Goal: Task Accomplishment & Management: Complete application form

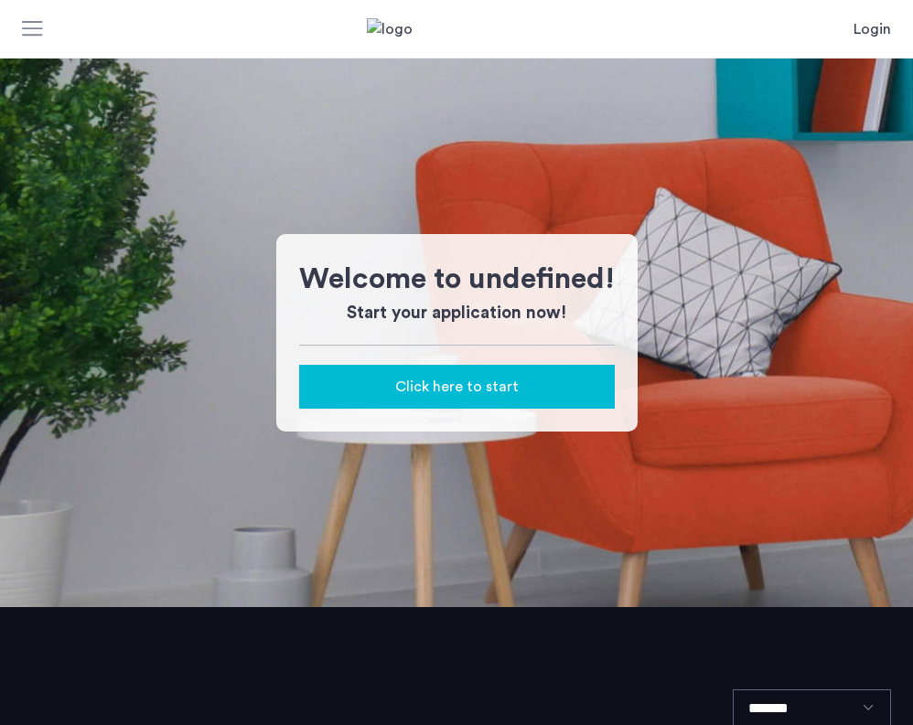
click at [411, 384] on span "Click here to start" at bounding box center [456, 387] width 123 height 22
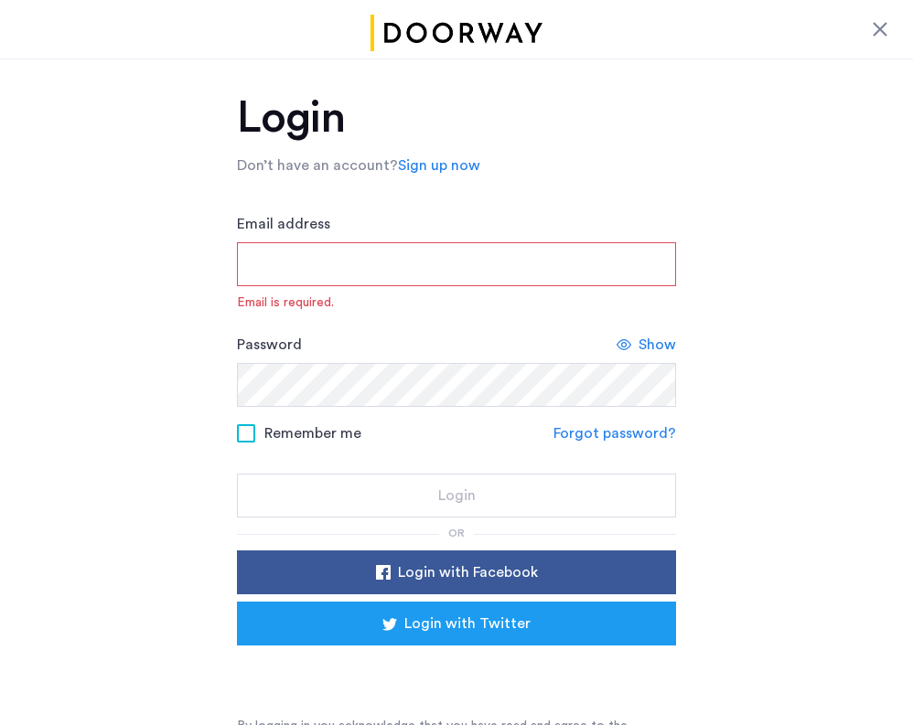
click at [413, 158] on link "Sign up now" at bounding box center [439, 166] width 82 height 22
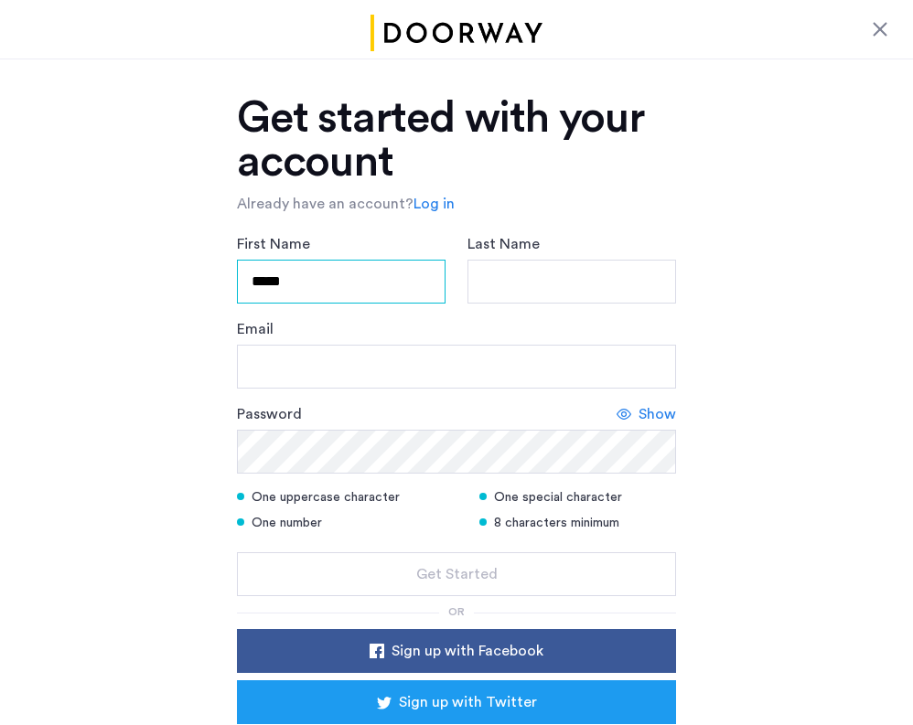
type input "*****"
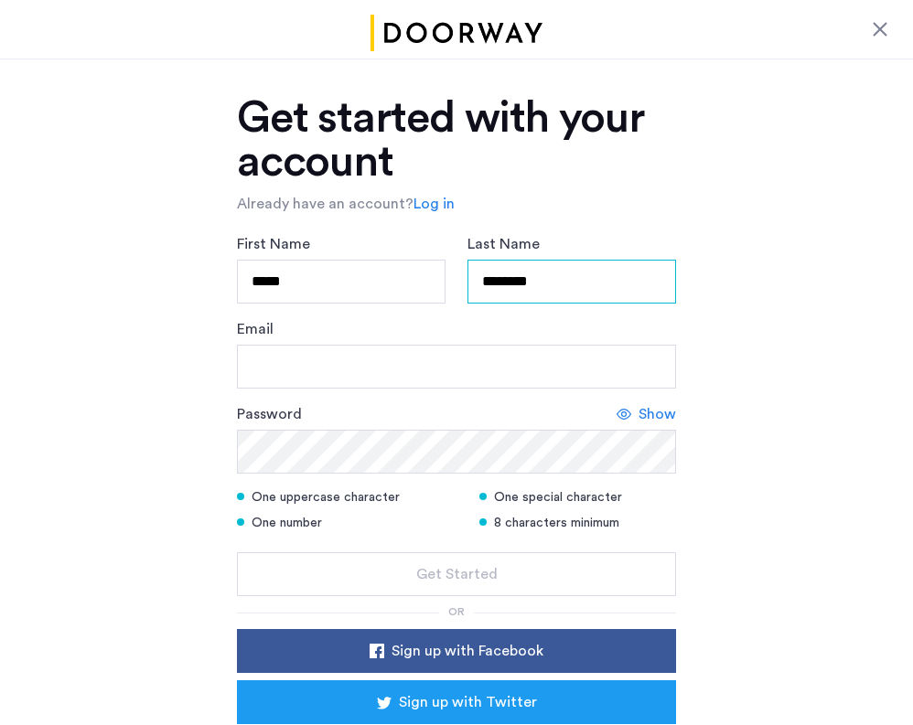
type input "********"
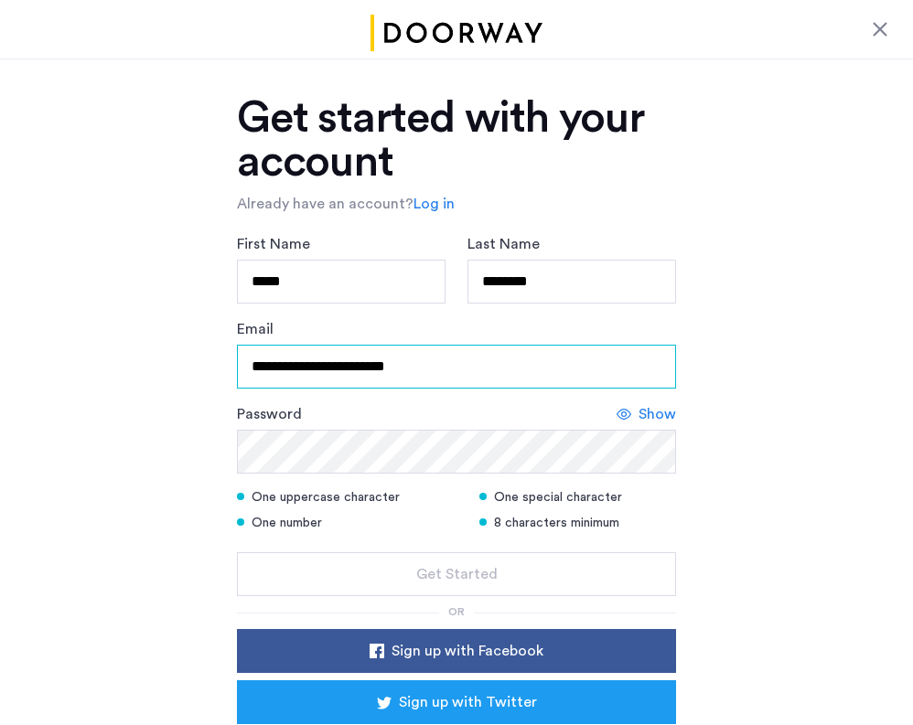
type input "**********"
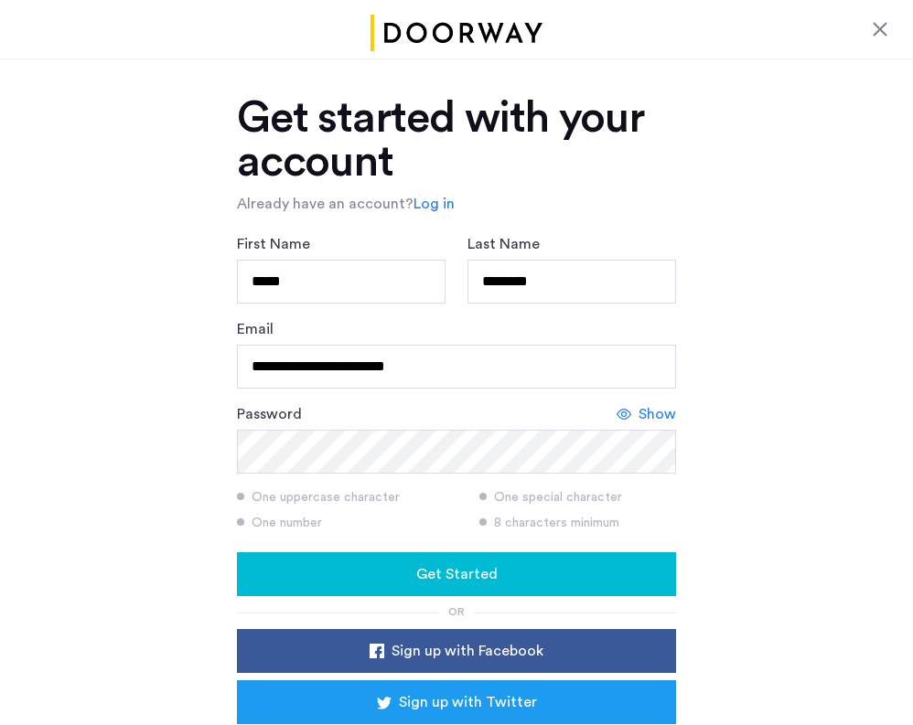
click at [465, 573] on span "Get Started" at bounding box center [456, 575] width 81 height 22
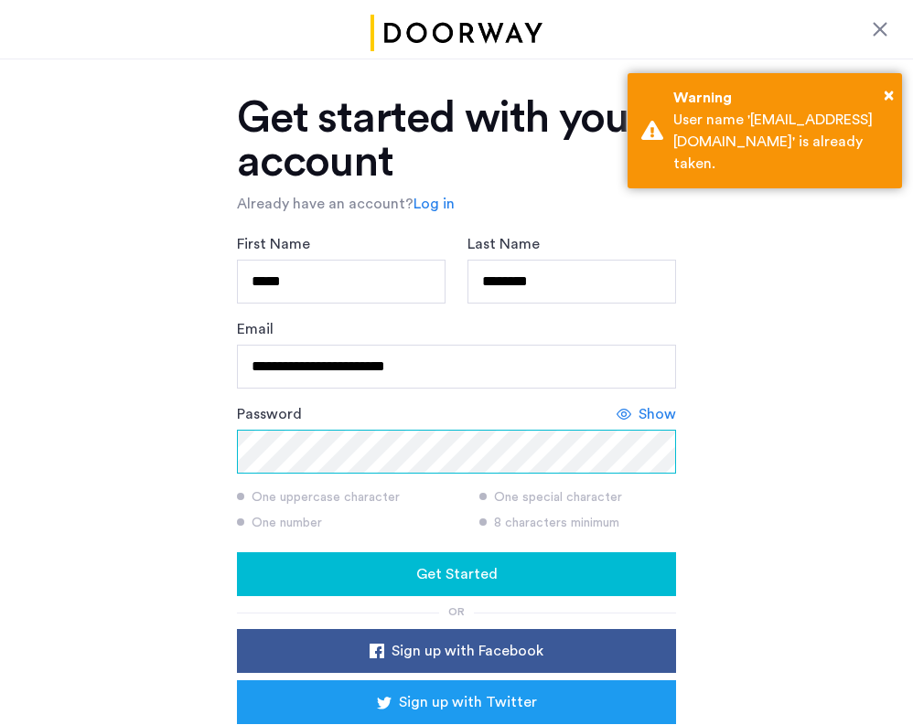
click at [115, 456] on div "**********" at bounding box center [456, 459] width 913 height 801
click at [659, 403] on span "Show" at bounding box center [658, 414] width 38 height 22
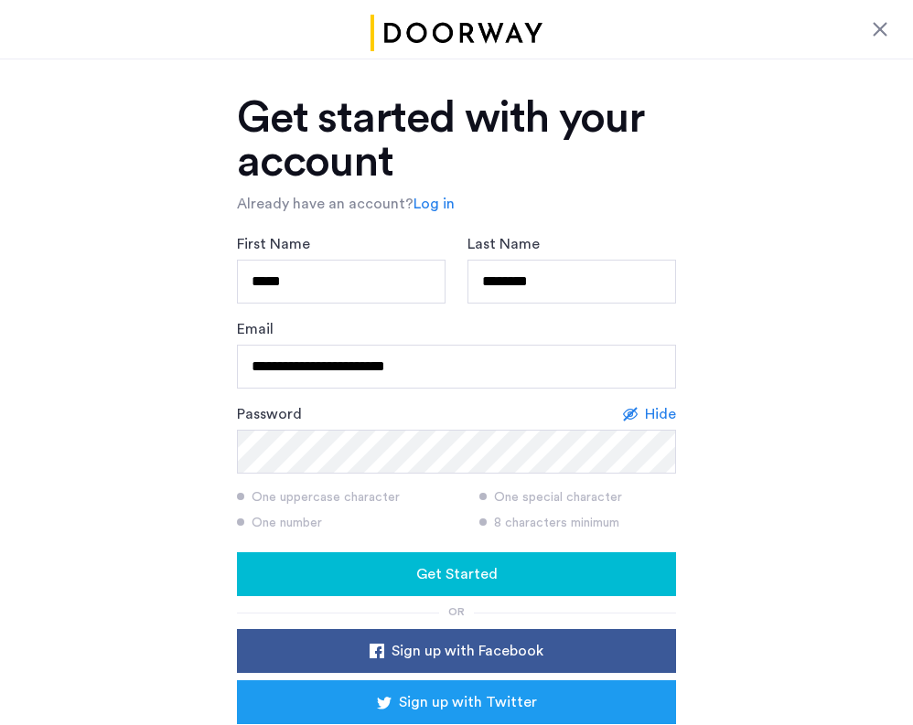
click at [399, 540] on form "**********" at bounding box center [456, 414] width 439 height 363
click at [399, 573] on div "Get Started" at bounding box center [457, 575] width 410 height 22
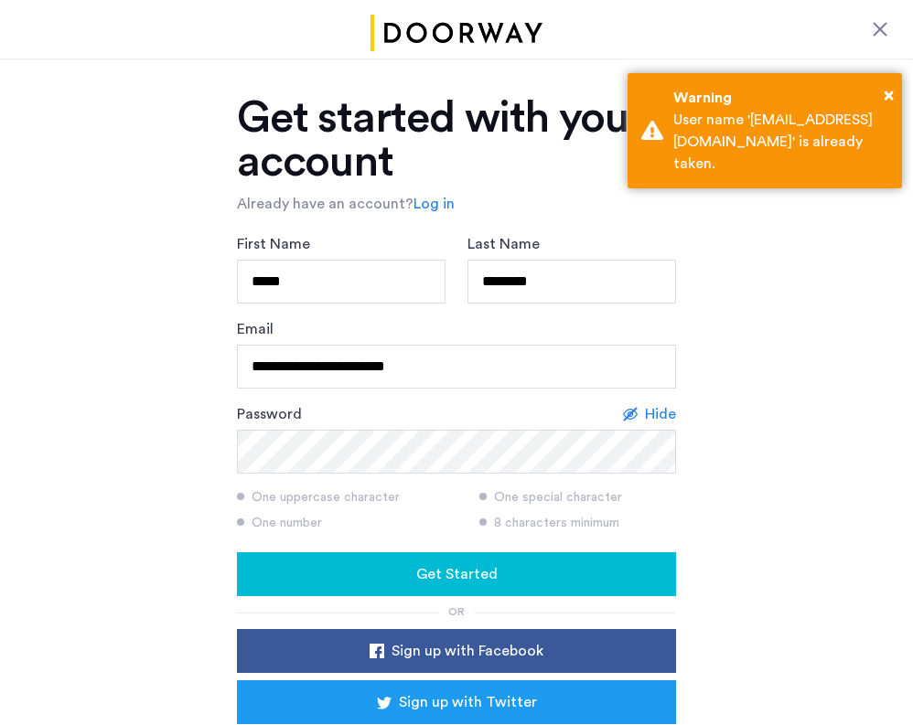
click at [438, 200] on link "Log in" at bounding box center [433, 204] width 41 height 22
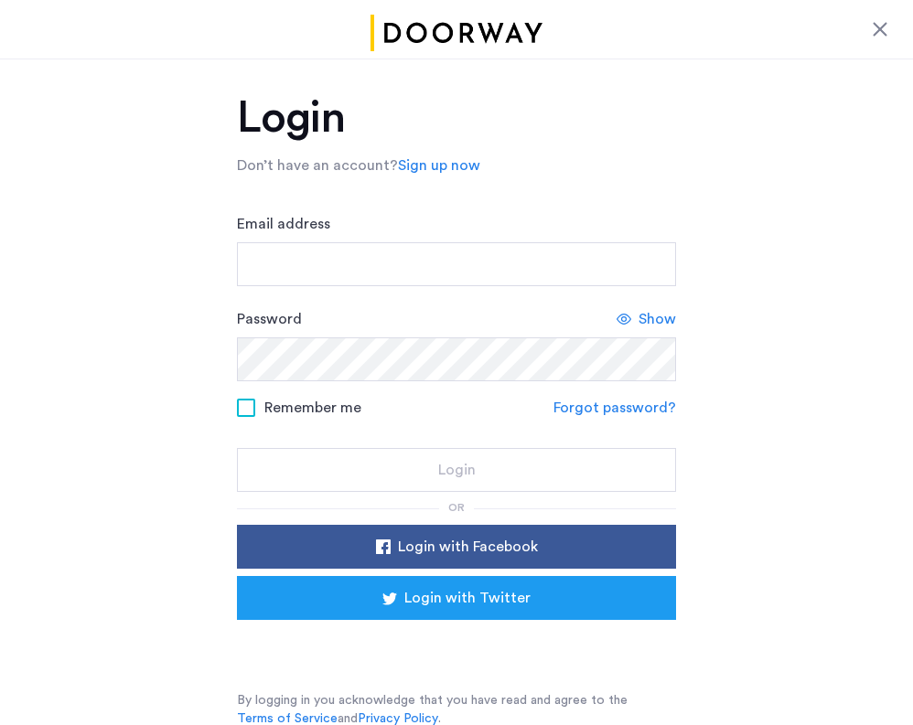
click at [352, 220] on div "Email address" at bounding box center [456, 249] width 439 height 73
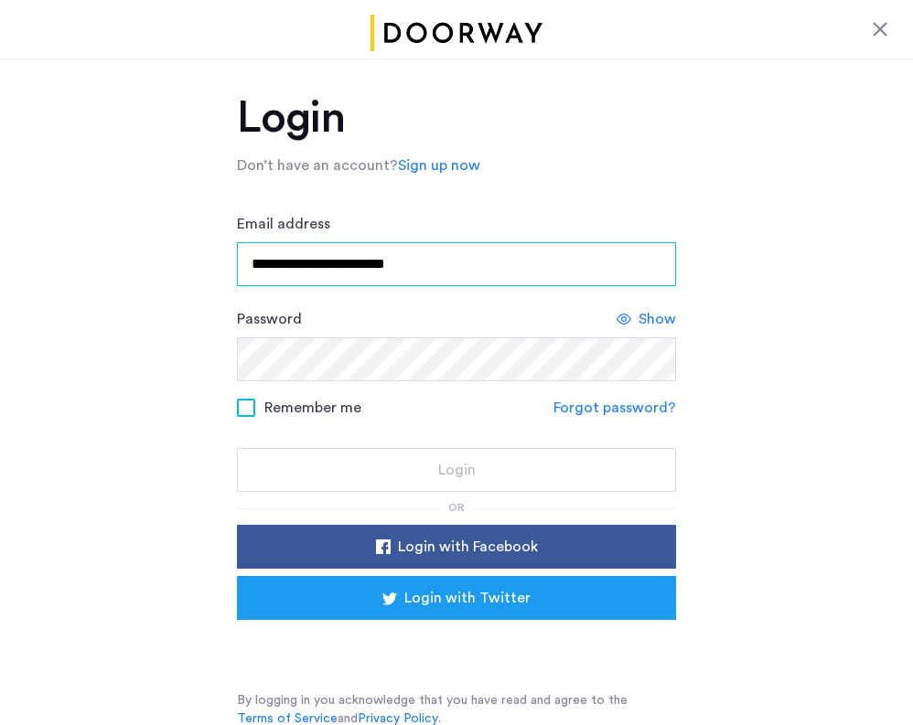
type input "**********"
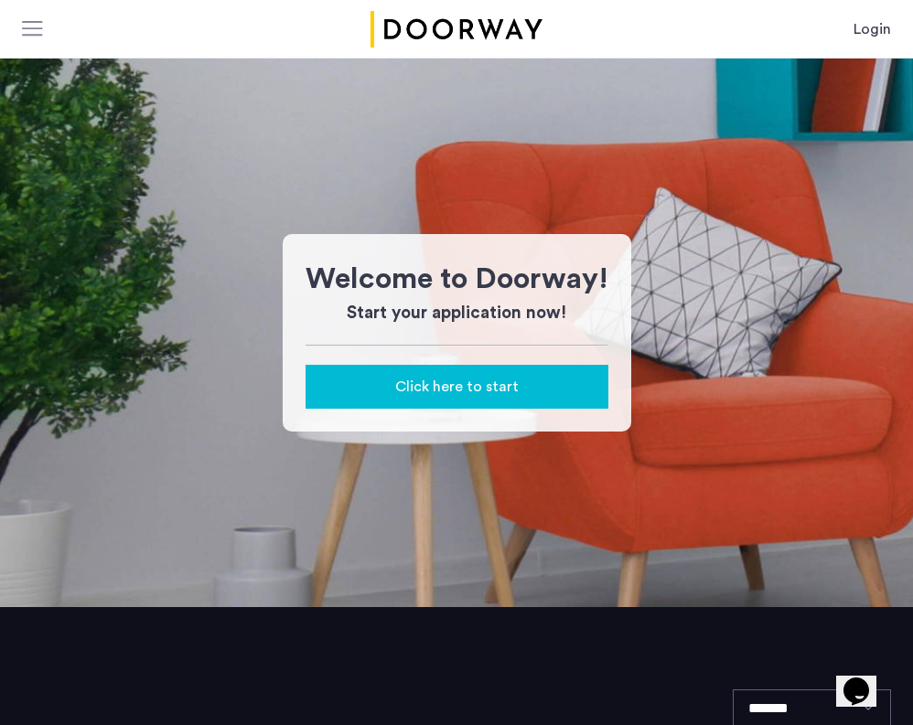
click at [858, 28] on link "Login" at bounding box center [873, 29] width 38 height 22
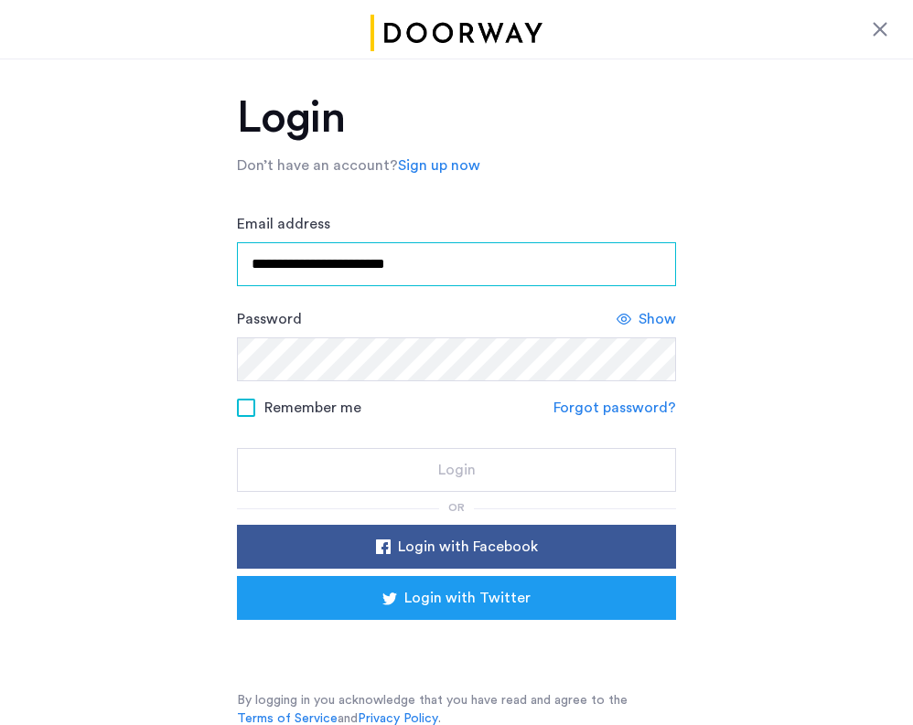
type input "**********"
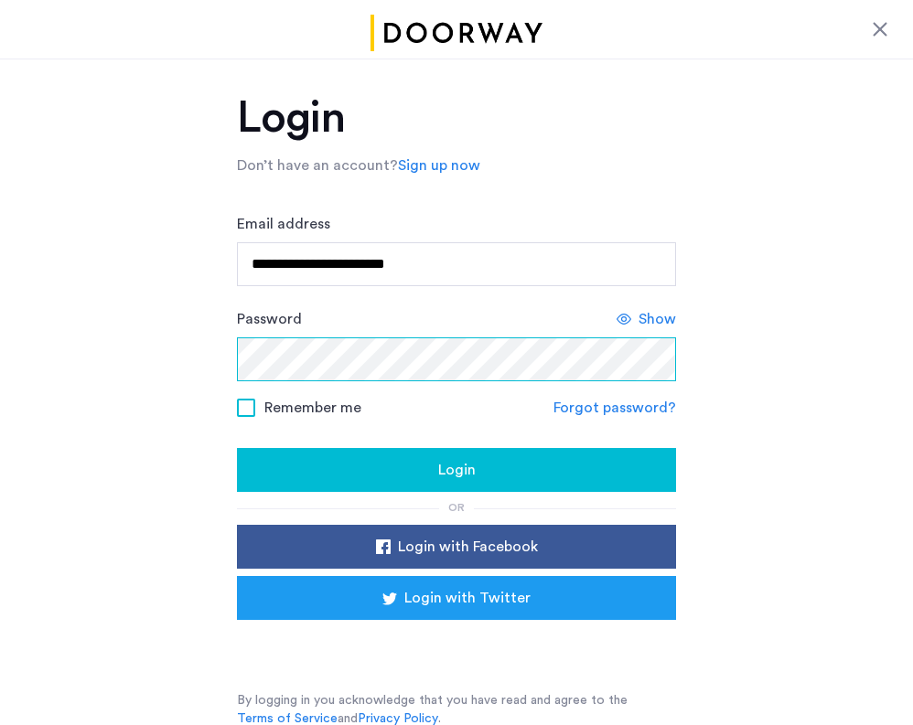
click at [456, 471] on button "Login" at bounding box center [456, 470] width 439 height 44
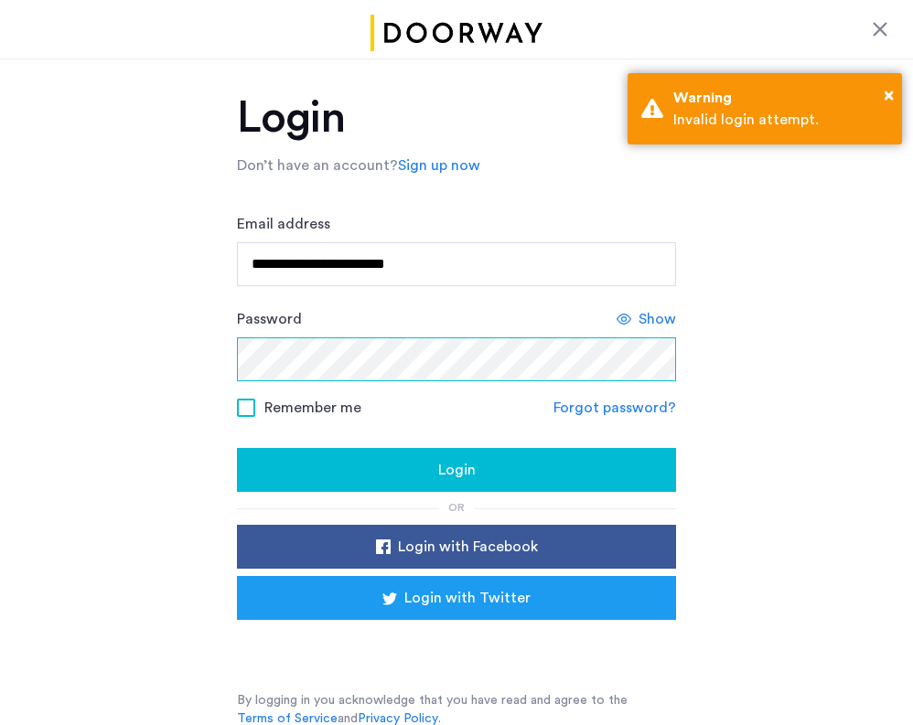
click at [456, 471] on button "Login" at bounding box center [456, 470] width 439 height 44
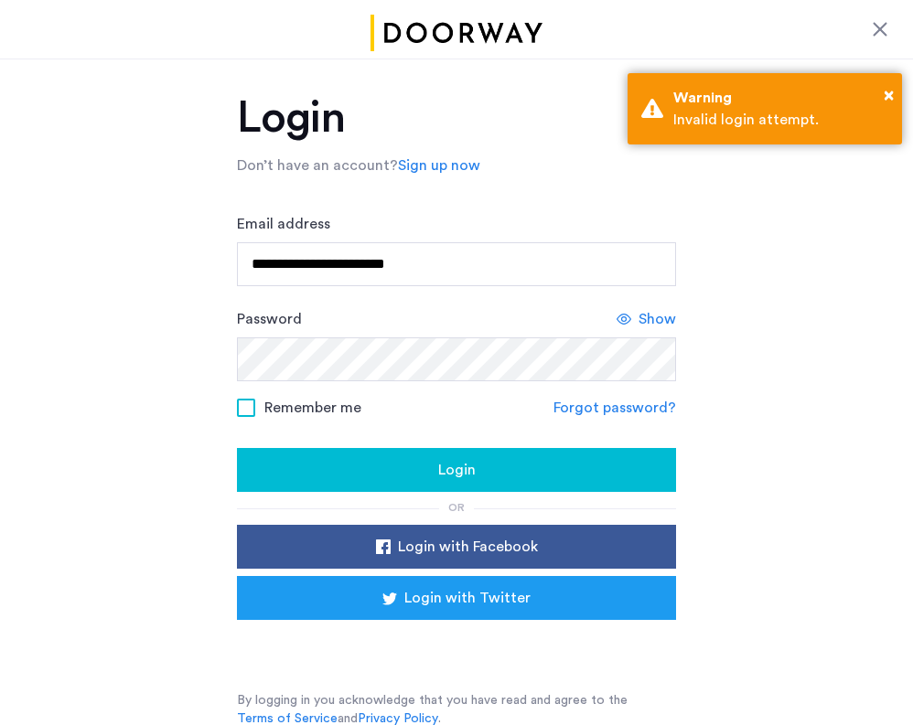
click at [625, 412] on link "Forgot password?" at bounding box center [614, 408] width 123 height 22
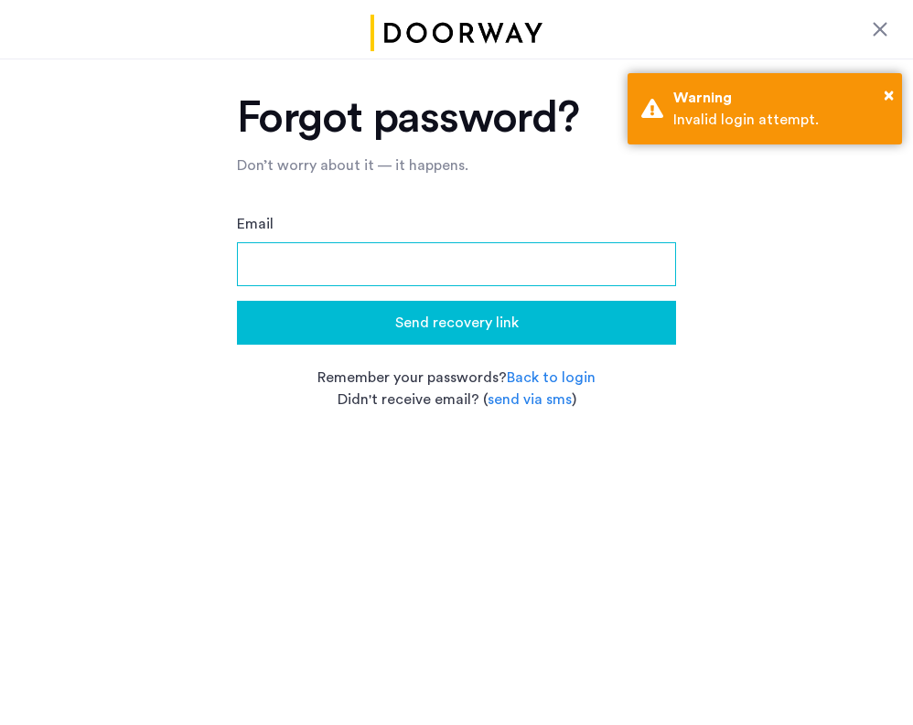
click at [399, 277] on input "Email" at bounding box center [456, 264] width 439 height 44
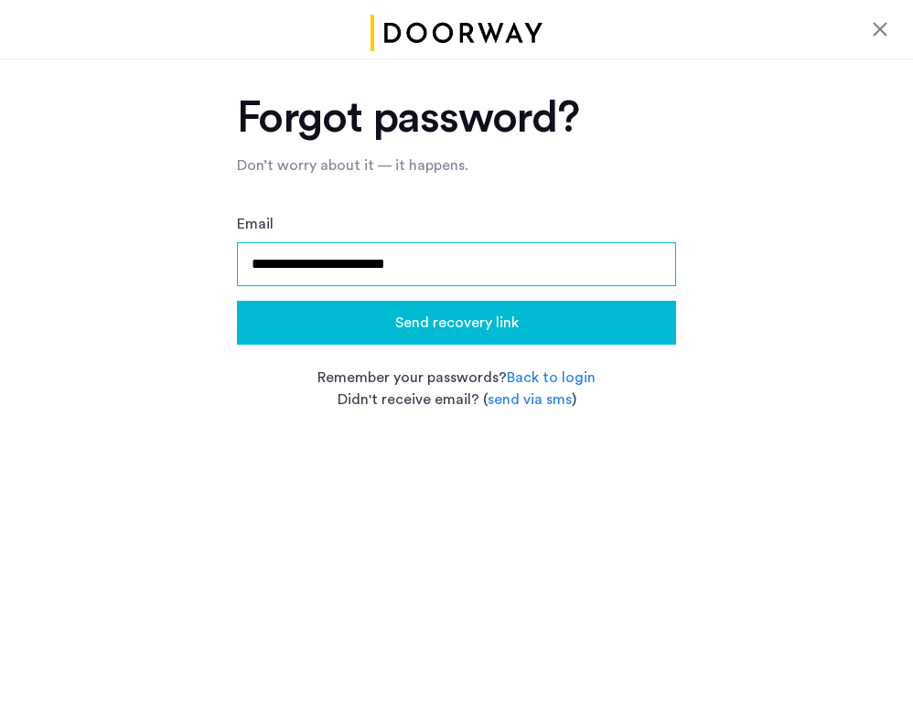
type input "**********"
click at [456, 323] on button "Send recovery link" at bounding box center [456, 323] width 439 height 44
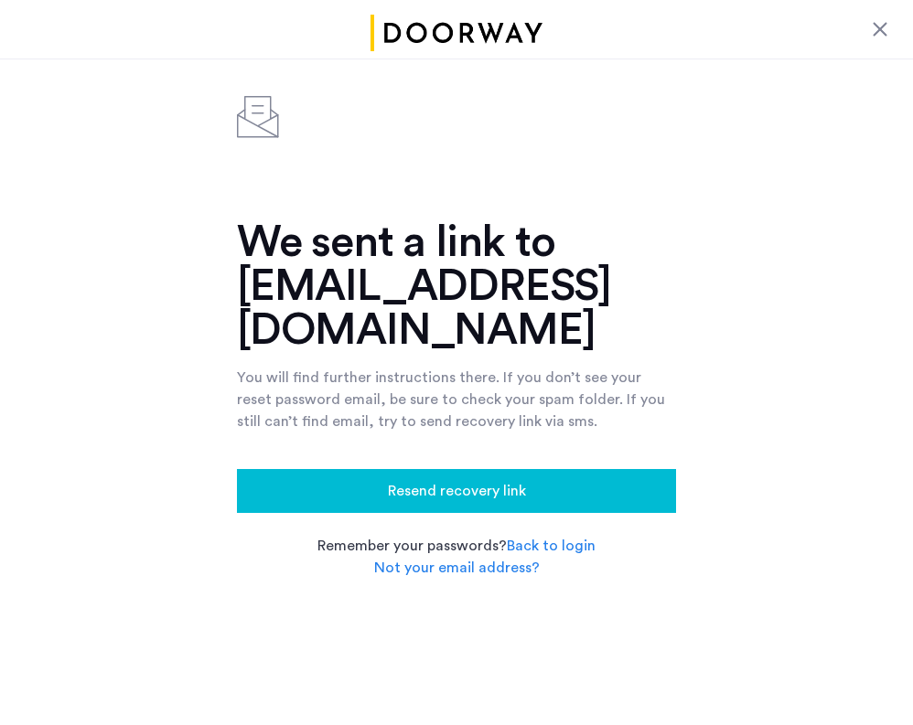
click at [886, 29] on div at bounding box center [880, 29] width 22 height 22
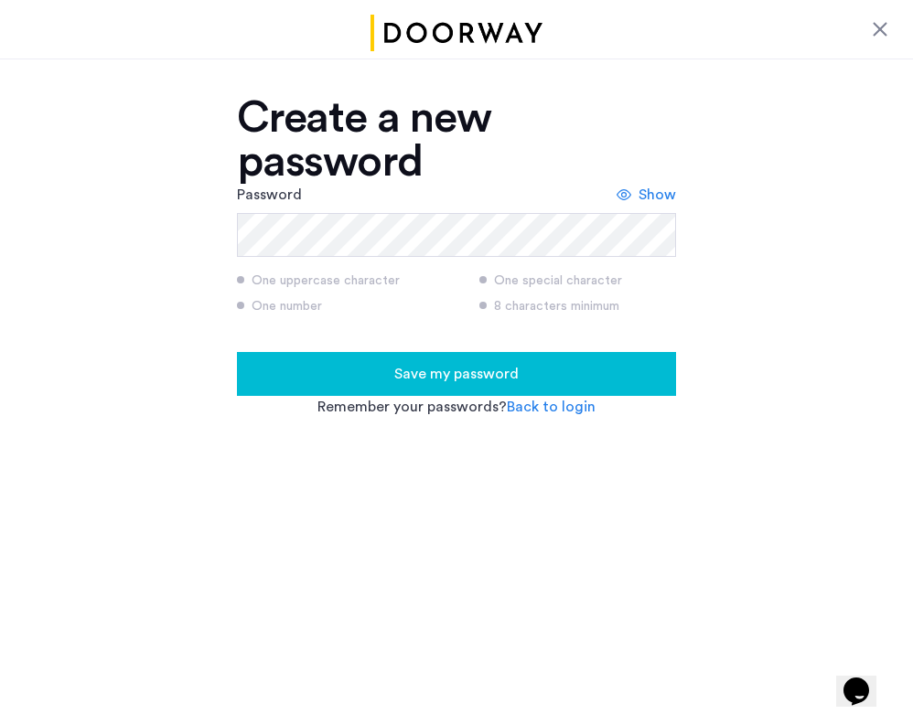
click at [404, 373] on span "Save my password" at bounding box center [456, 374] width 124 height 22
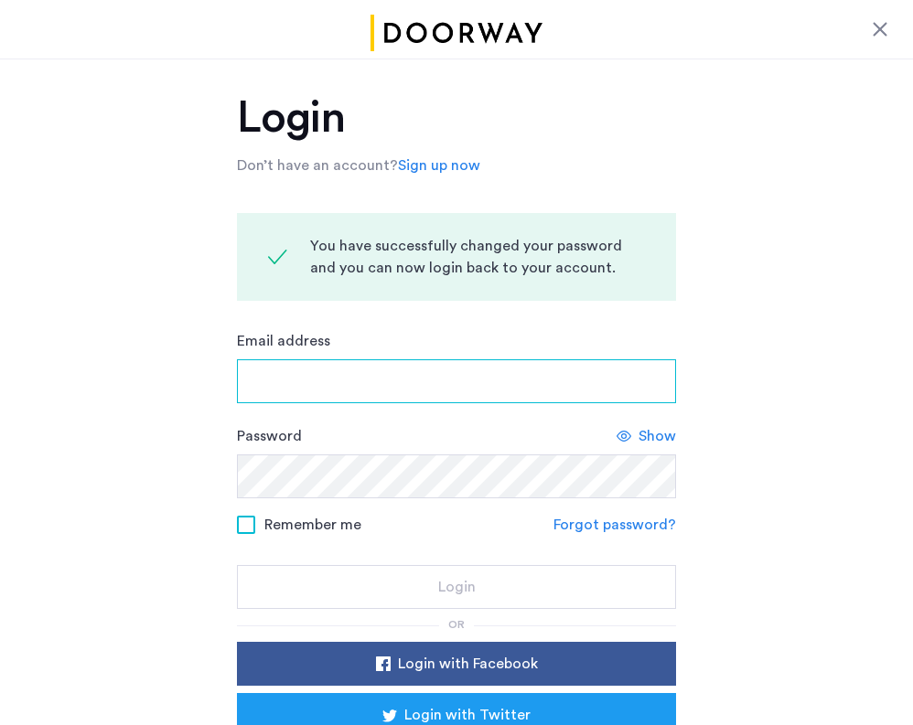
type input "**********"
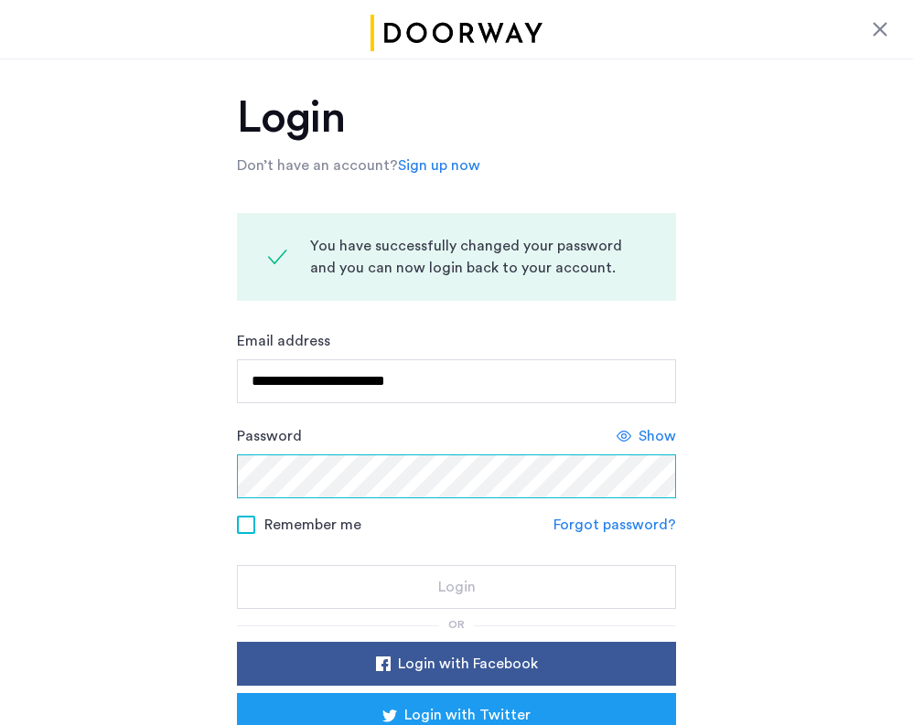
click at [456, 588] on button "Login" at bounding box center [456, 587] width 439 height 44
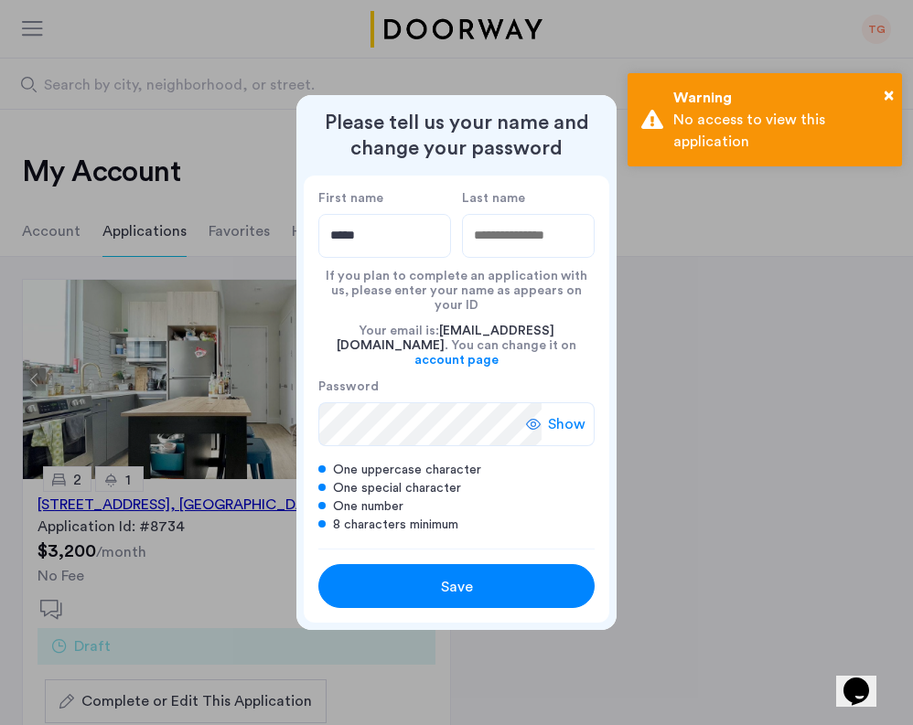
type input "*****"
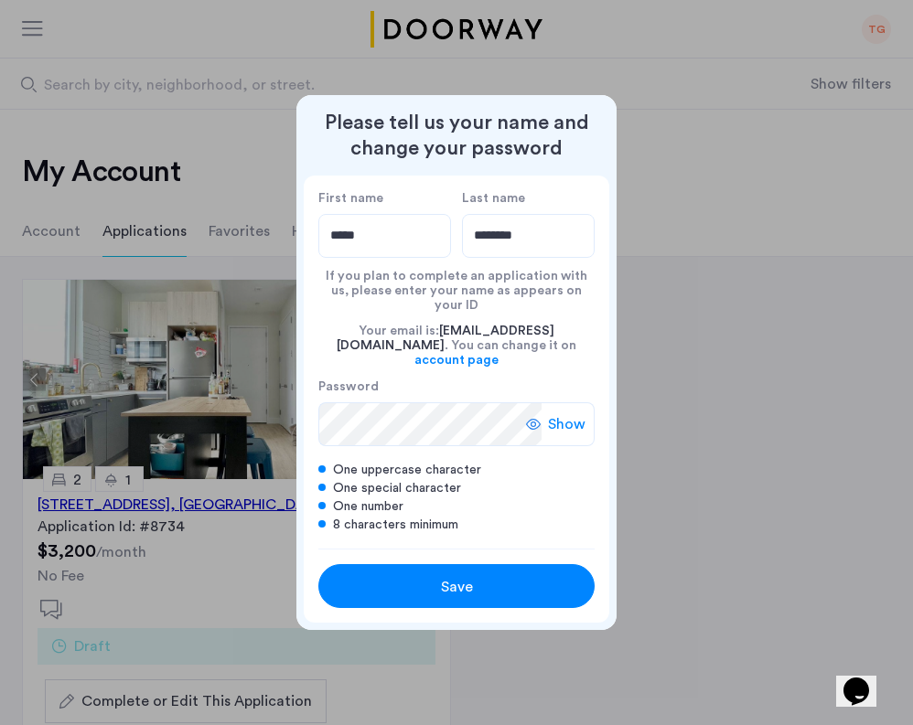
type input "********"
click at [556, 413] on span "Show" at bounding box center [567, 424] width 38 height 22
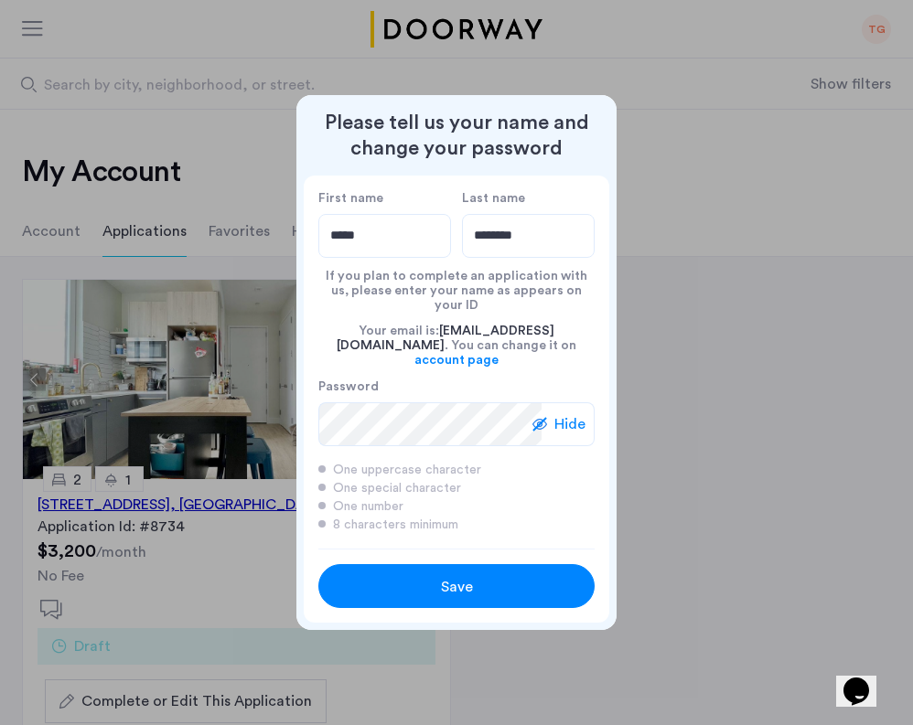
click at [420, 576] on div "Save" at bounding box center [457, 587] width 176 height 22
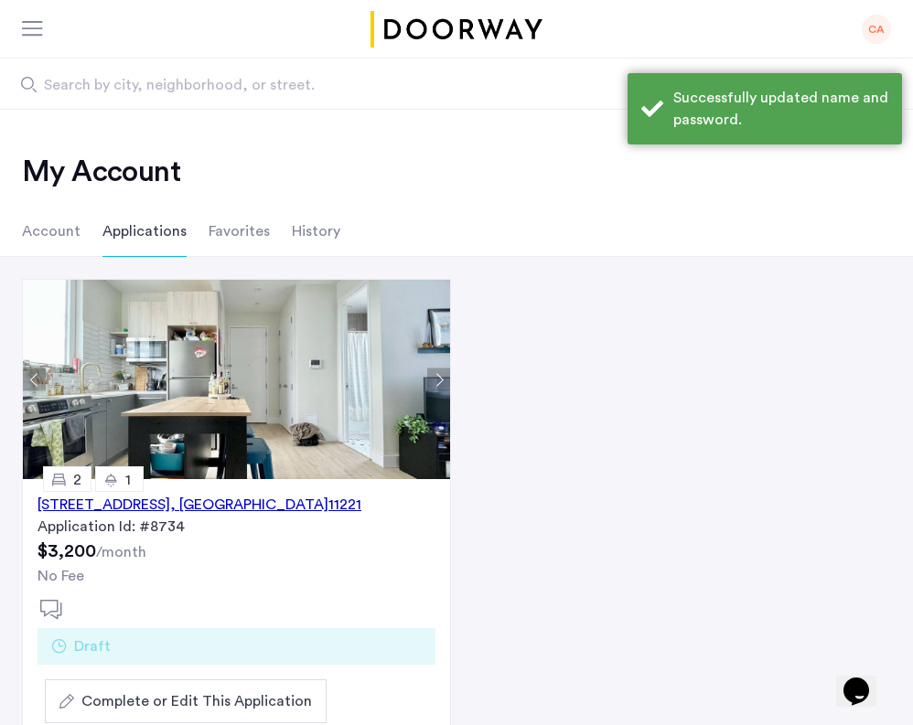
drag, startPoint x: 393, startPoint y: 513, endPoint x: 29, endPoint y: 506, distance: 364.2
click at [29, 506] on div "621 Kosciuszko Street, Unit 3F, Brooklyn , NY 11221 Application Id: #8734 $3,20…" at bounding box center [236, 535] width 427 height 113
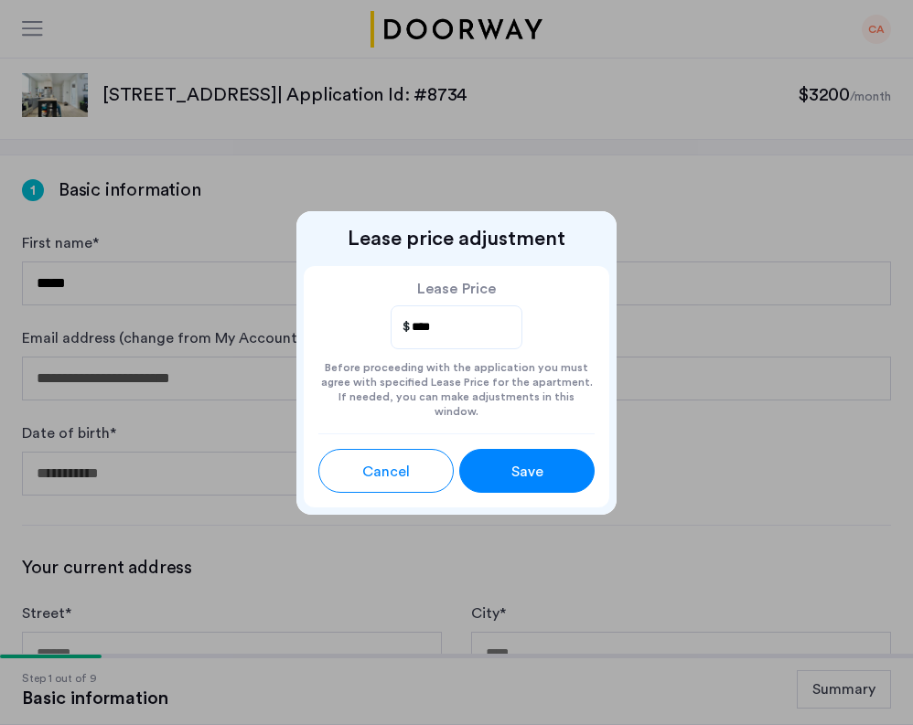
click at [393, 461] on span "Cancel" at bounding box center [386, 472] width 48 height 22
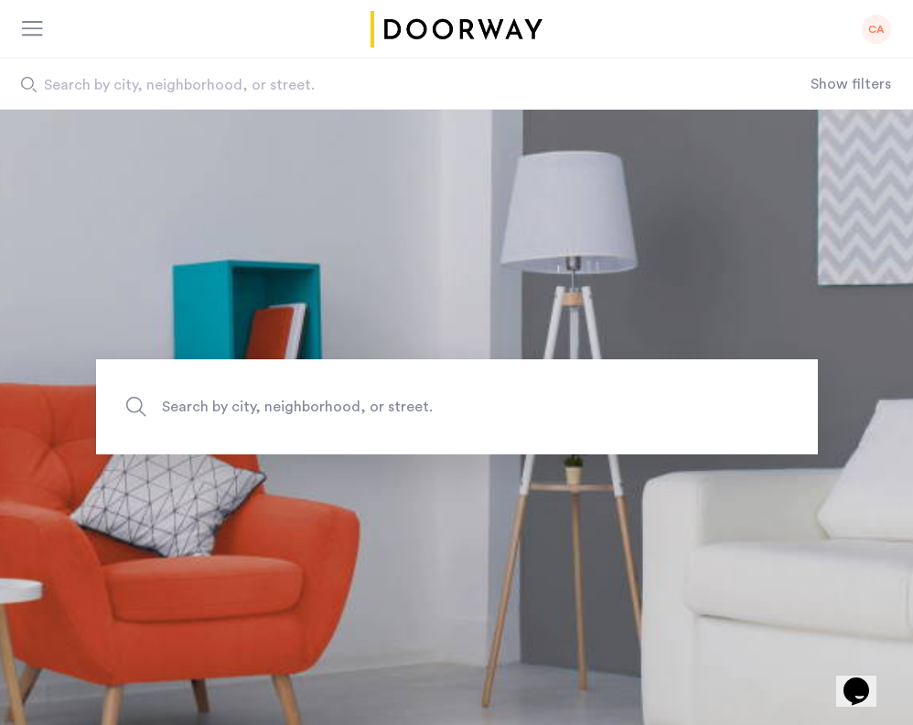
click at [25, 27] on div at bounding box center [33, 30] width 23 height 18
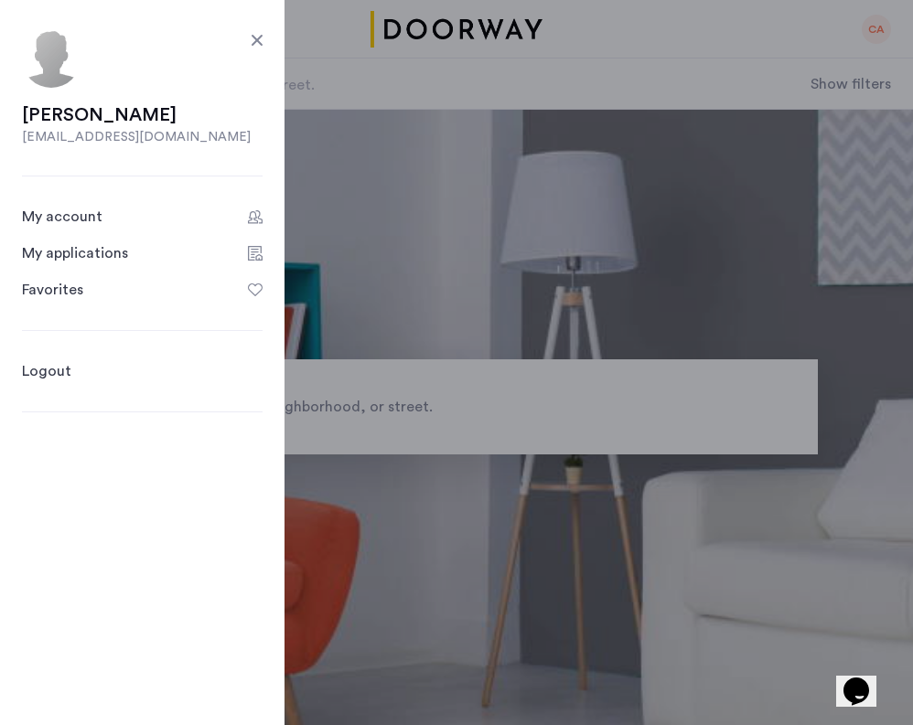
click at [89, 254] on div "My applications" at bounding box center [75, 253] width 106 height 22
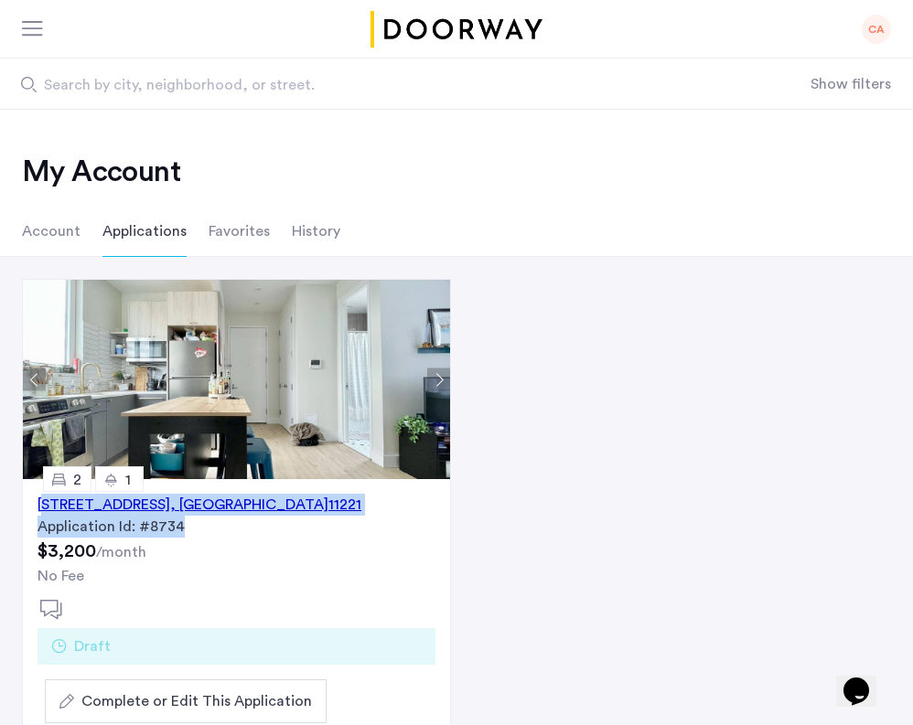
copy div "621 Kosciuszko Street, Unit 3F, Brooklyn , NY 11221 Application Id: #8734"
drag, startPoint x: 396, startPoint y: 519, endPoint x: 682, endPoint y: 197, distance: 430.9
click at [594, 230] on div "My Account Account Applications Favorites History 621 Kosciuszko Street, Unit 3…" at bounding box center [456, 450] width 913 height 681
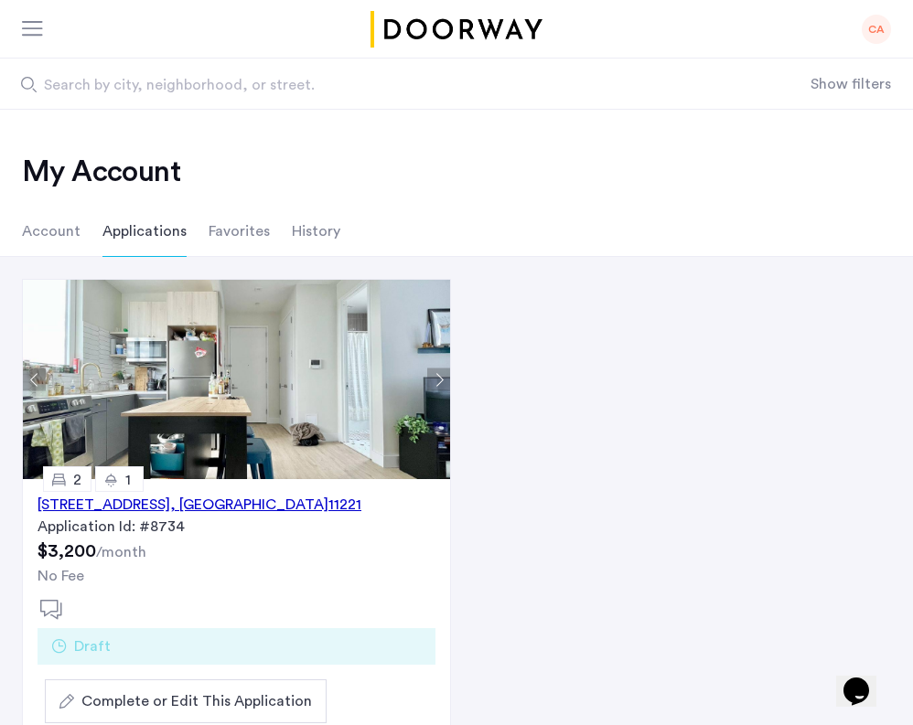
click at [539, 369] on div "621 Kosciuszko Street, Unit 3F, Brooklyn , NY 11221 Application Id: #8734 $3,20…" at bounding box center [456, 513] width 913 height 482
click at [426, 377] on img at bounding box center [236, 379] width 427 height 199
click at [441, 383] on button "Next apartment" at bounding box center [438, 380] width 23 height 23
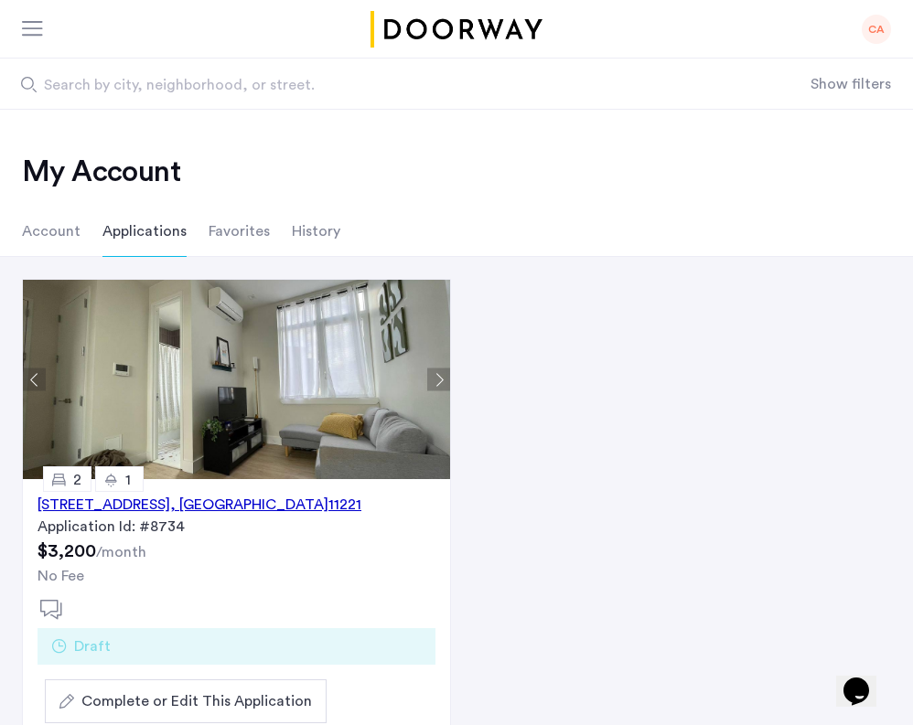
click at [297, 381] on img at bounding box center [236, 379] width 427 height 199
click at [437, 376] on button "Next apartment" at bounding box center [438, 380] width 23 height 23
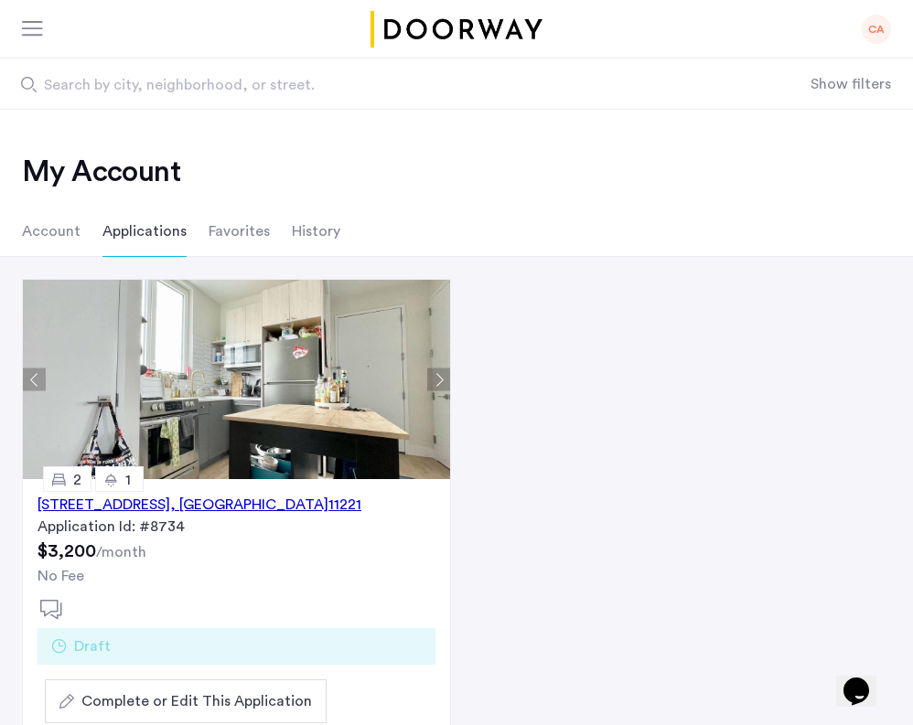
click at [437, 376] on button "Next apartment" at bounding box center [438, 380] width 23 height 23
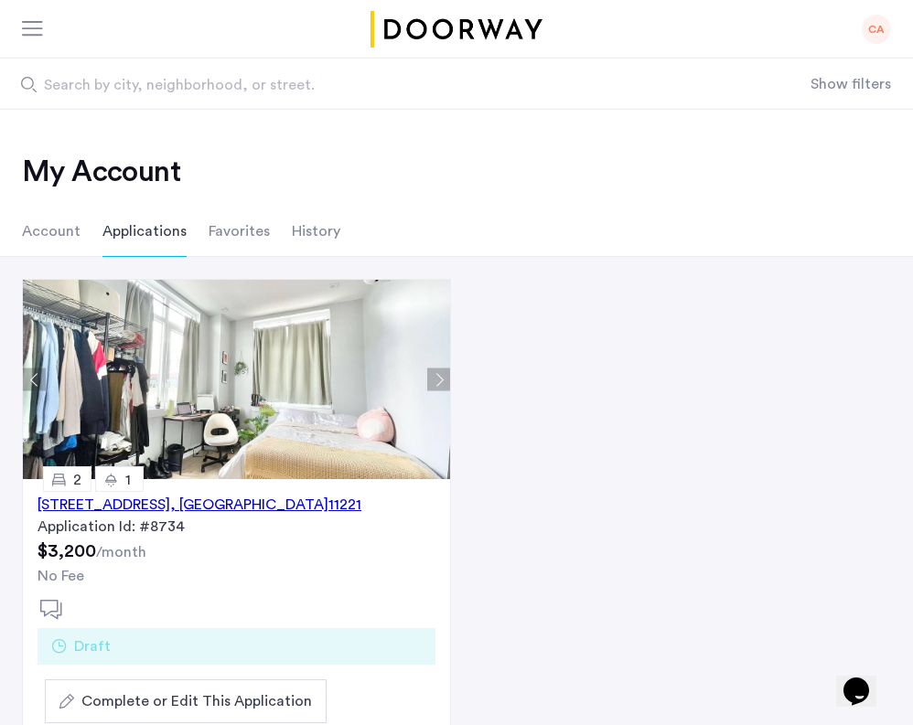
click at [437, 376] on button "Next apartment" at bounding box center [438, 380] width 23 height 23
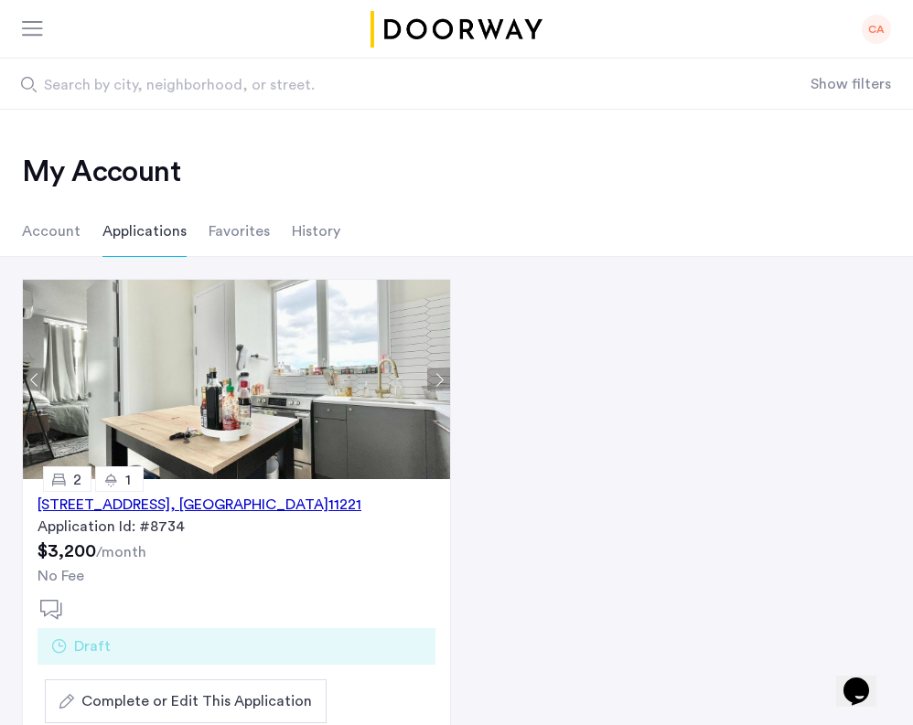
click at [437, 376] on button "Next apartment" at bounding box center [438, 380] width 23 height 23
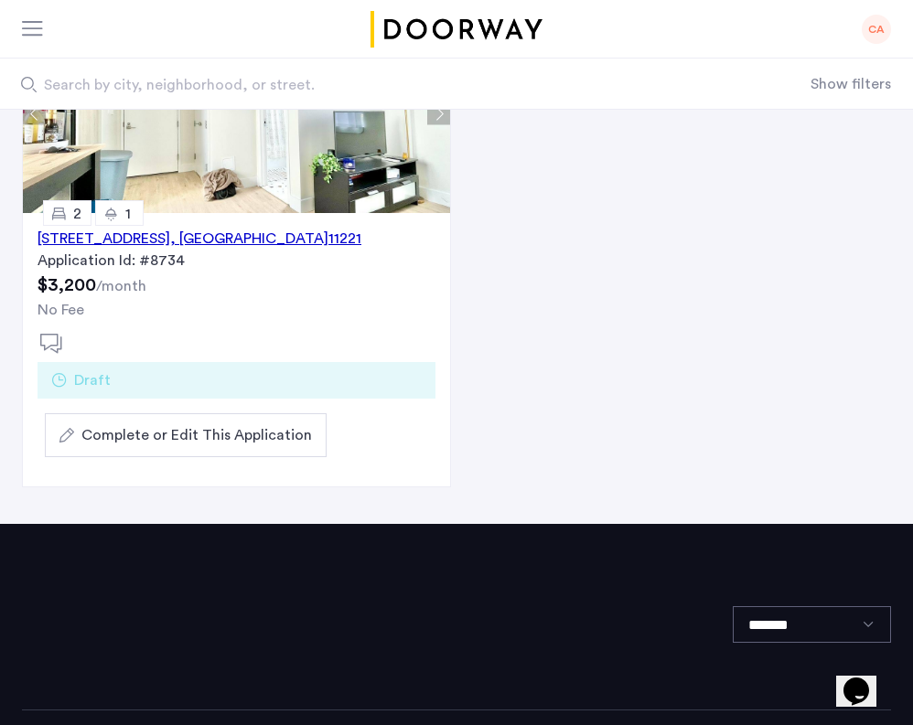
scroll to position [269, 0]
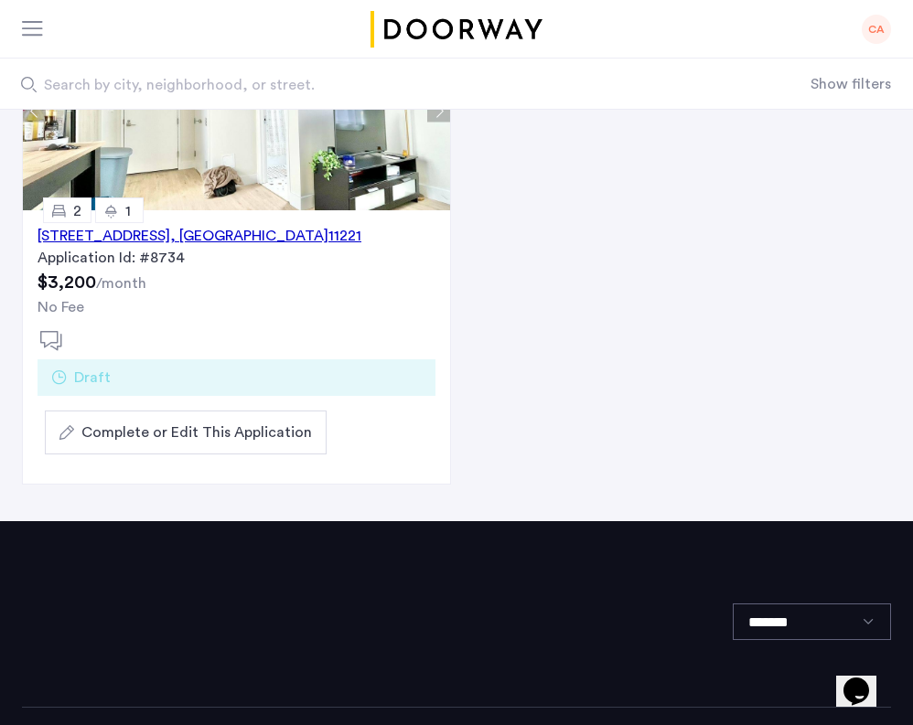
click at [212, 431] on span "Complete or Edit This Application" at bounding box center [196, 433] width 231 height 22
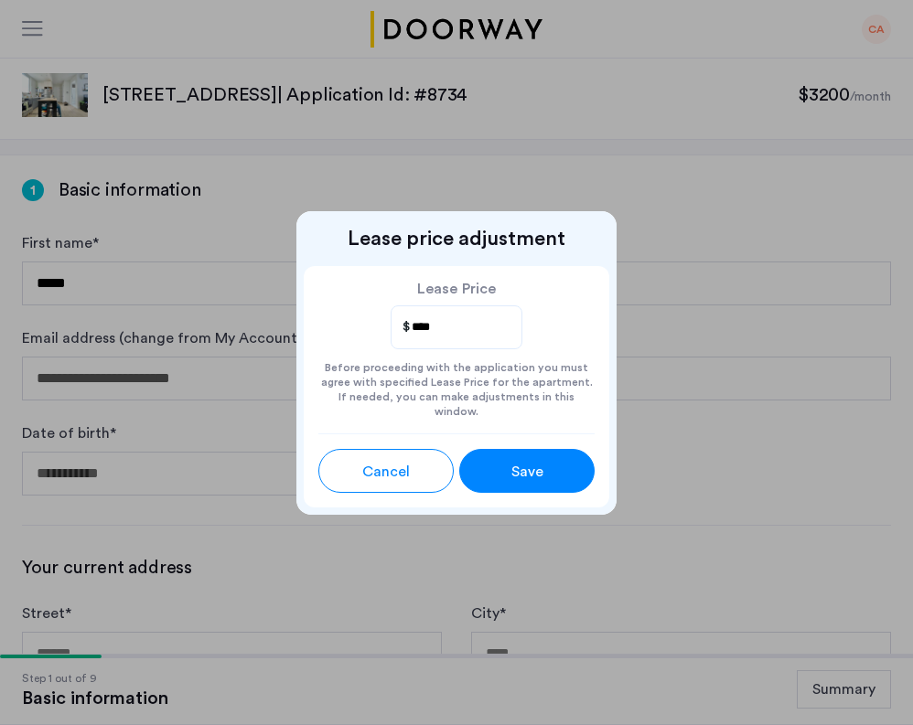
click at [541, 476] on button "Save" at bounding box center [526, 471] width 135 height 44
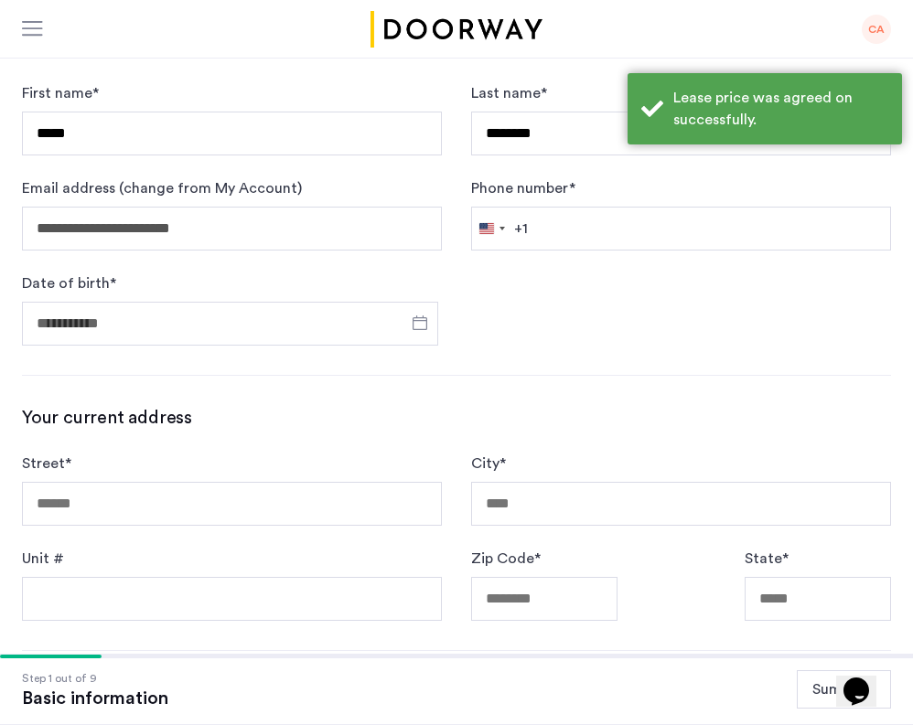
scroll to position [154, 0]
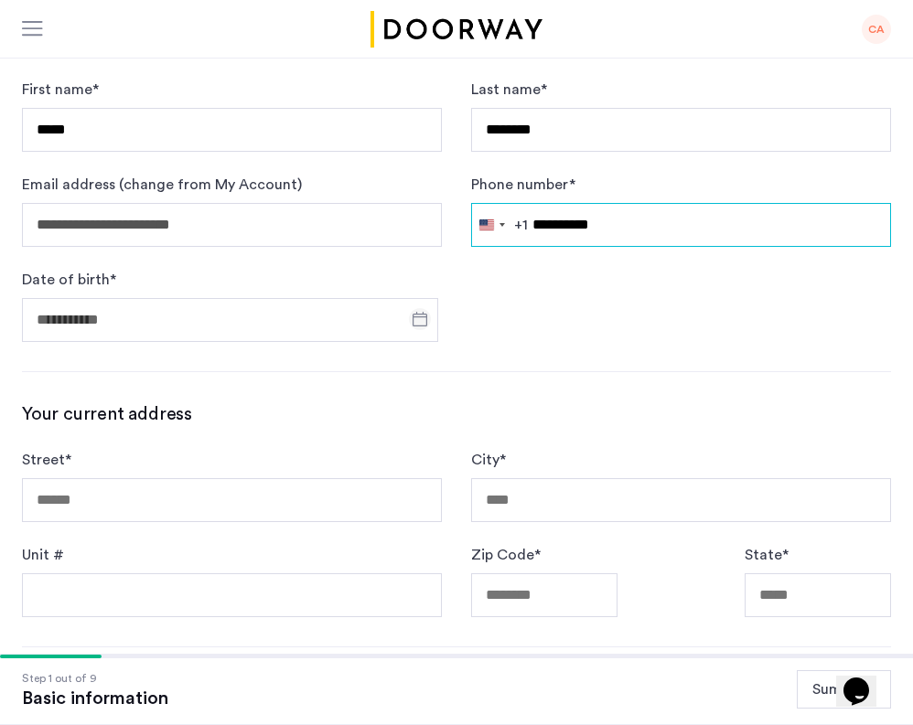
type input "**********"
click at [438, 315] on span "Open calendar" at bounding box center [420, 319] width 44 height 44
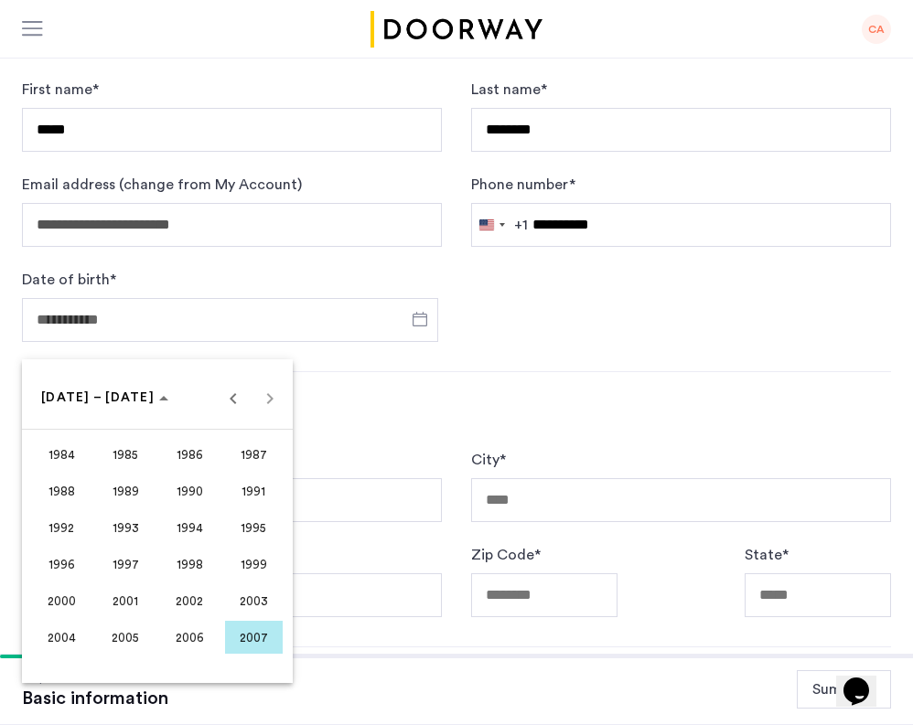
click at [133, 568] on span "1997" at bounding box center [126, 564] width 58 height 33
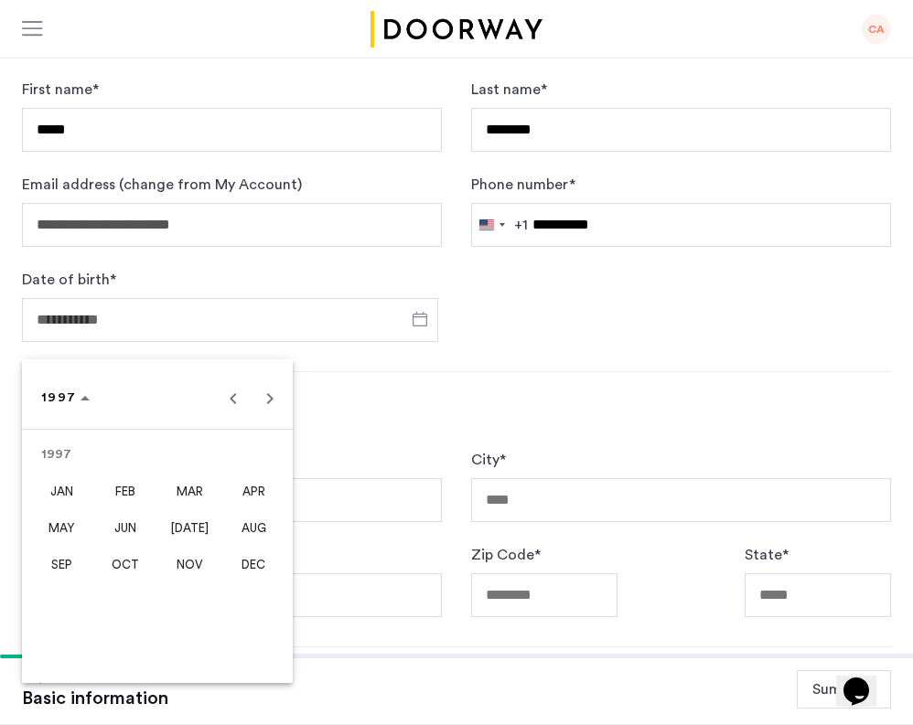
click at [117, 563] on span "OCT" at bounding box center [126, 564] width 58 height 33
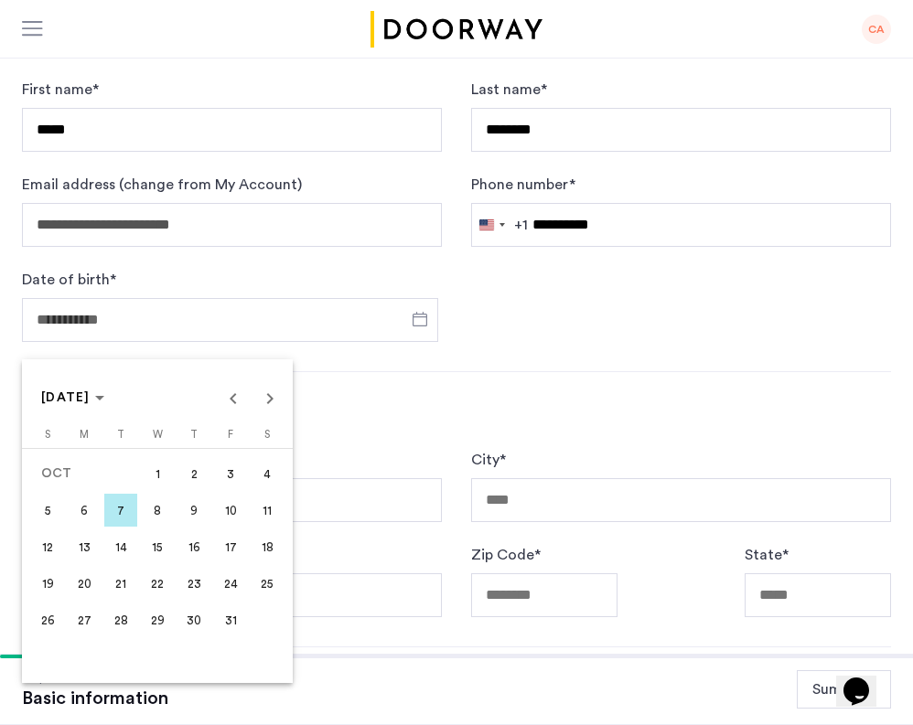
click at [231, 628] on span "31" at bounding box center [230, 620] width 33 height 33
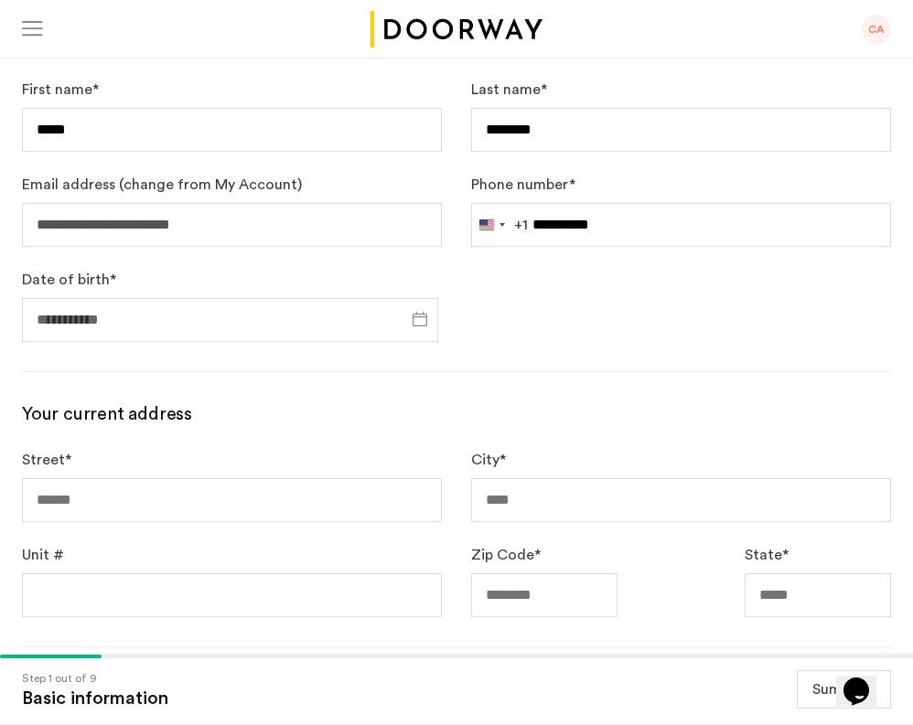
type input "**********"
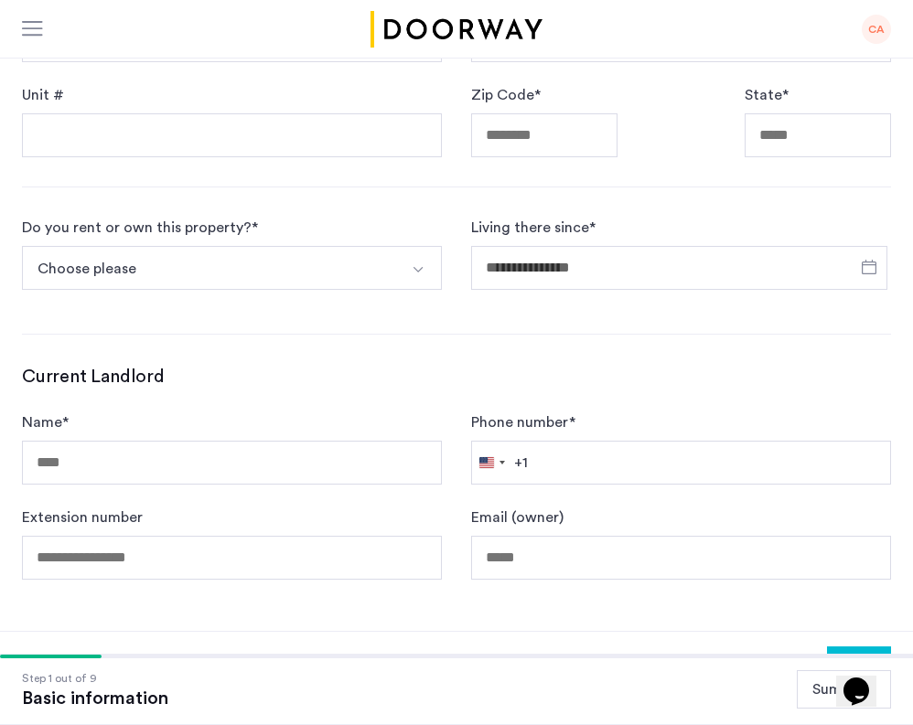
scroll to position [614, 0]
click at [557, 263] on input "Living there since *" at bounding box center [679, 268] width 416 height 44
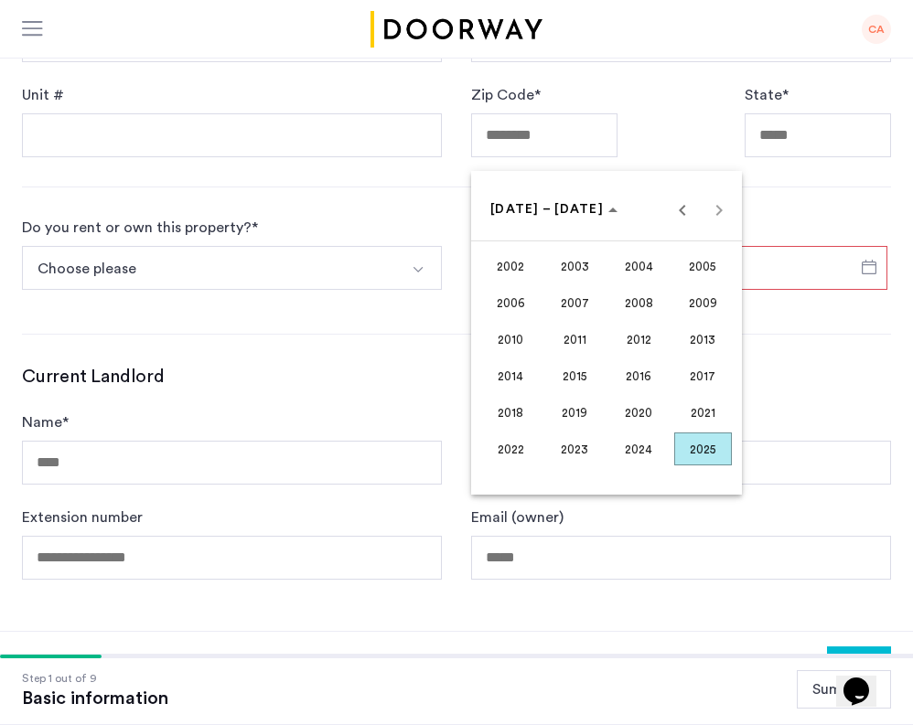
scroll to position [750, 0]
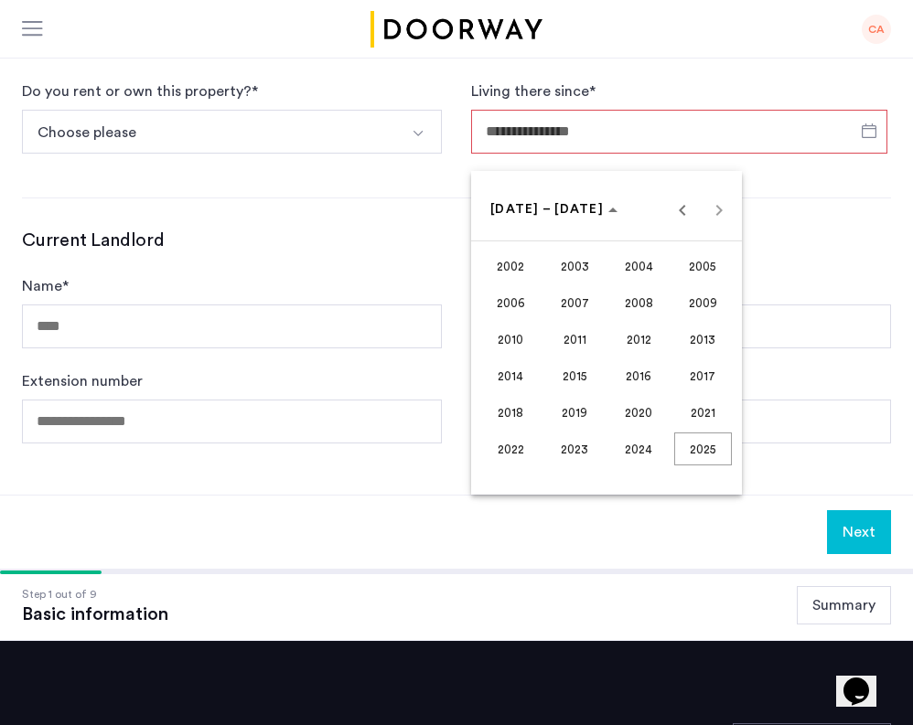
click at [650, 445] on span "2024" at bounding box center [639, 449] width 58 height 33
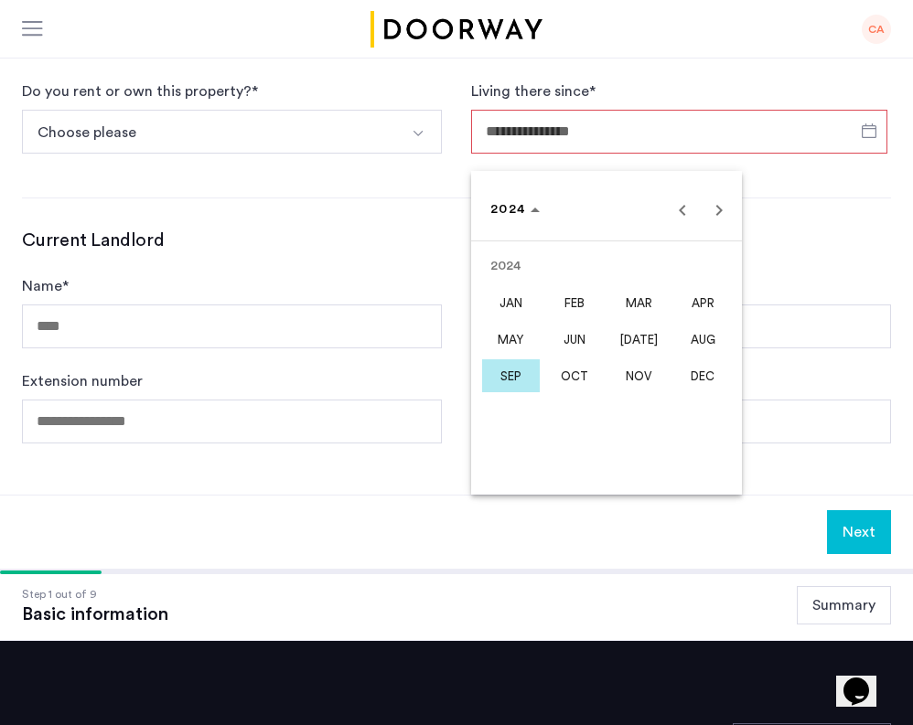
click at [696, 334] on span "AUG" at bounding box center [703, 339] width 58 height 33
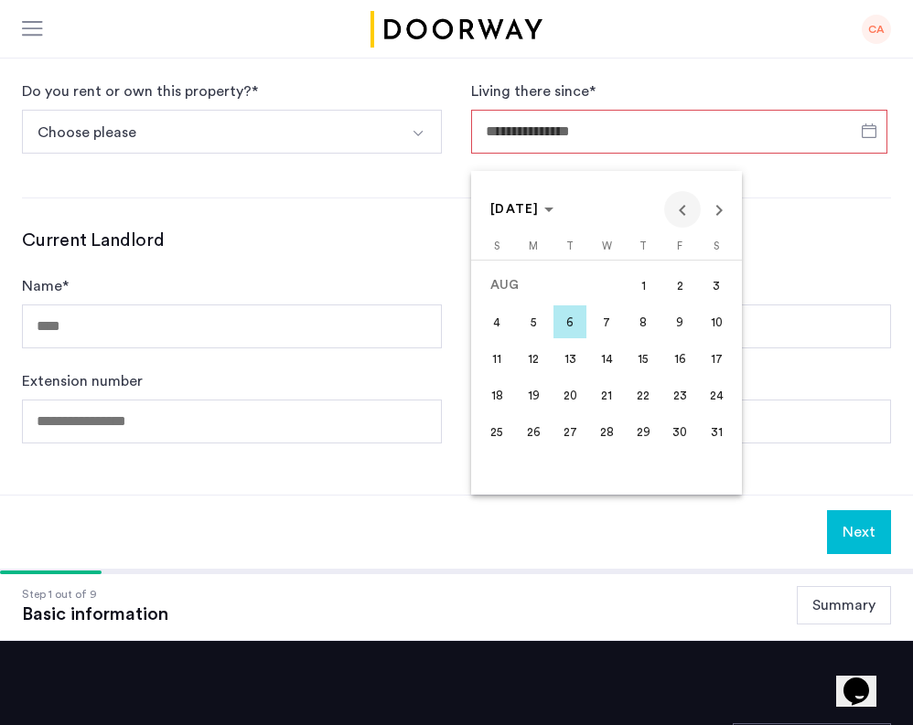
click at [681, 212] on span "Previous month" at bounding box center [682, 209] width 37 height 37
click at [681, 396] on span "19" at bounding box center [679, 395] width 33 height 33
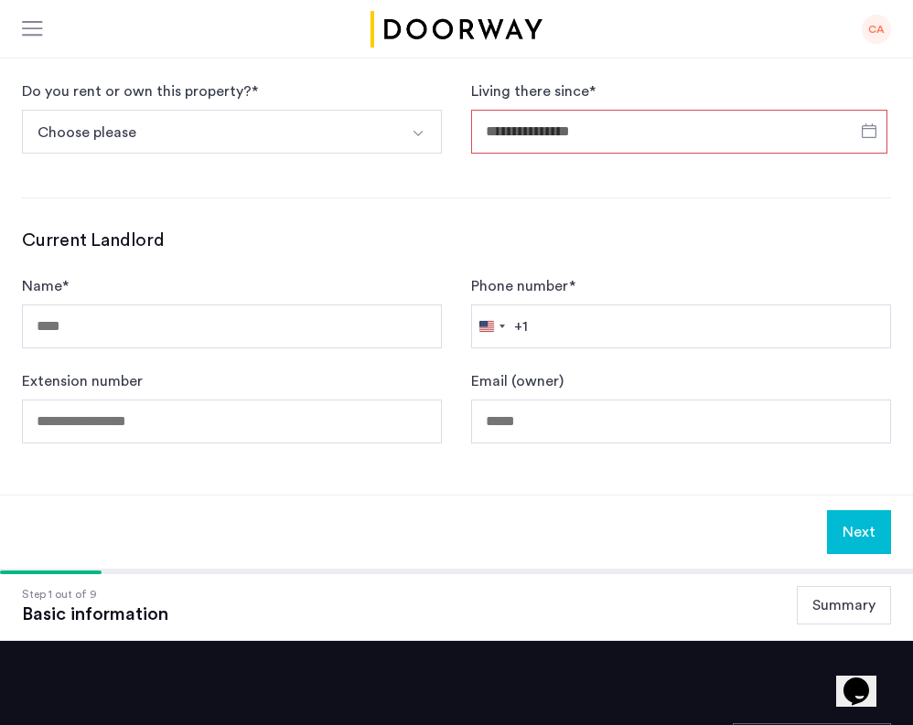
type input "**********"
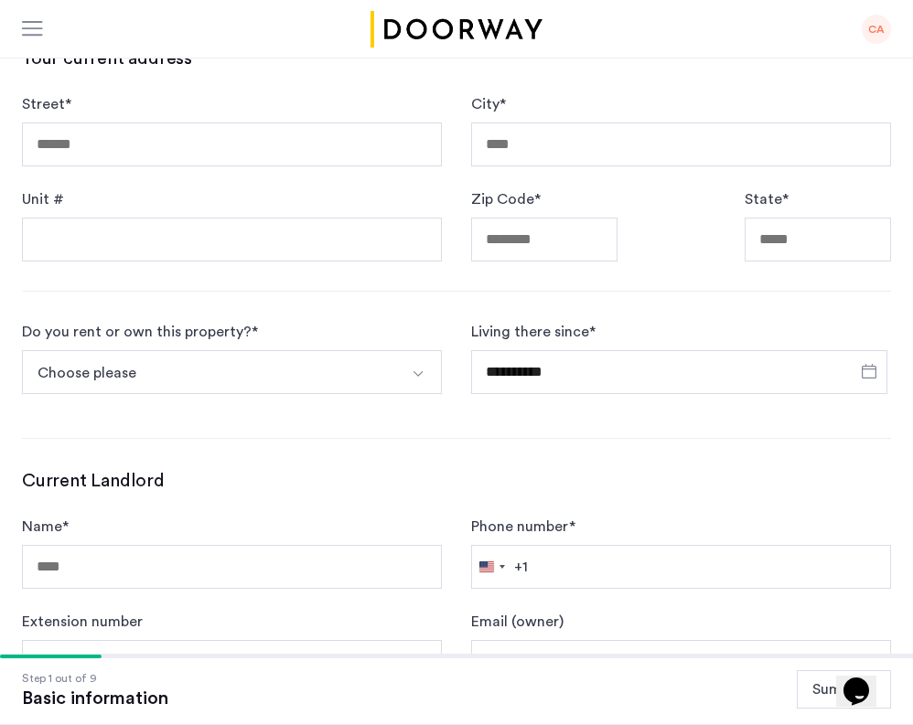
click at [298, 365] on button "Choose please" at bounding box center [210, 372] width 377 height 44
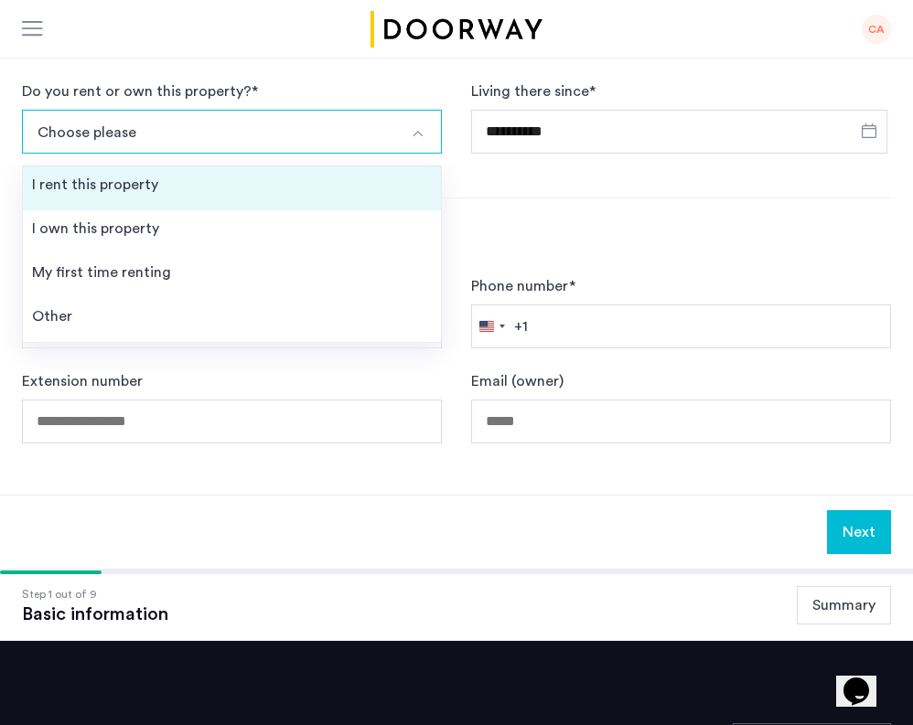
click at [205, 197] on li "I rent this property" at bounding box center [232, 188] width 418 height 44
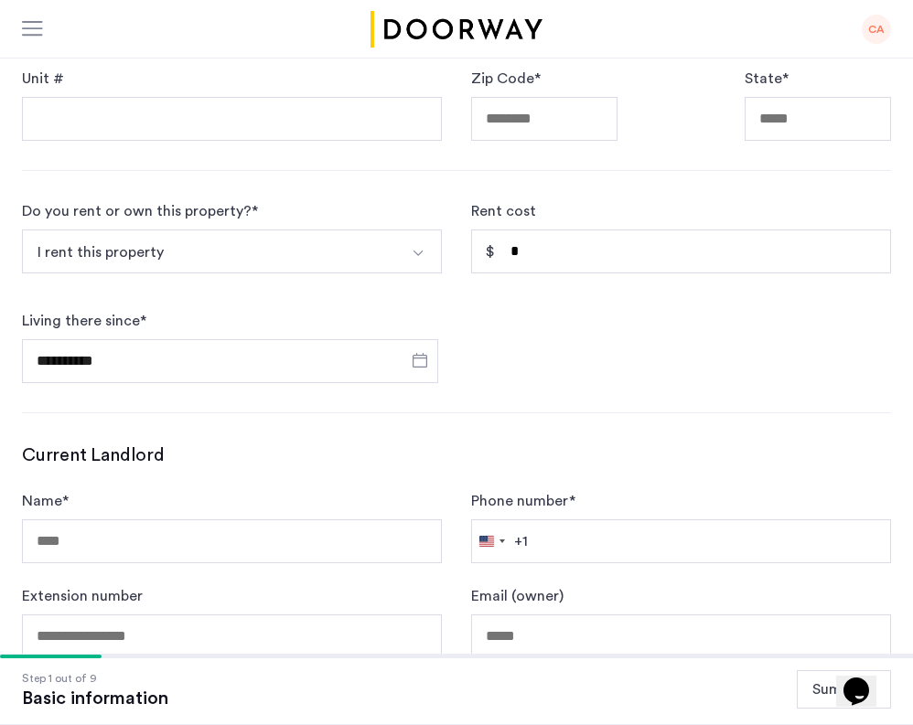
scroll to position [626, 0]
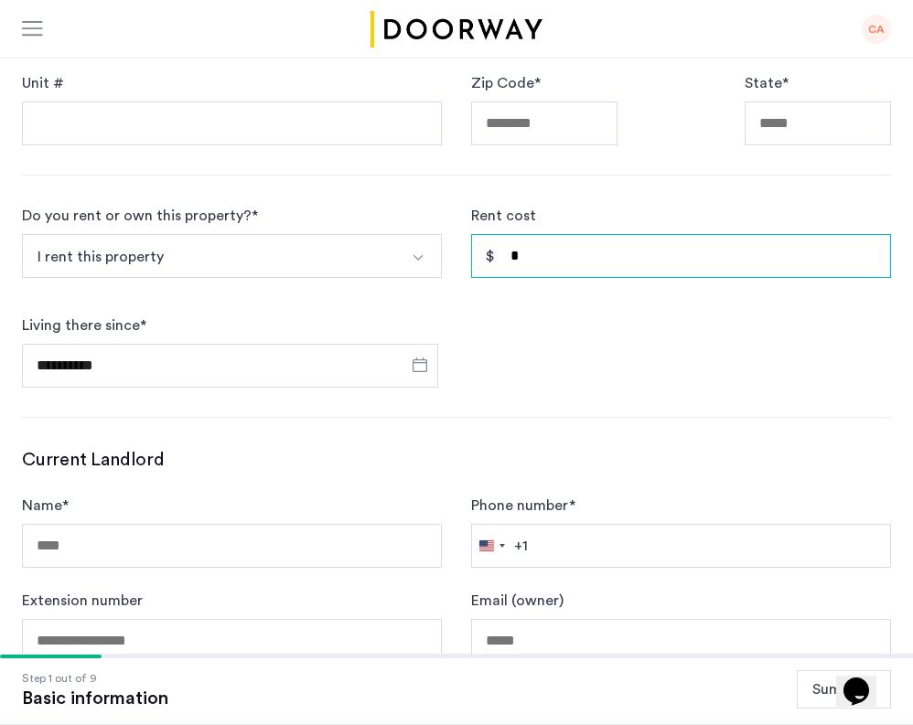
click at [551, 273] on input "*" at bounding box center [681, 256] width 420 height 44
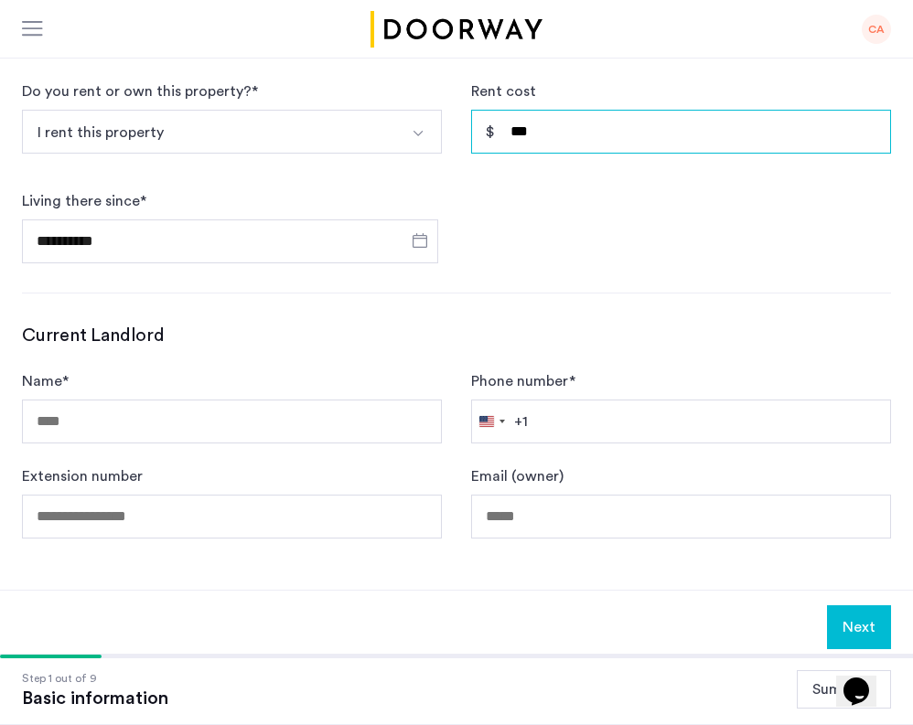
type input "*****"
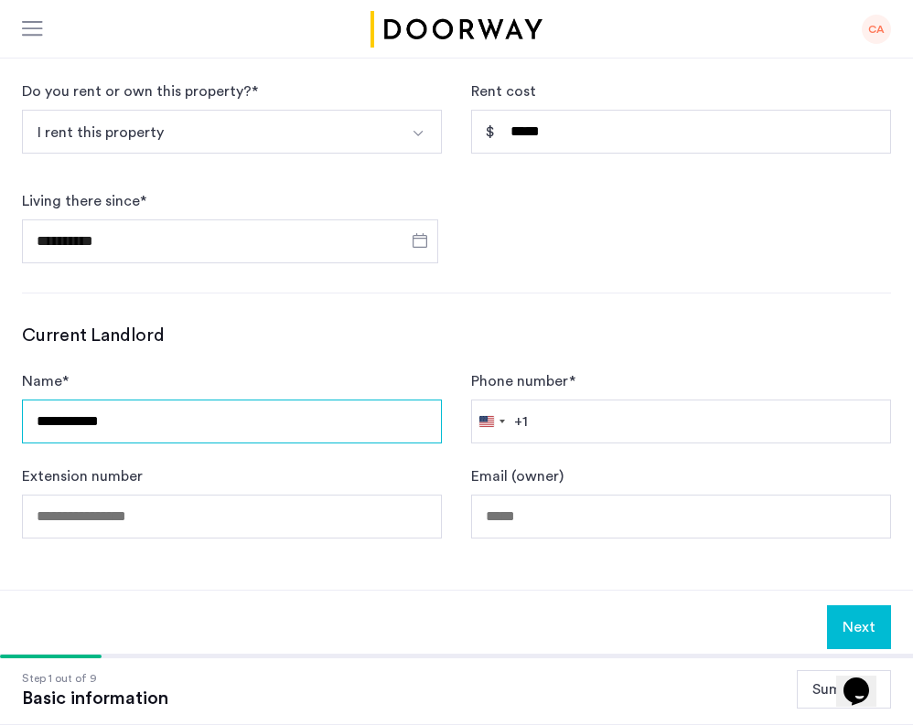
type input "**********"
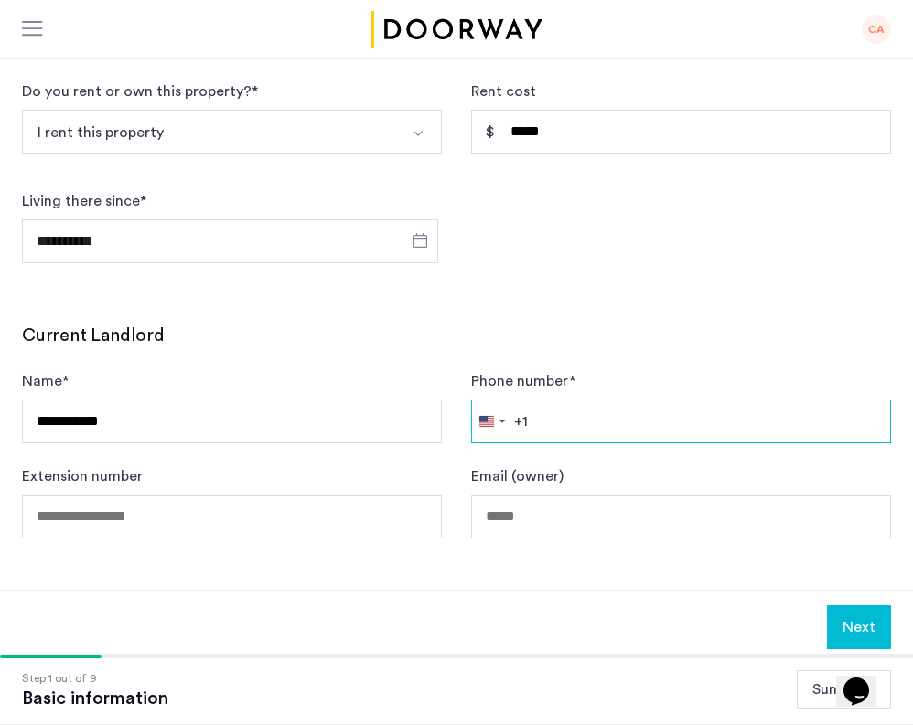
paste input "**********"
type input "**********"
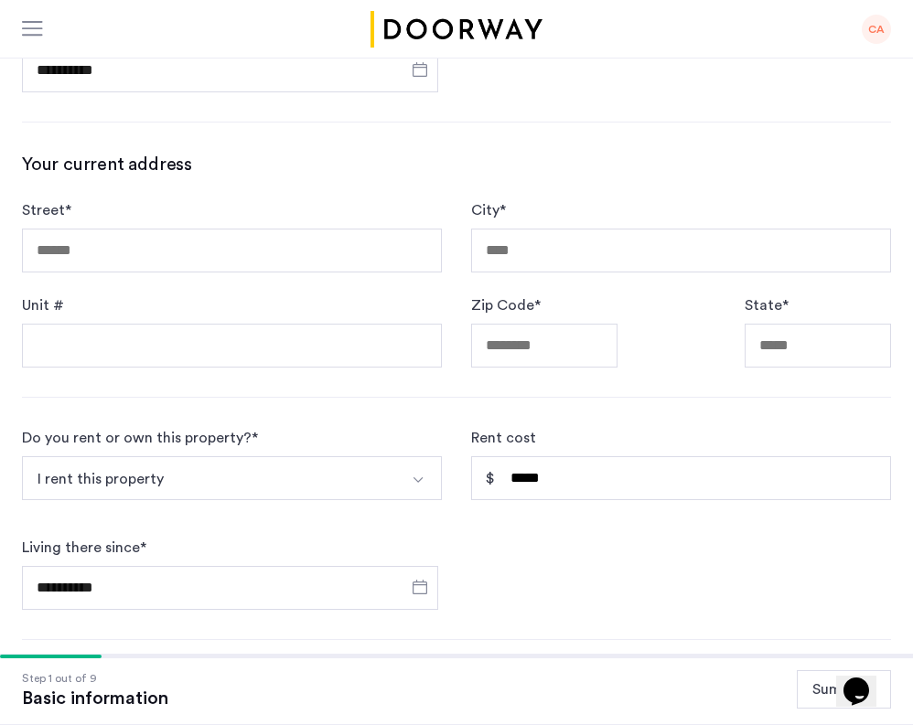
scroll to position [403, 0]
click at [251, 217] on div "Street *" at bounding box center [232, 236] width 420 height 73
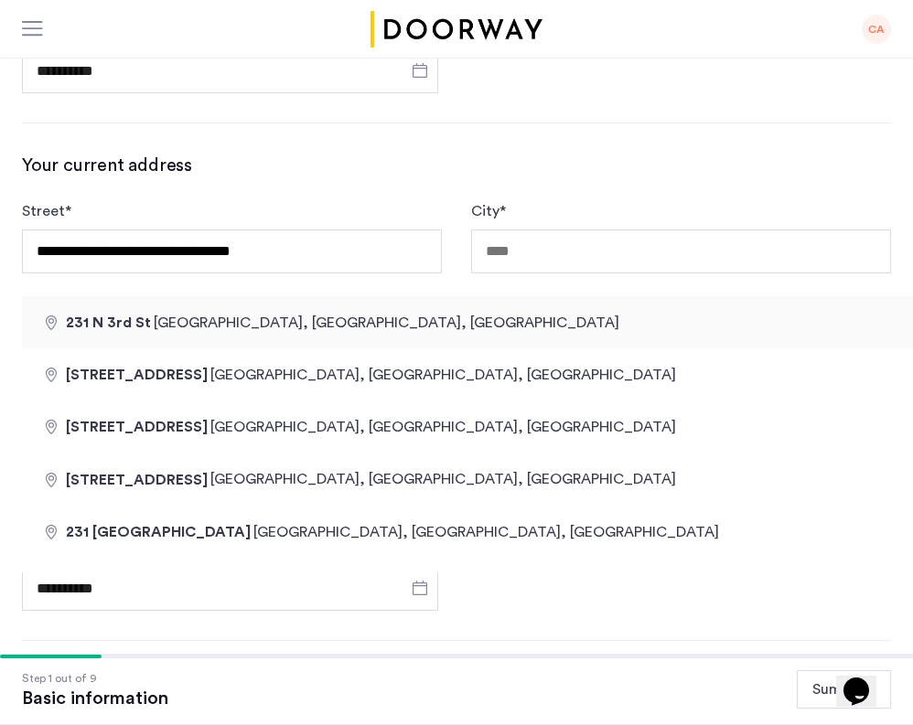
type input "**********"
type input "*****"
type input "**"
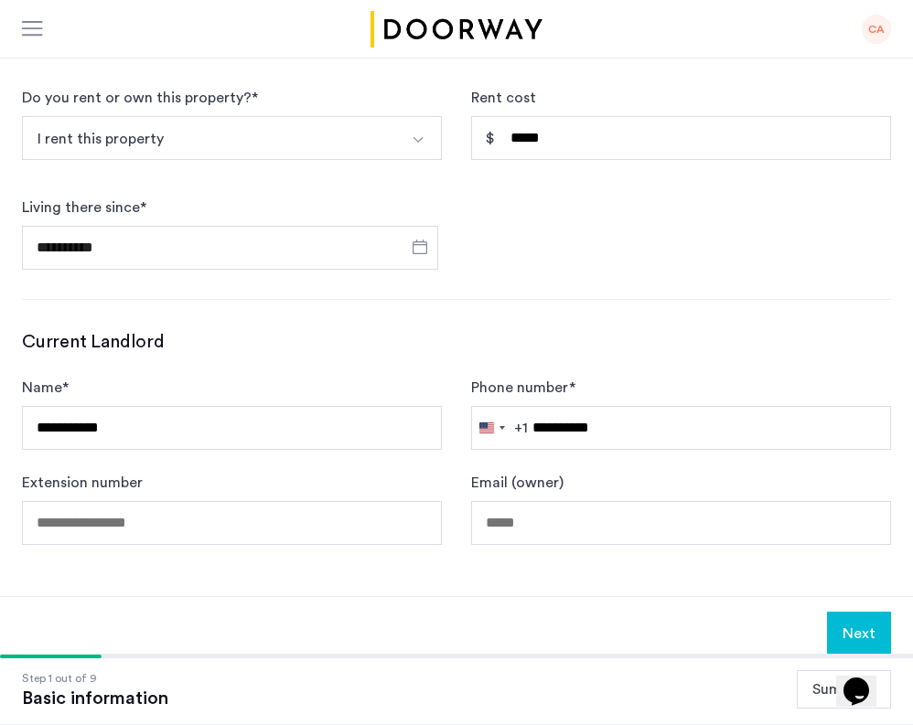
scroll to position [819, 0]
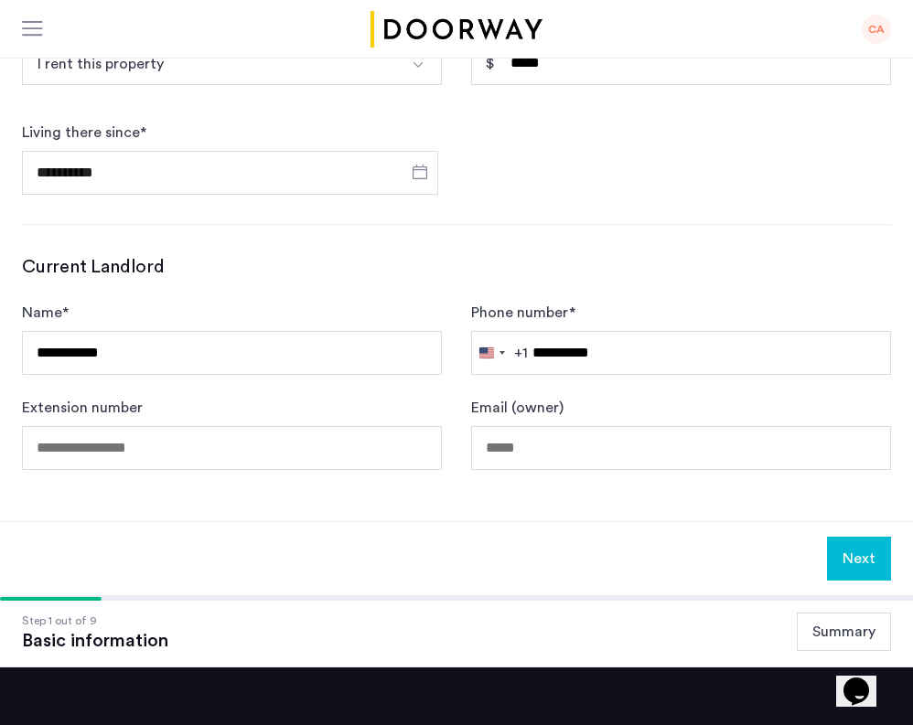
type input "***"
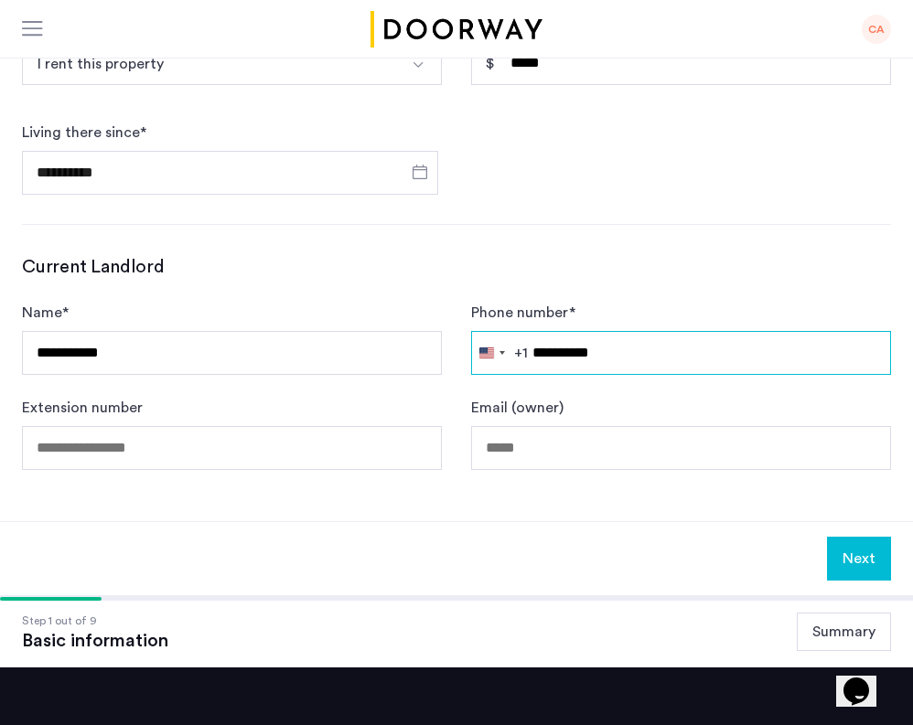
drag, startPoint x: 627, startPoint y: 353, endPoint x: 536, endPoint y: 356, distance: 90.6
click at [536, 356] on input "**********" at bounding box center [681, 353] width 420 height 44
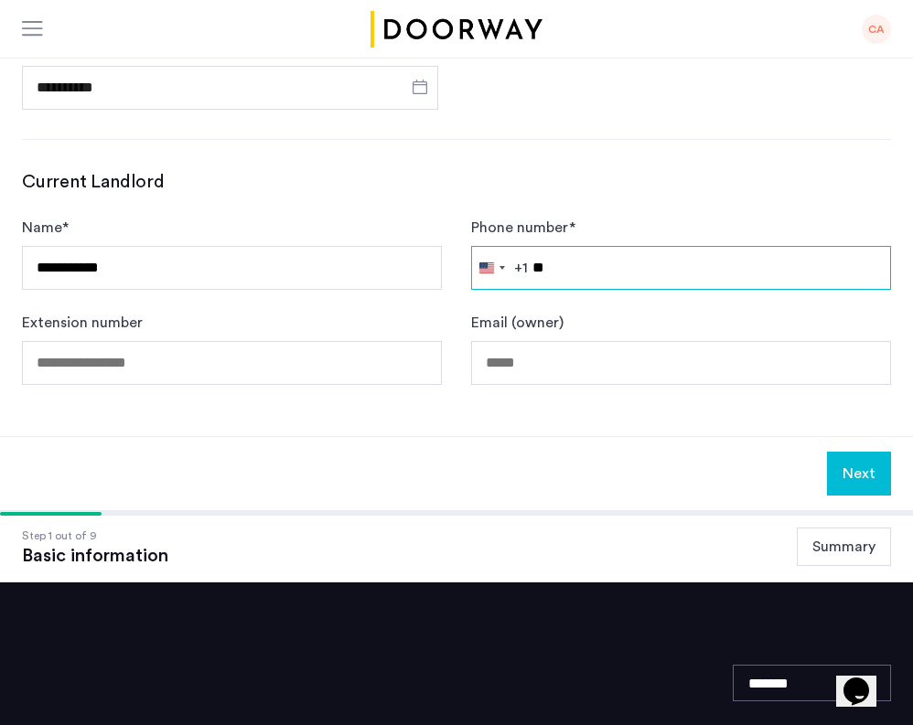
type input "*"
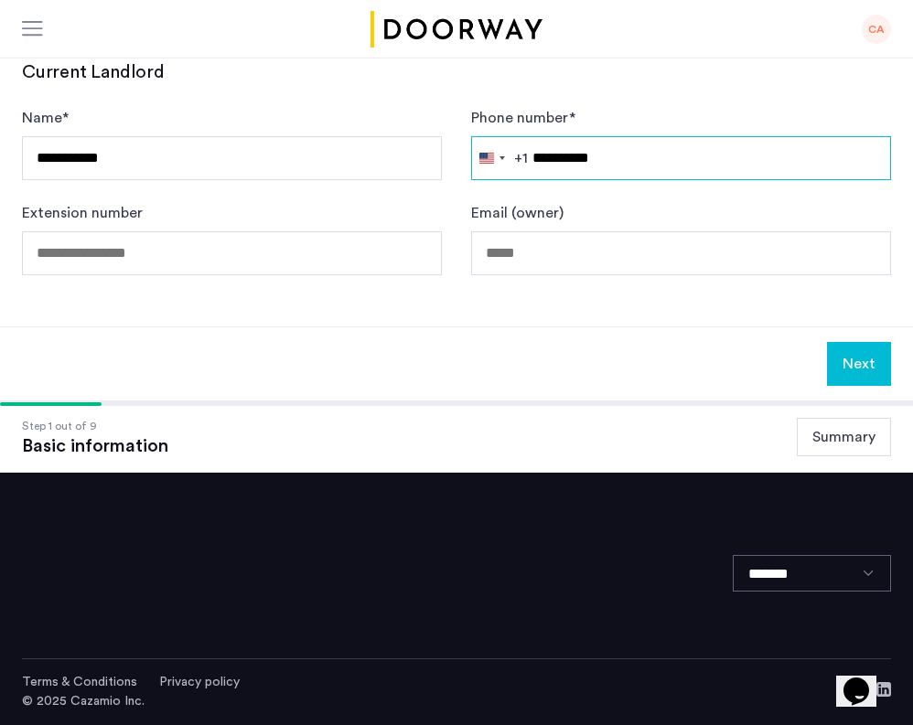
scroll to position [1014, 0]
type input "**********"
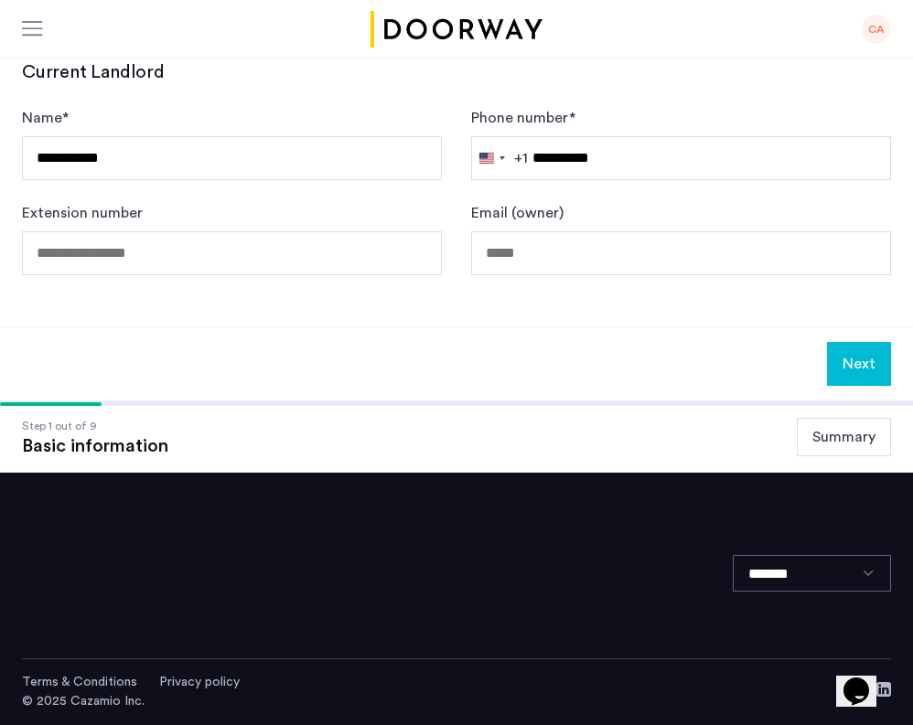
click at [870, 356] on button "Next" at bounding box center [859, 364] width 64 height 44
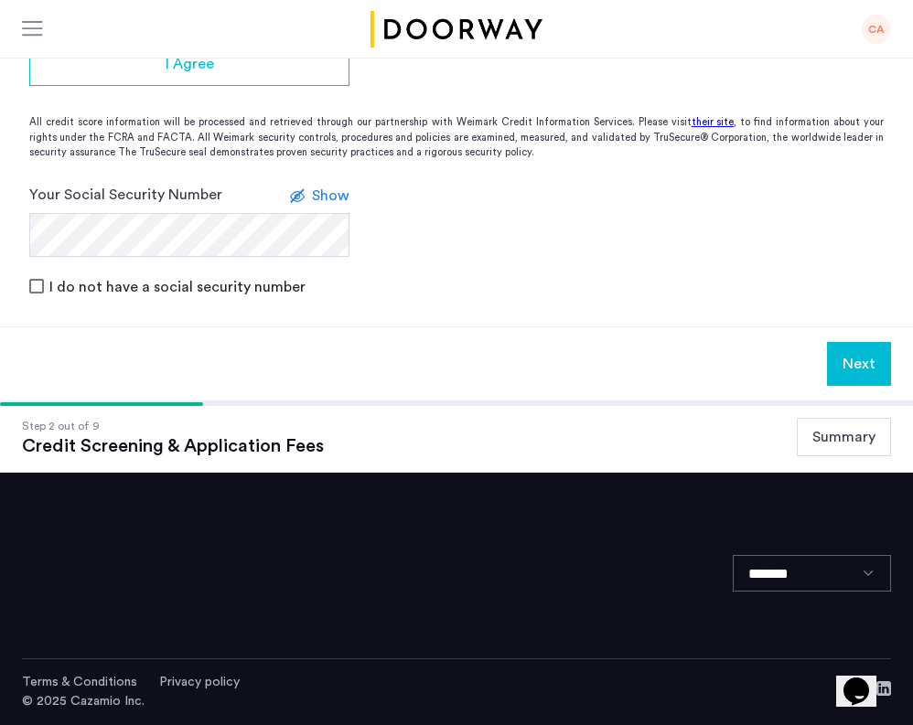
scroll to position [0, 0]
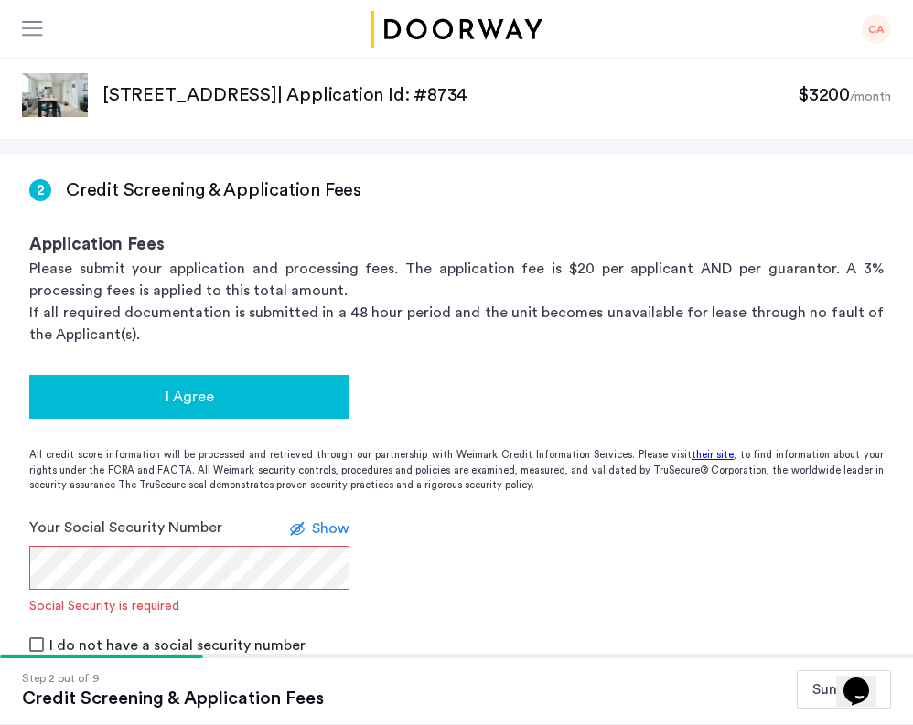
click at [243, 412] on button "I Agree" at bounding box center [189, 397] width 320 height 44
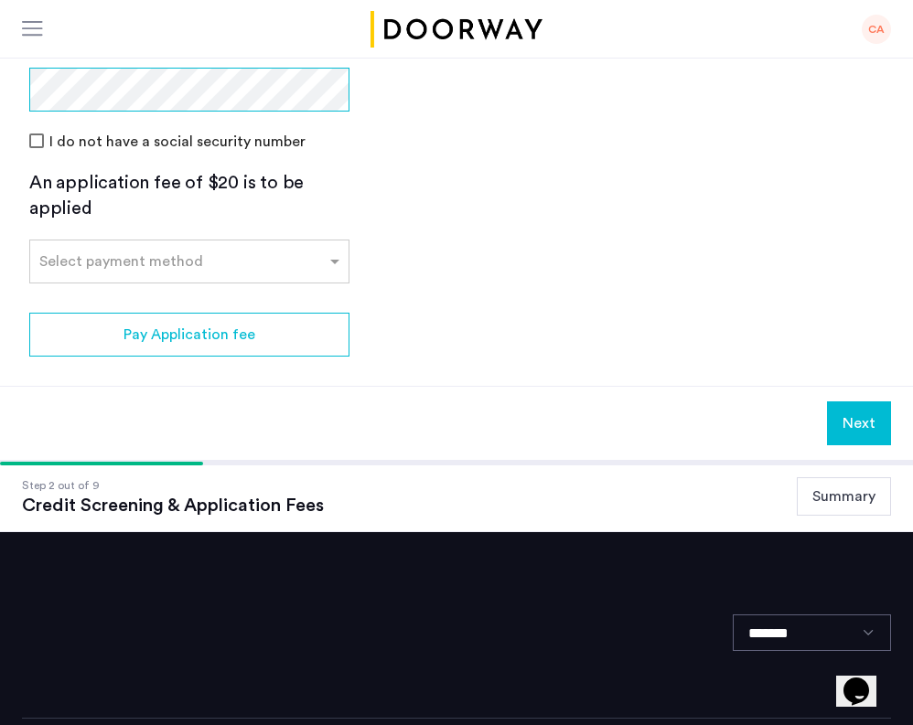
scroll to position [383, 0]
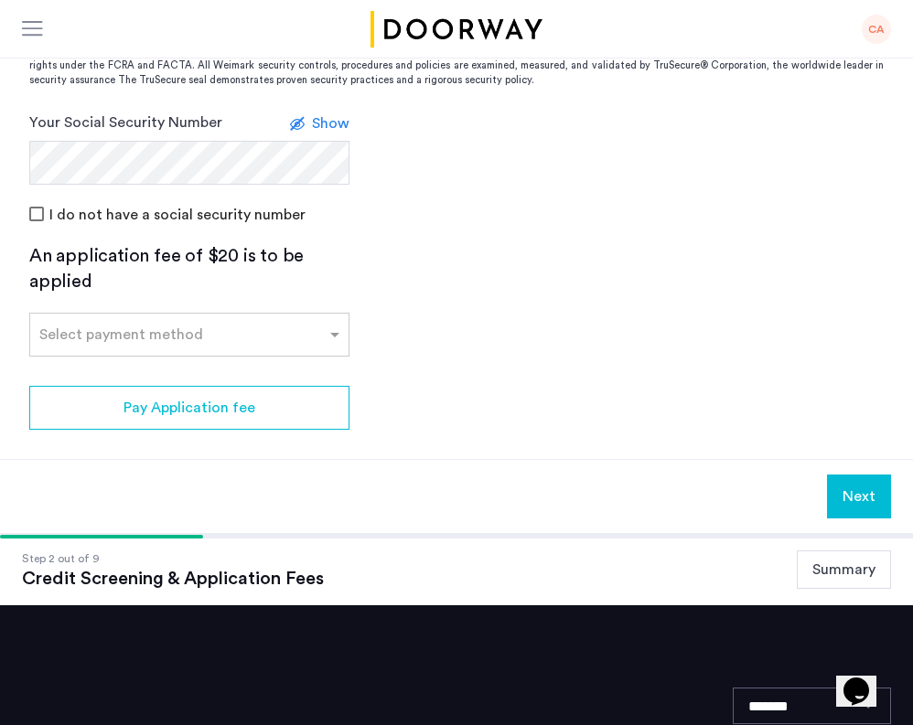
click at [868, 512] on button "Next" at bounding box center [859, 497] width 64 height 44
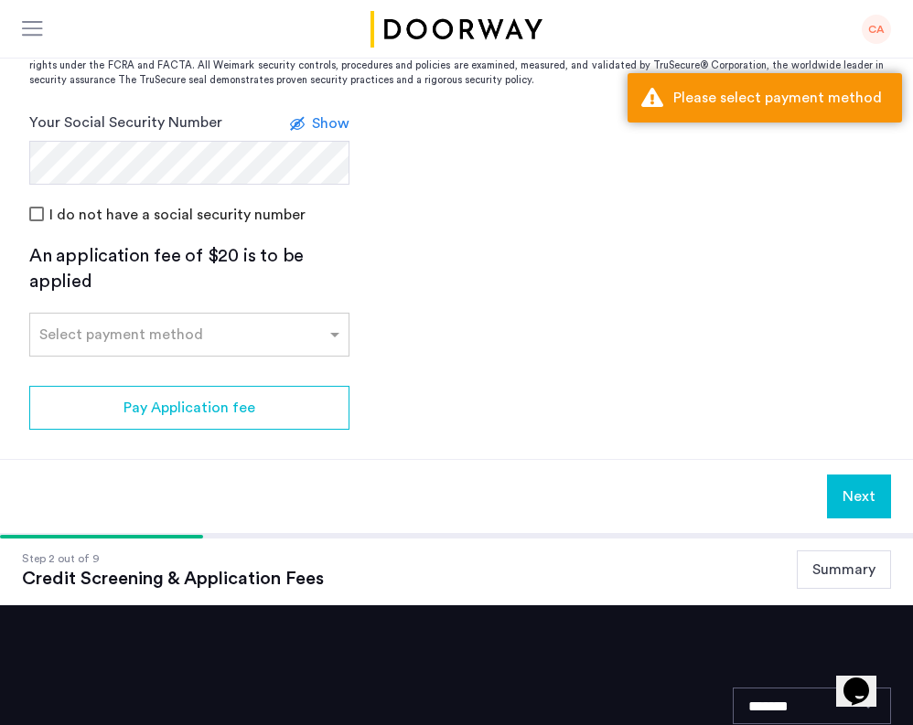
click at [384, 288] on app-credit-screening "2 Credit Screening & Application Fees Application Fees Please submit your appli…" at bounding box center [456, 152] width 913 height 761
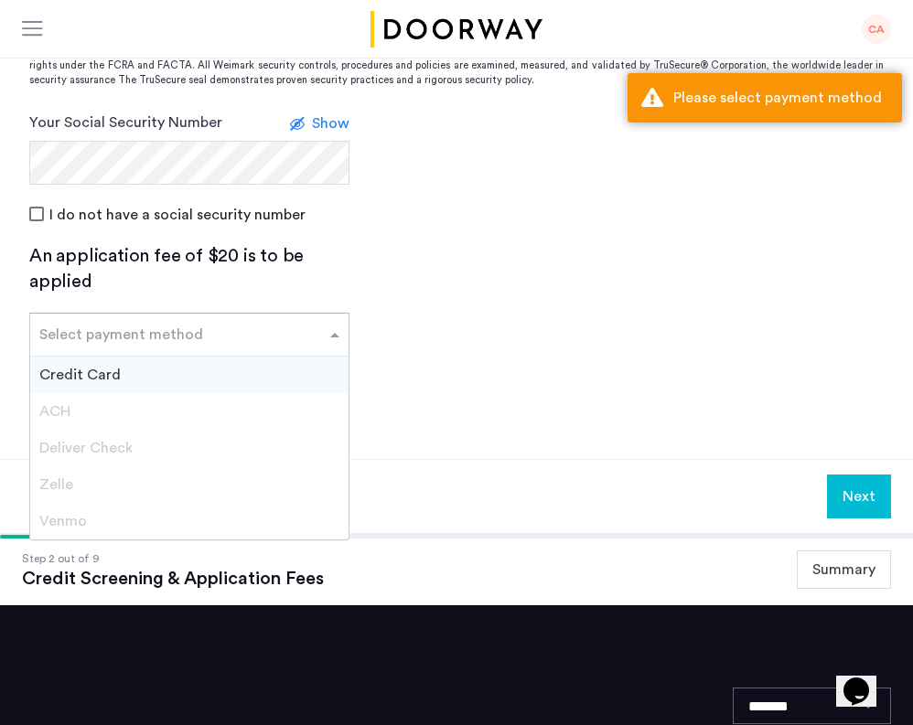
click at [248, 331] on input "text" at bounding box center [170, 331] width 263 height 13
click at [168, 377] on div "Credit Card" at bounding box center [189, 375] width 318 height 37
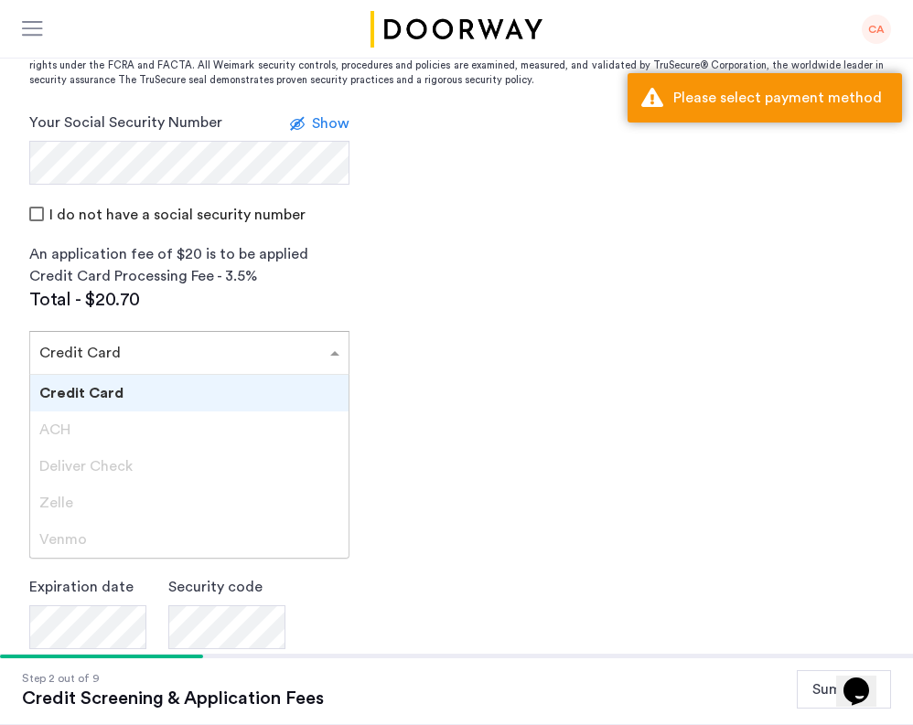
click at [253, 351] on input "text" at bounding box center [170, 349] width 263 height 13
click at [526, 409] on app-credit-screening "2 Credit Screening & Application Fees Application Fees Please submit your appli…" at bounding box center [456, 317] width 913 height 1090
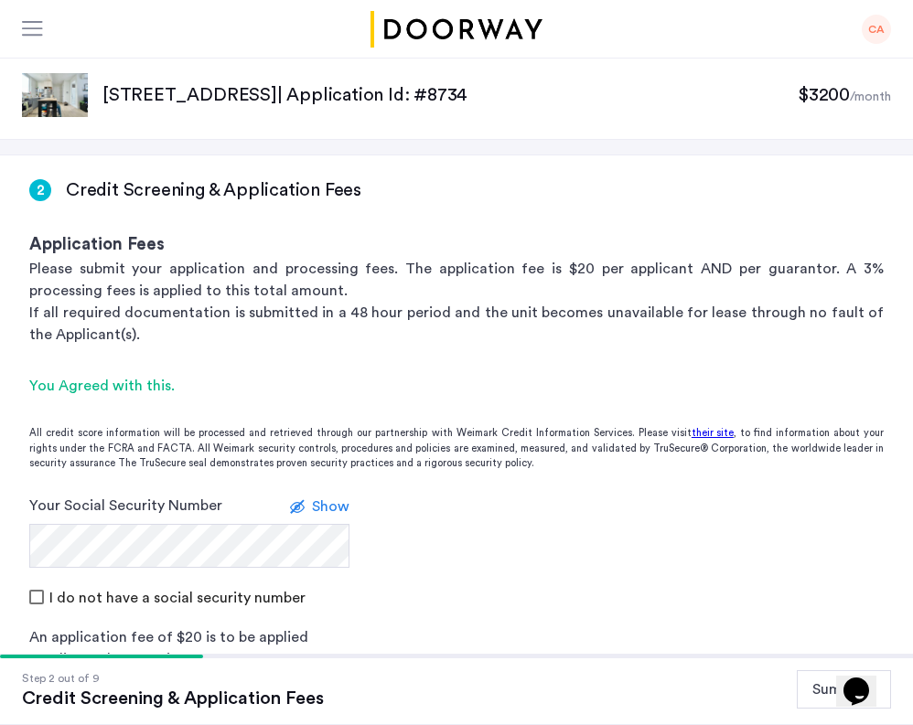
scroll to position [0, 0]
click at [46, 86] on img at bounding box center [55, 95] width 66 height 44
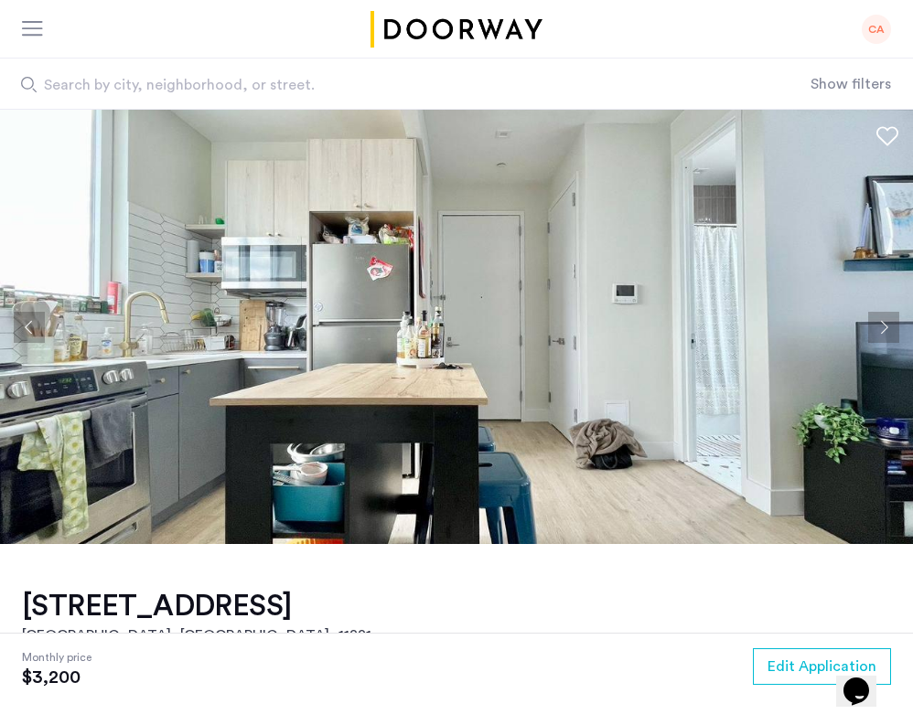
click at [887, 323] on button "Next apartment" at bounding box center [883, 327] width 31 height 31
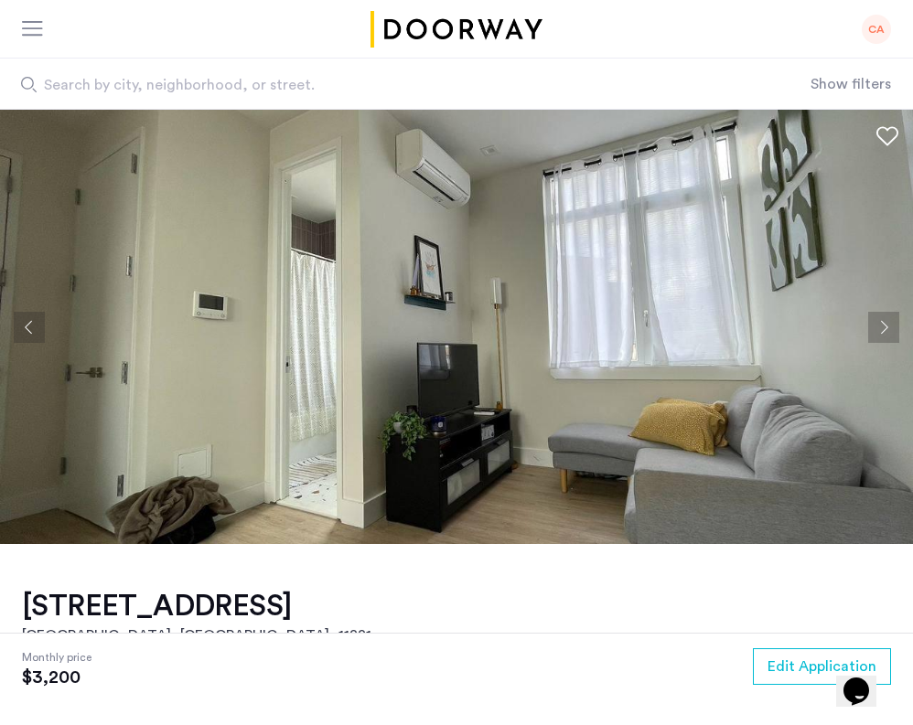
click at [887, 323] on button "Next apartment" at bounding box center [883, 327] width 31 height 31
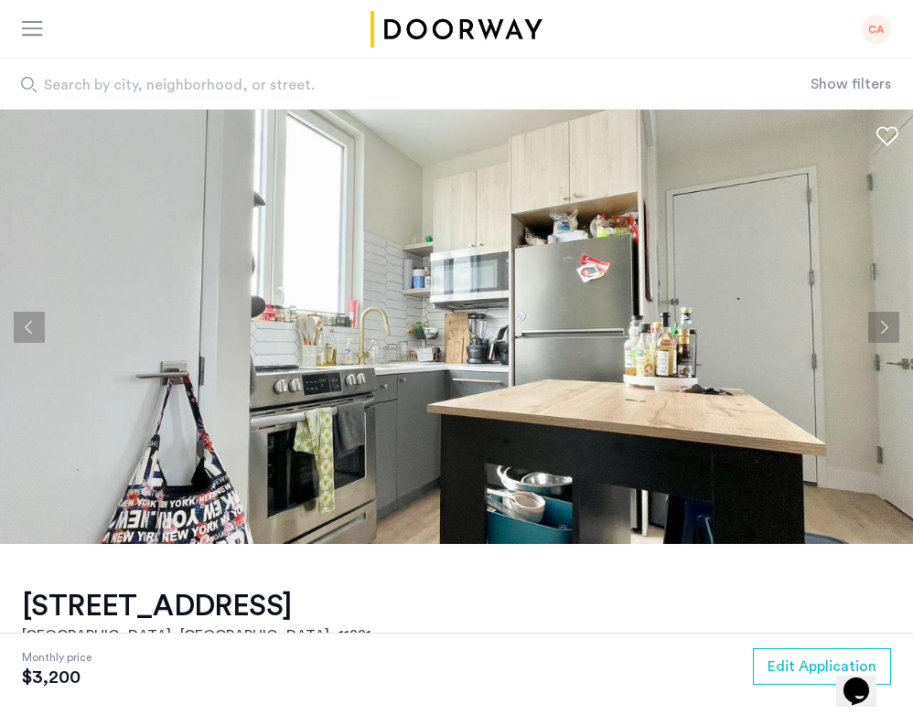
click at [887, 323] on button "Next apartment" at bounding box center [883, 327] width 31 height 31
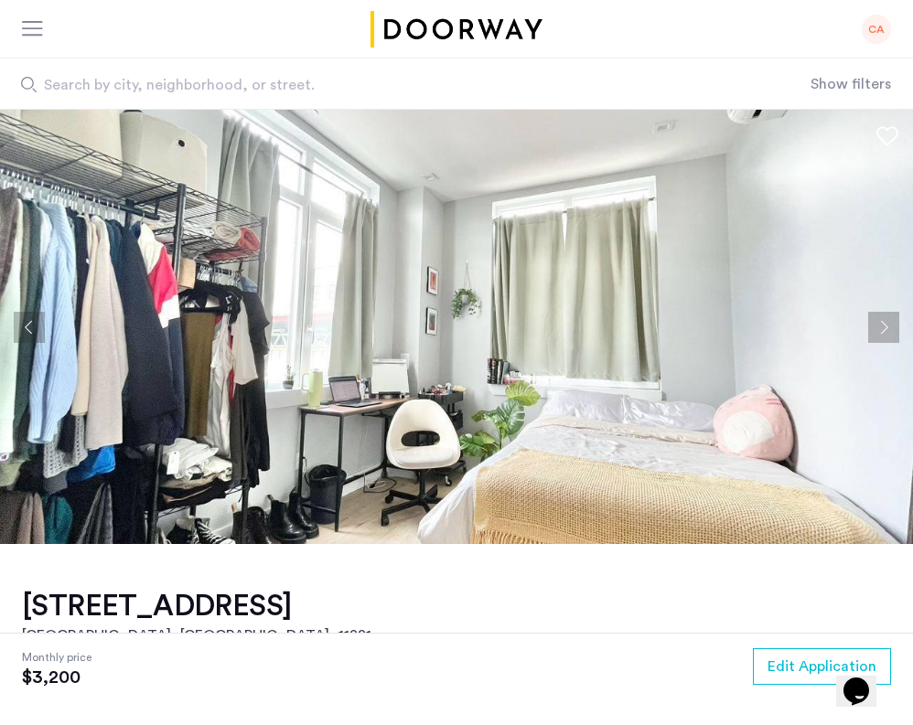
click at [887, 323] on button "Next apartment" at bounding box center [883, 327] width 31 height 31
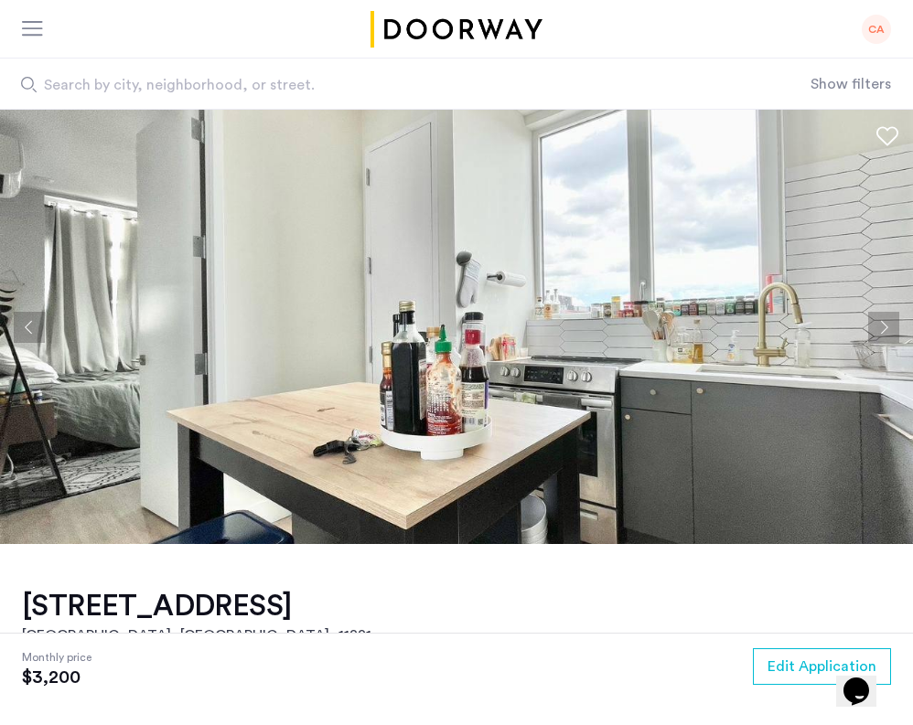
click at [887, 323] on button "Next apartment" at bounding box center [883, 327] width 31 height 31
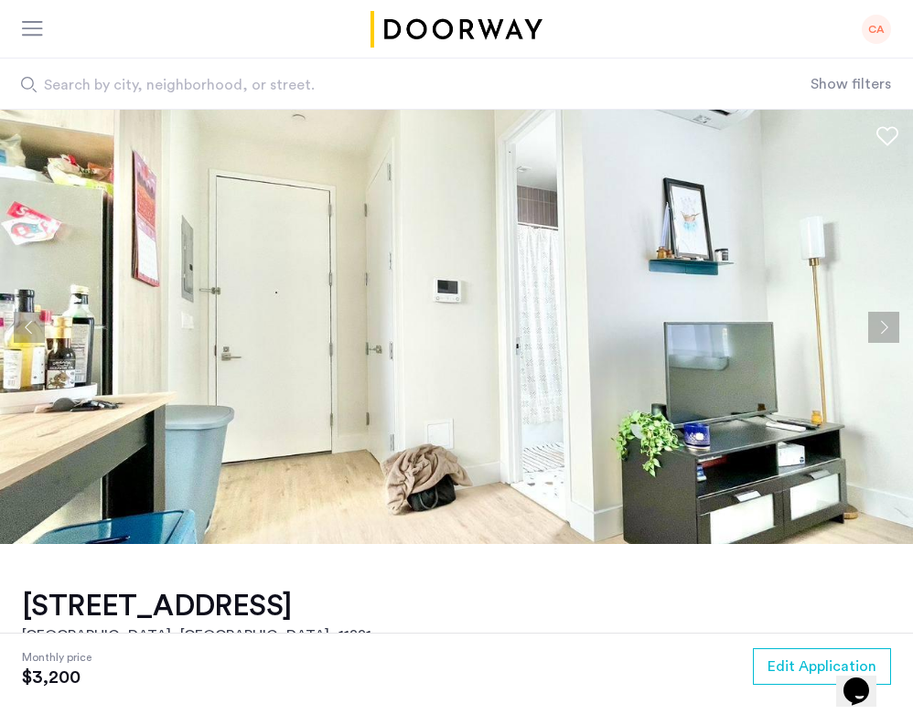
click at [887, 323] on button "Next apartment" at bounding box center [883, 327] width 31 height 31
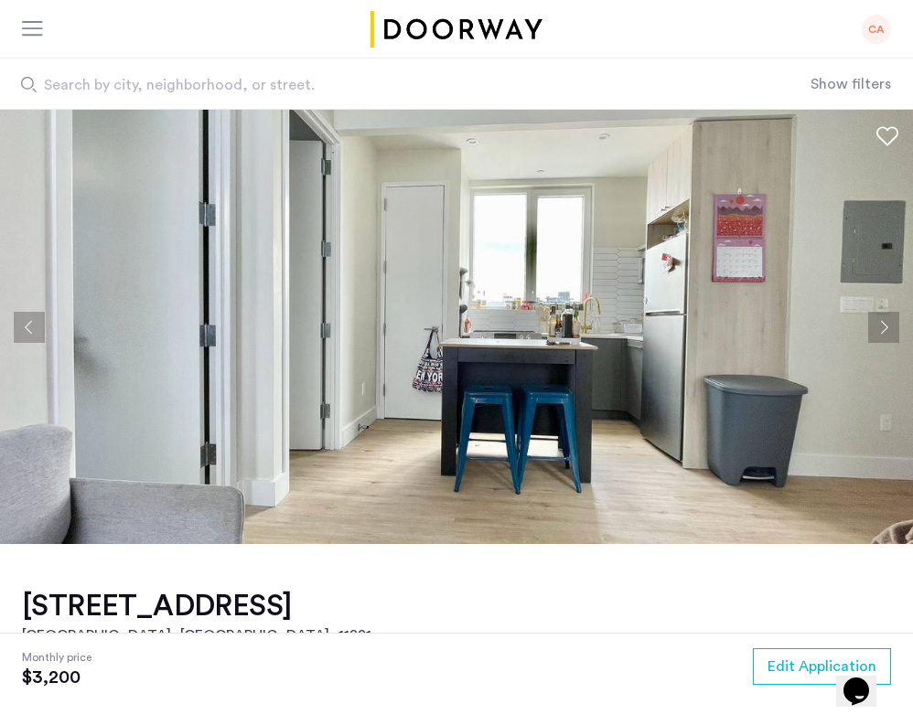
click at [887, 323] on button "Next apartment" at bounding box center [883, 327] width 31 height 31
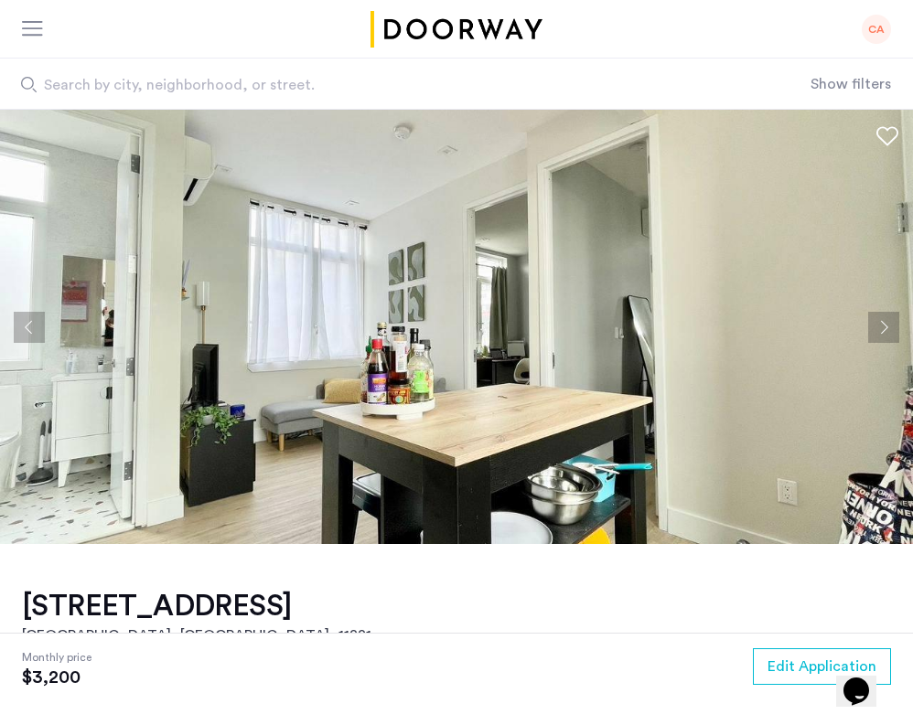
click at [887, 323] on button "Next apartment" at bounding box center [883, 327] width 31 height 31
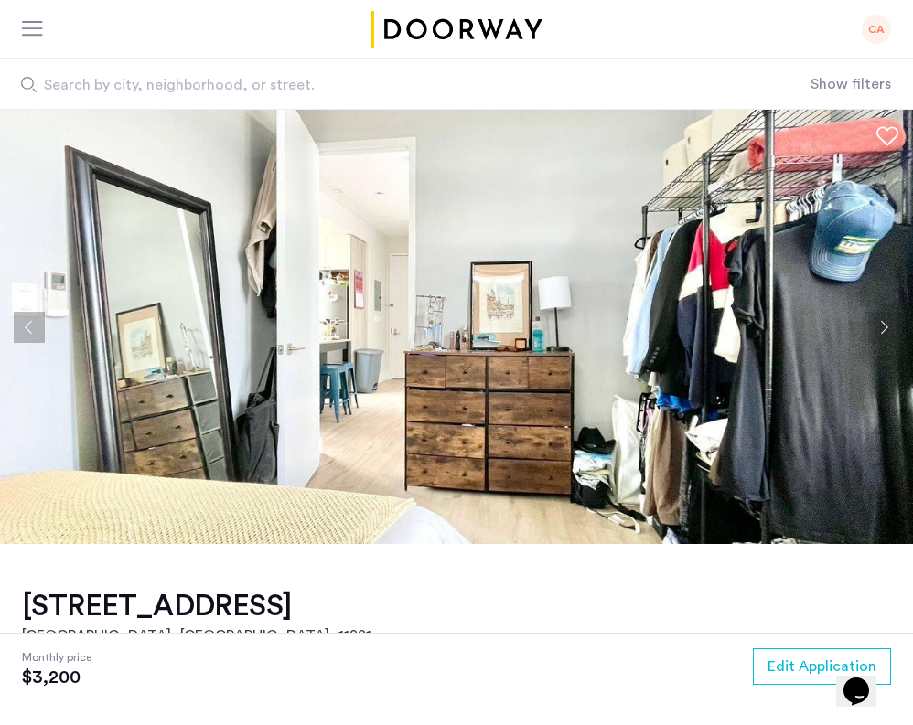
click at [887, 323] on button "Next apartment" at bounding box center [883, 327] width 31 height 31
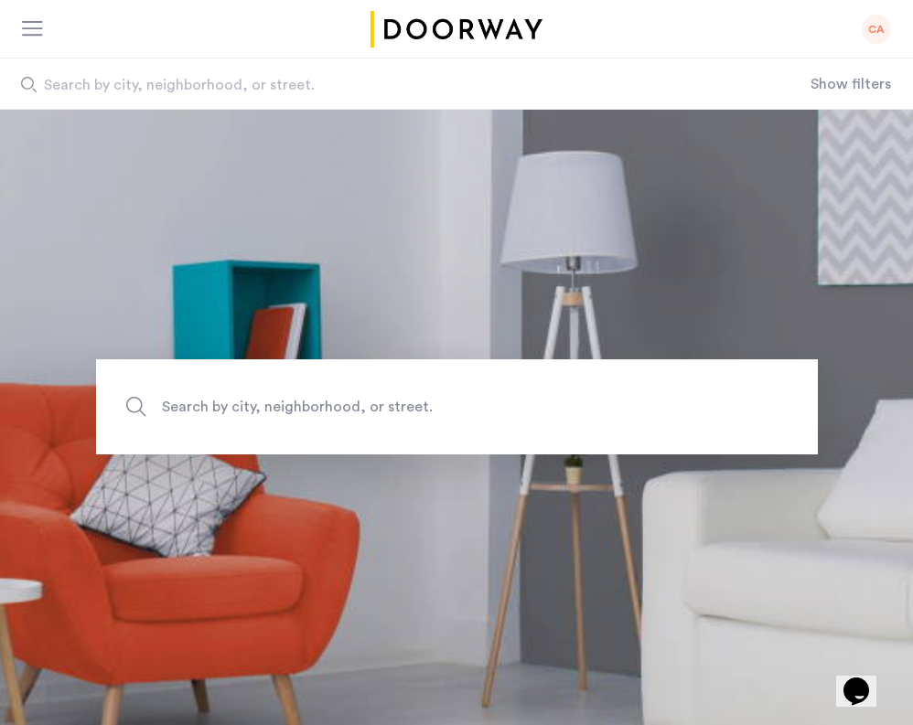
click at [31, 32] on div at bounding box center [33, 30] width 23 height 18
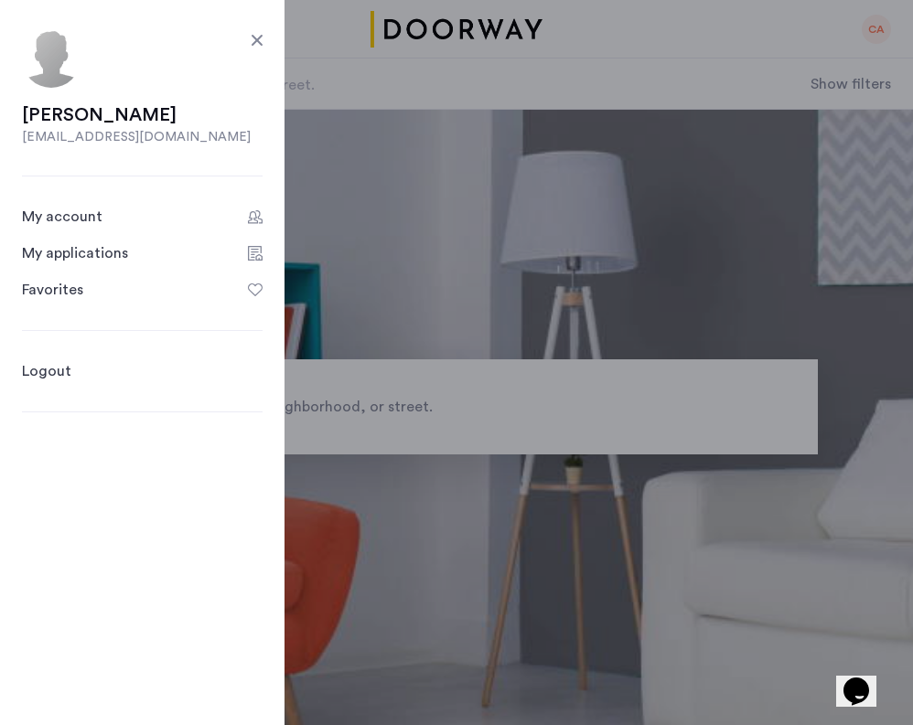
click at [102, 262] on div "My applications" at bounding box center [75, 253] width 106 height 22
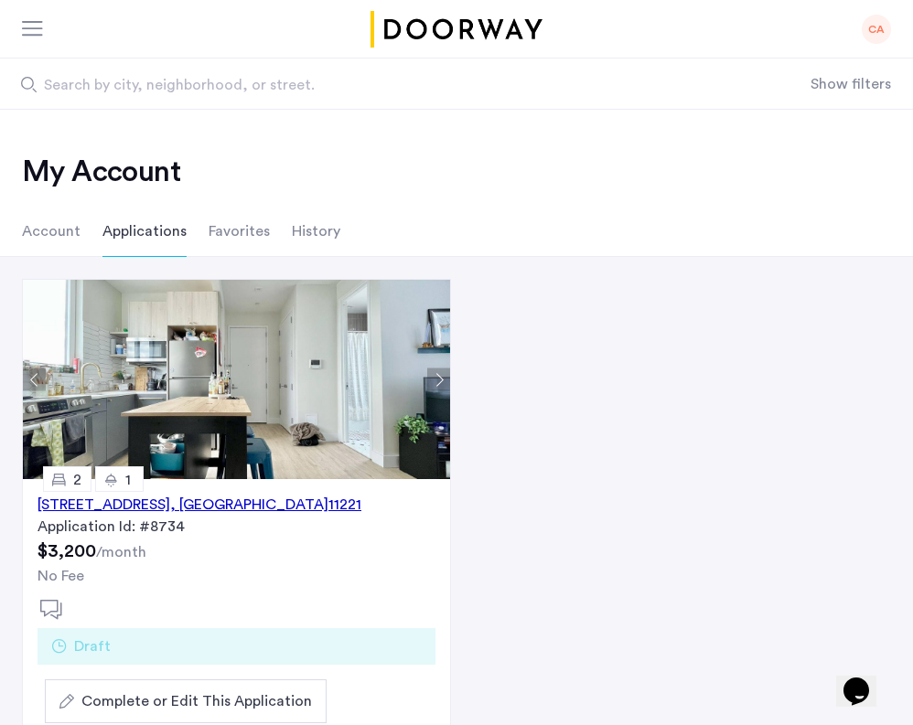
click at [438, 380] on button "Next apartment" at bounding box center [438, 380] width 23 height 23
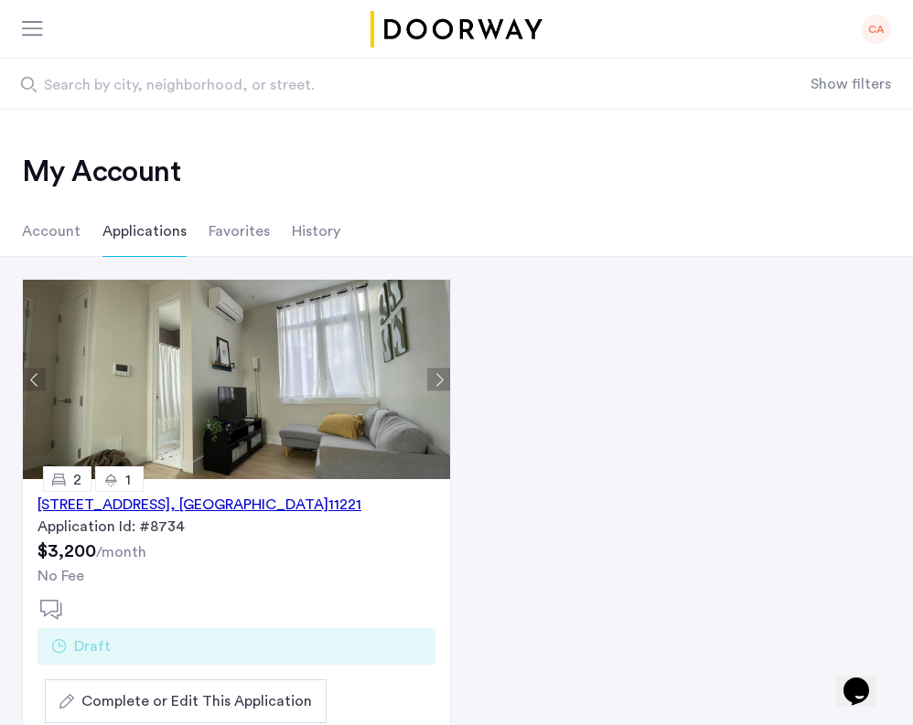
click at [438, 380] on button "Next apartment" at bounding box center [438, 380] width 23 height 23
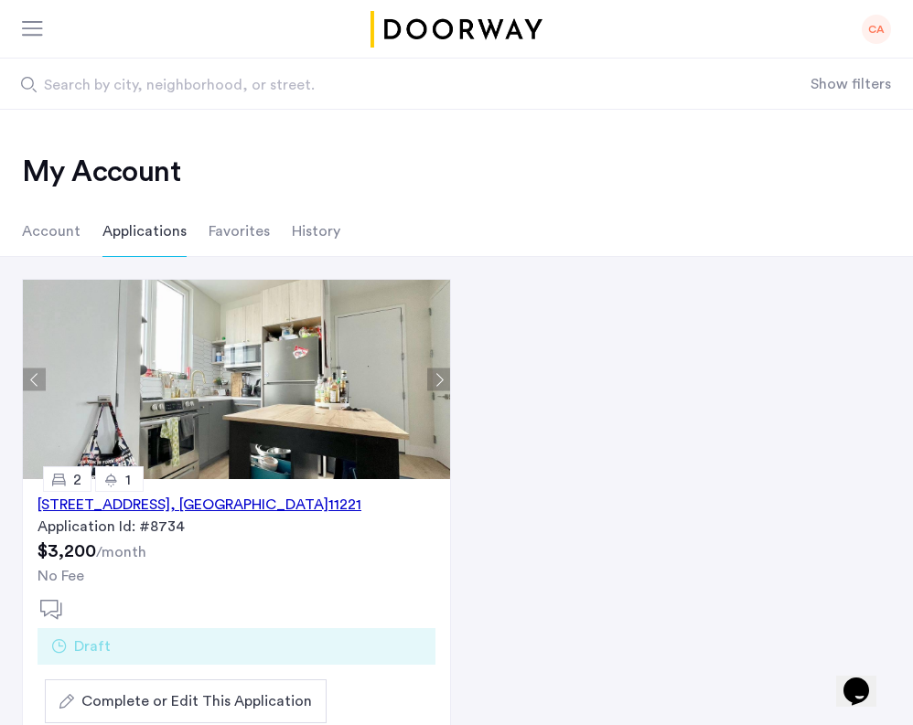
click at [438, 380] on button "Next apartment" at bounding box center [438, 380] width 23 height 23
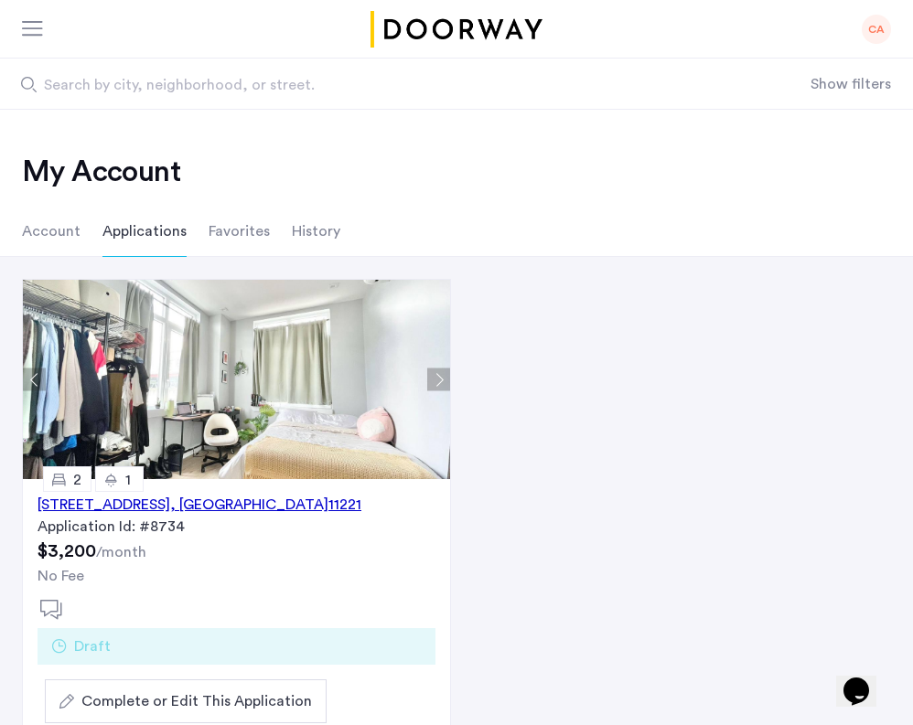
click at [438, 380] on button "Next apartment" at bounding box center [438, 380] width 23 height 23
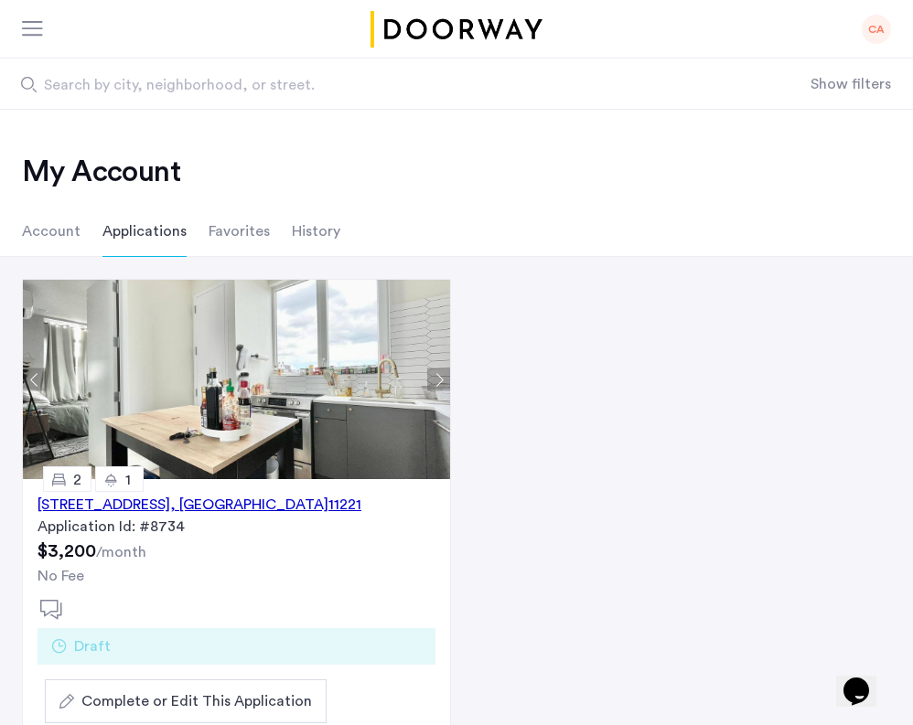
click at [438, 380] on button "Next apartment" at bounding box center [438, 380] width 23 height 23
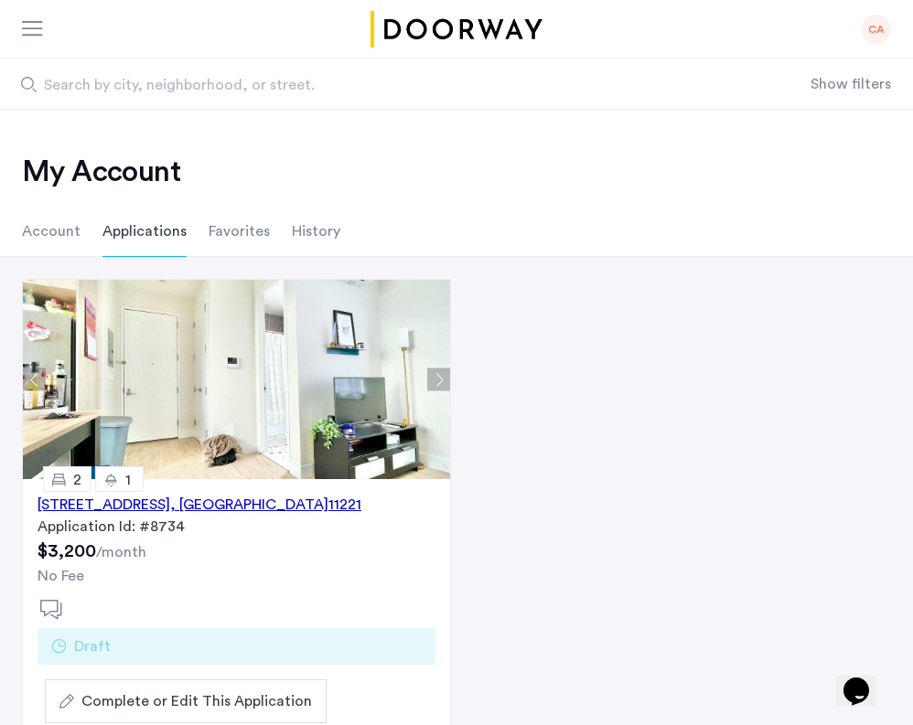
click at [438, 380] on button "Next apartment" at bounding box center [438, 380] width 23 height 23
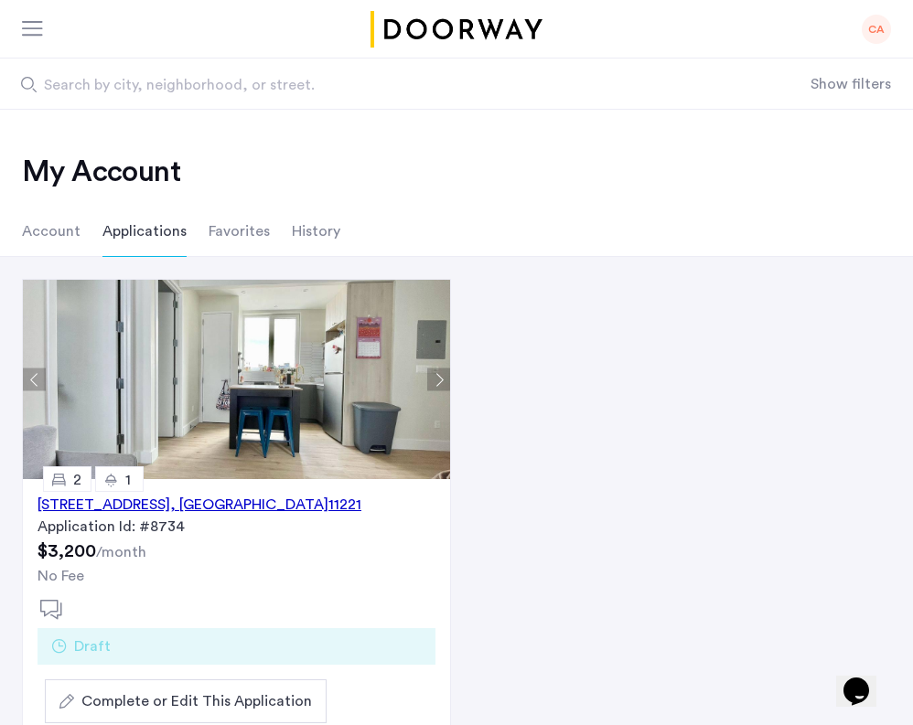
click at [440, 380] on button "Next apartment" at bounding box center [438, 380] width 23 height 23
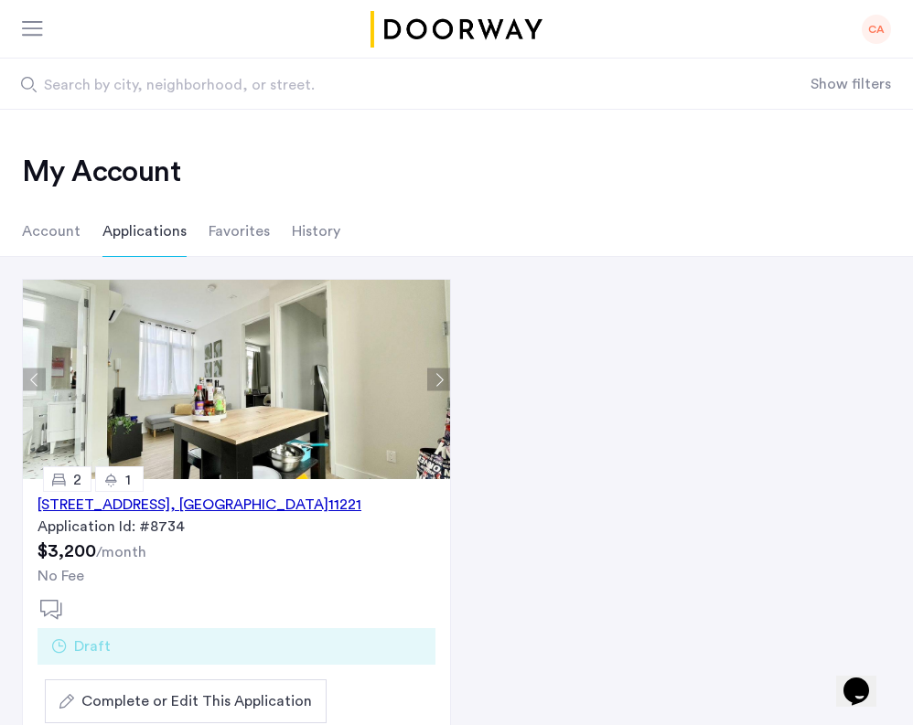
click at [440, 380] on button "Next apartment" at bounding box center [438, 380] width 23 height 23
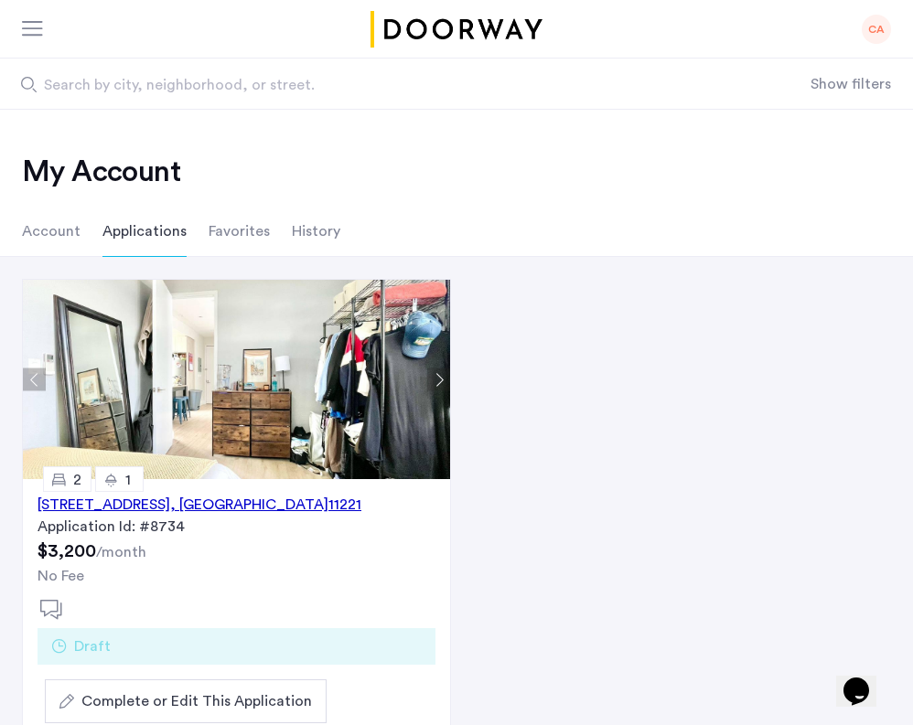
click at [436, 378] on button "Next apartment" at bounding box center [438, 380] width 23 height 23
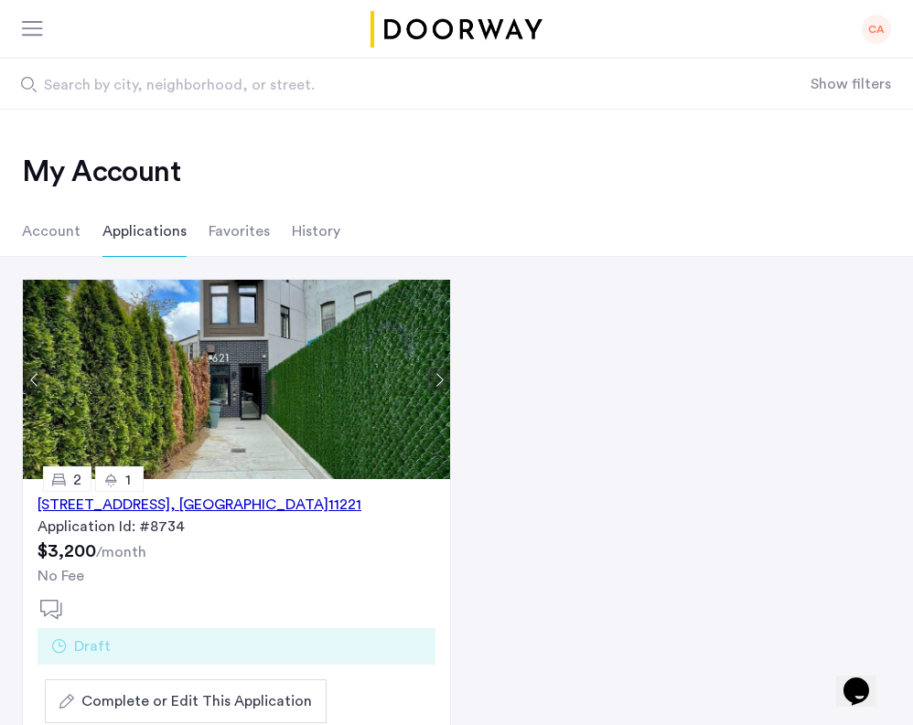
click at [436, 378] on button "Next apartment" at bounding box center [438, 380] width 23 height 23
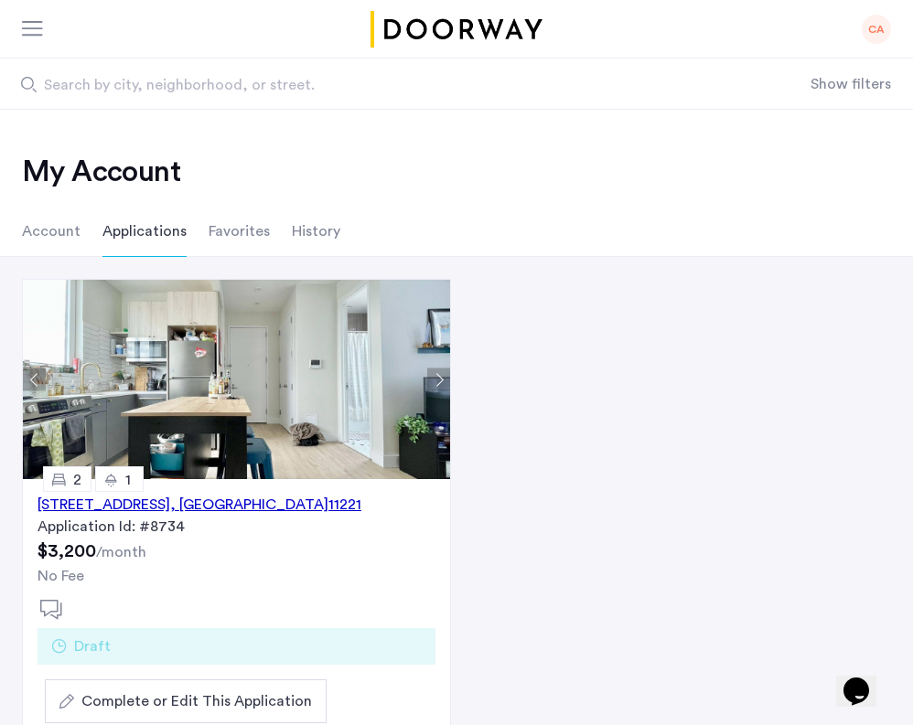
click at [264, 384] on img at bounding box center [236, 379] width 427 height 199
click at [120, 420] on img at bounding box center [236, 379] width 427 height 199
click at [143, 501] on div "621 Kosciuszko Street, Unit 3F, Brooklyn , NY 11221" at bounding box center [200, 505] width 324 height 22
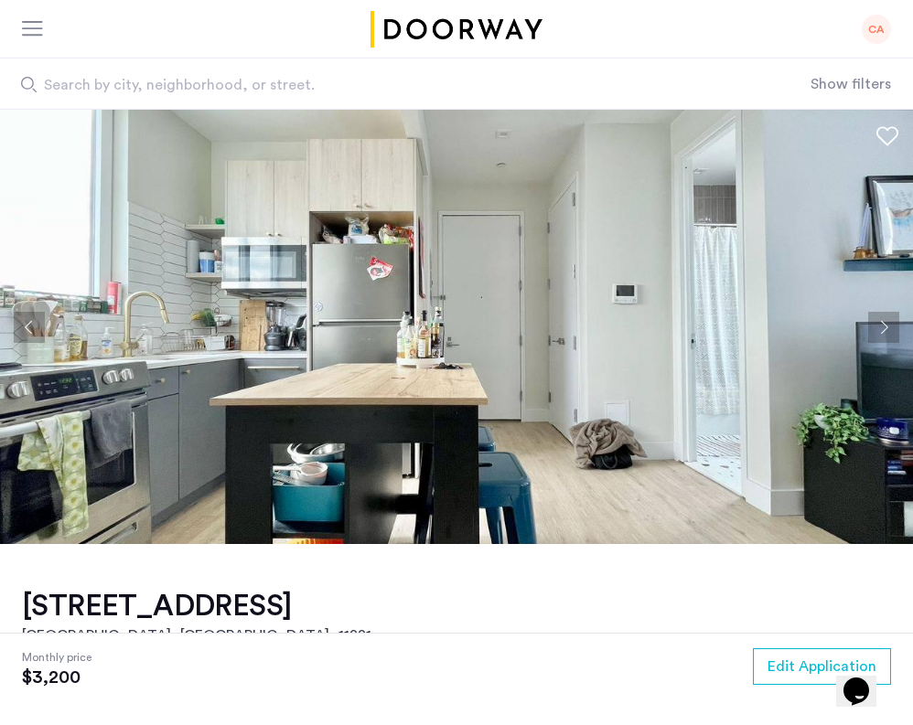
click at [889, 325] on button "Next apartment" at bounding box center [883, 327] width 31 height 31
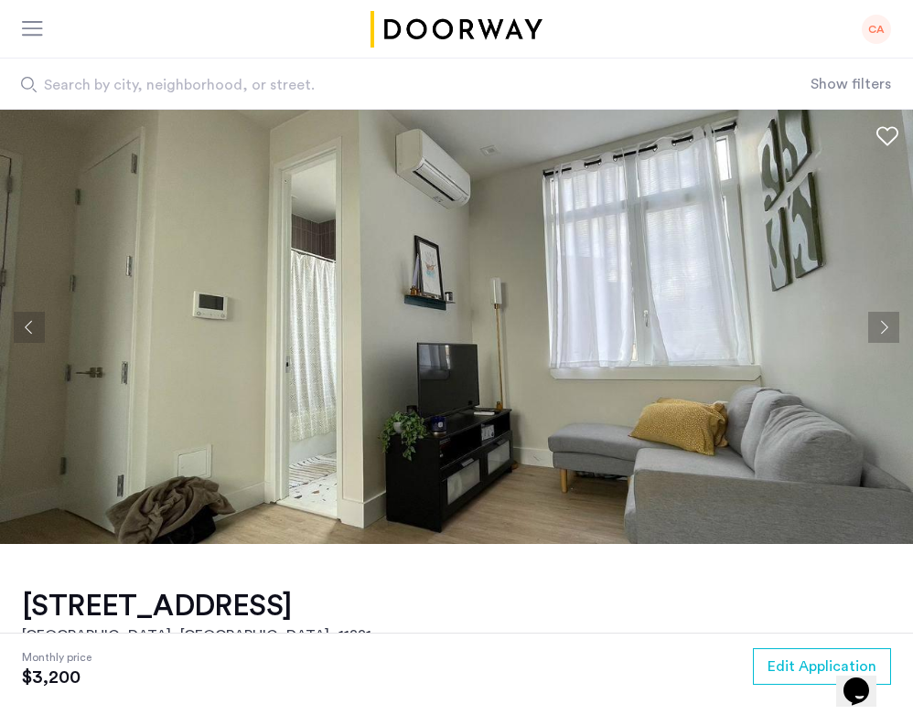
click at [889, 325] on button "Next apartment" at bounding box center [883, 327] width 31 height 31
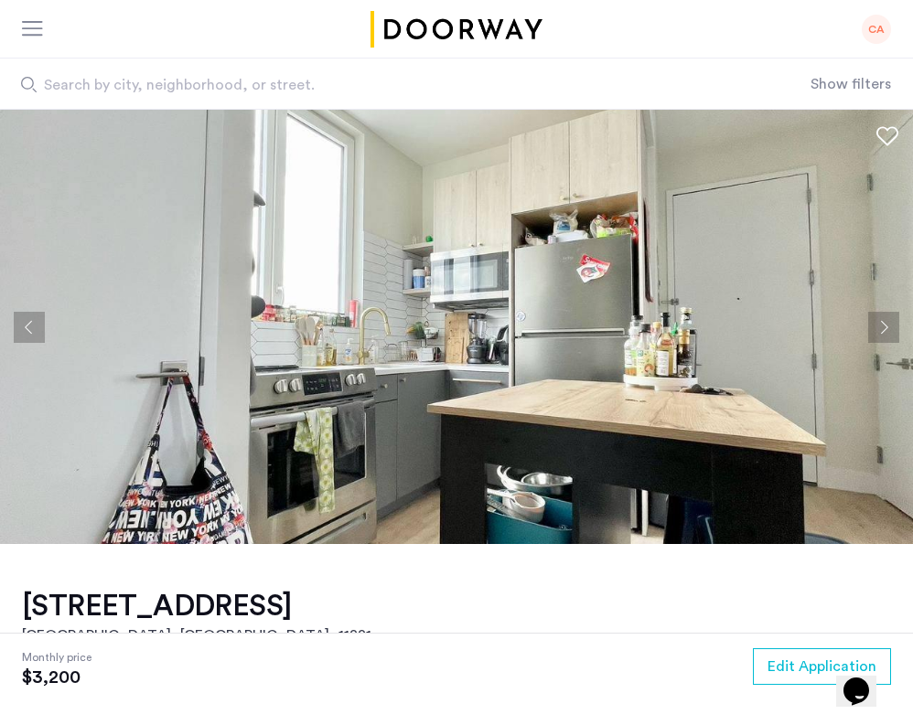
click at [889, 325] on button "Next apartment" at bounding box center [883, 327] width 31 height 31
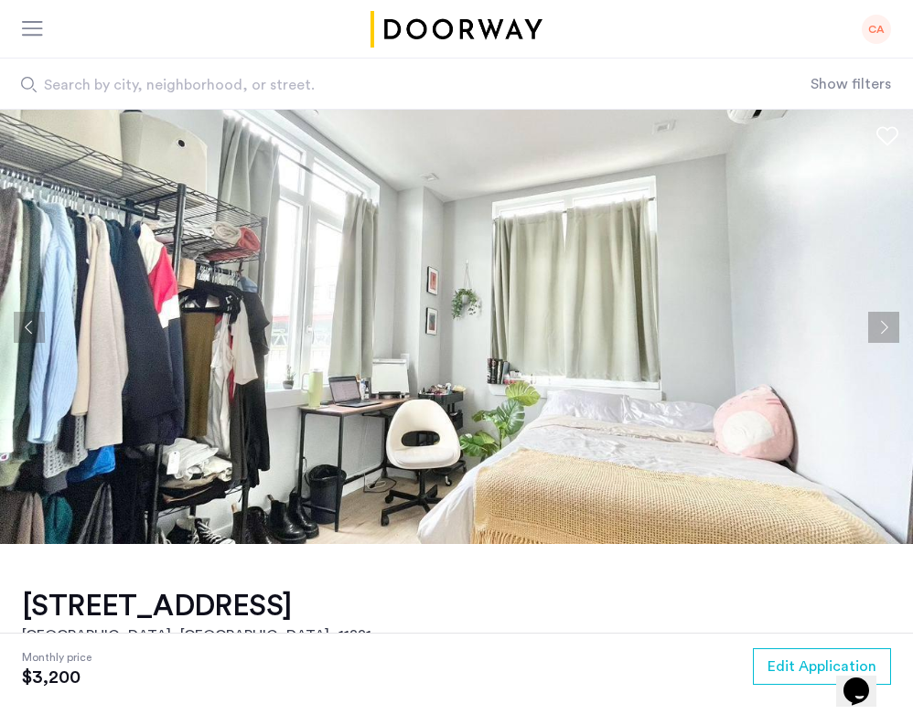
click at [889, 320] on button "Next apartment" at bounding box center [883, 327] width 31 height 31
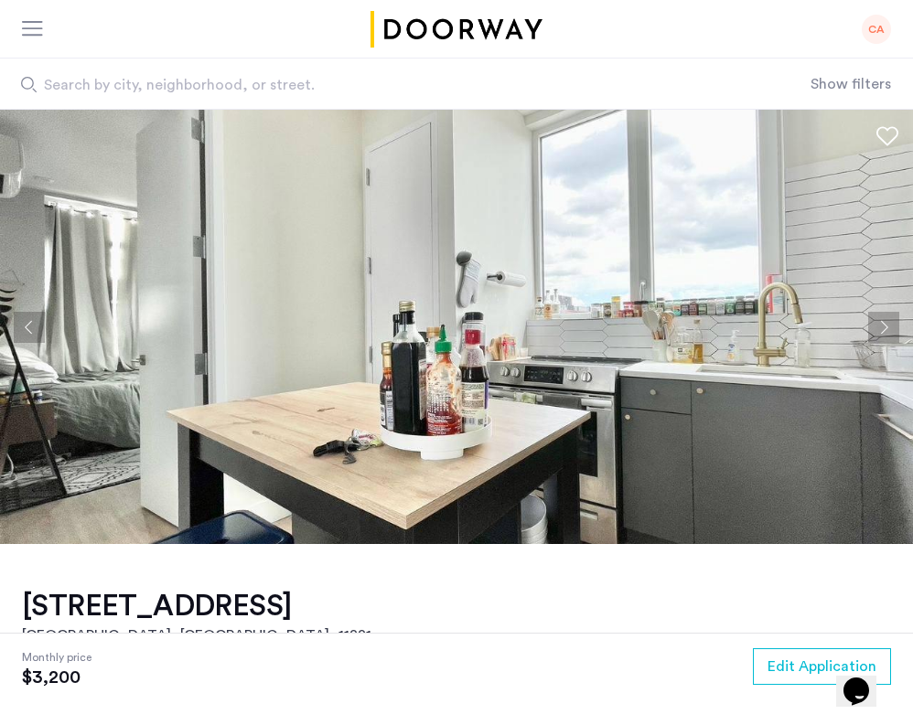
click at [889, 320] on button "Next apartment" at bounding box center [883, 327] width 31 height 31
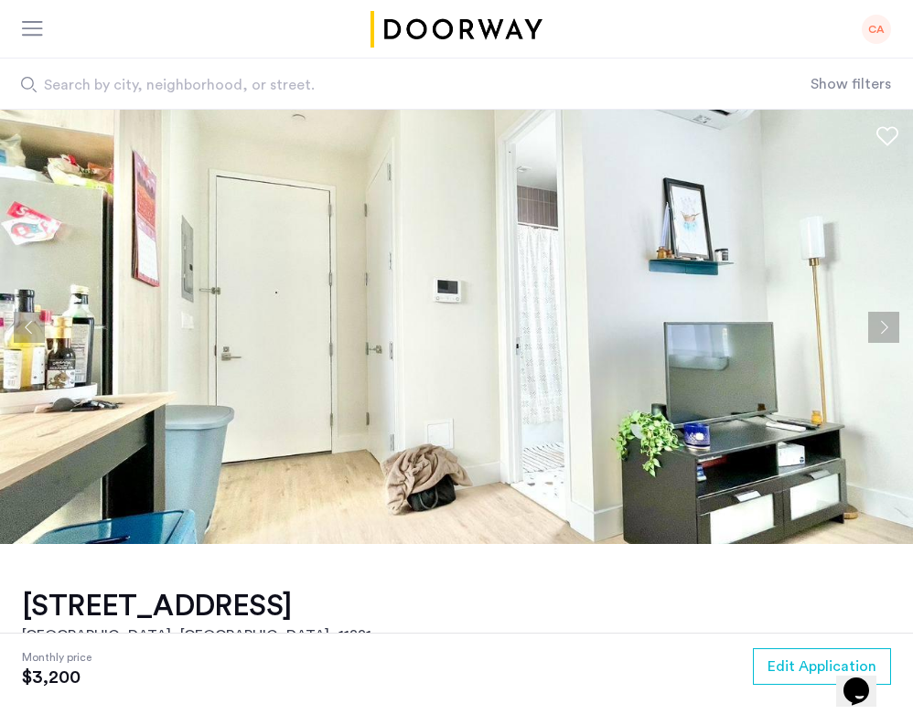
click at [889, 320] on button "Next apartment" at bounding box center [883, 327] width 31 height 31
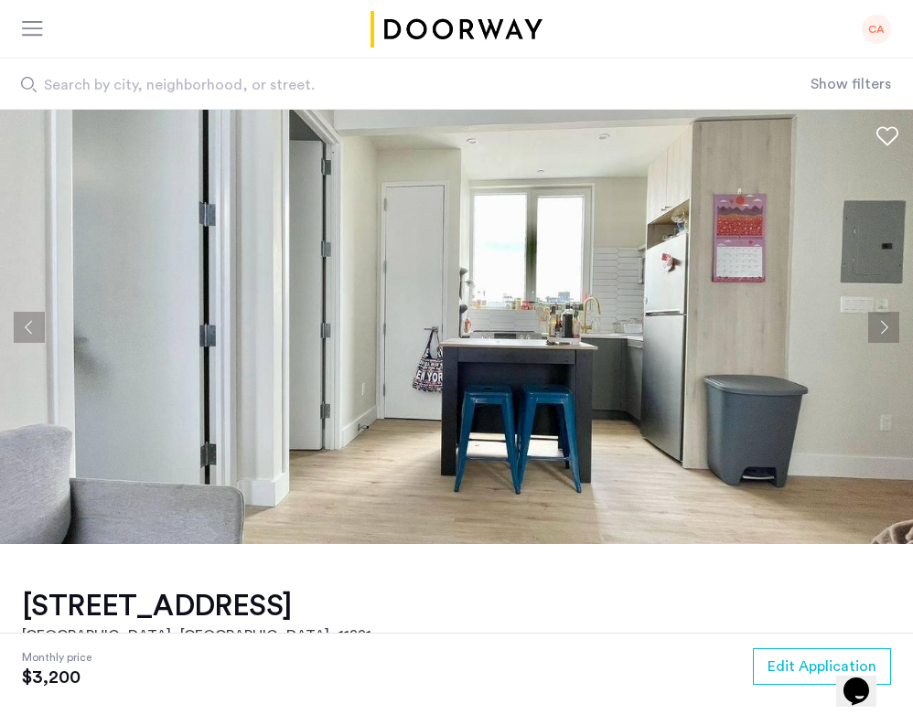
click at [889, 320] on button "Next apartment" at bounding box center [883, 327] width 31 height 31
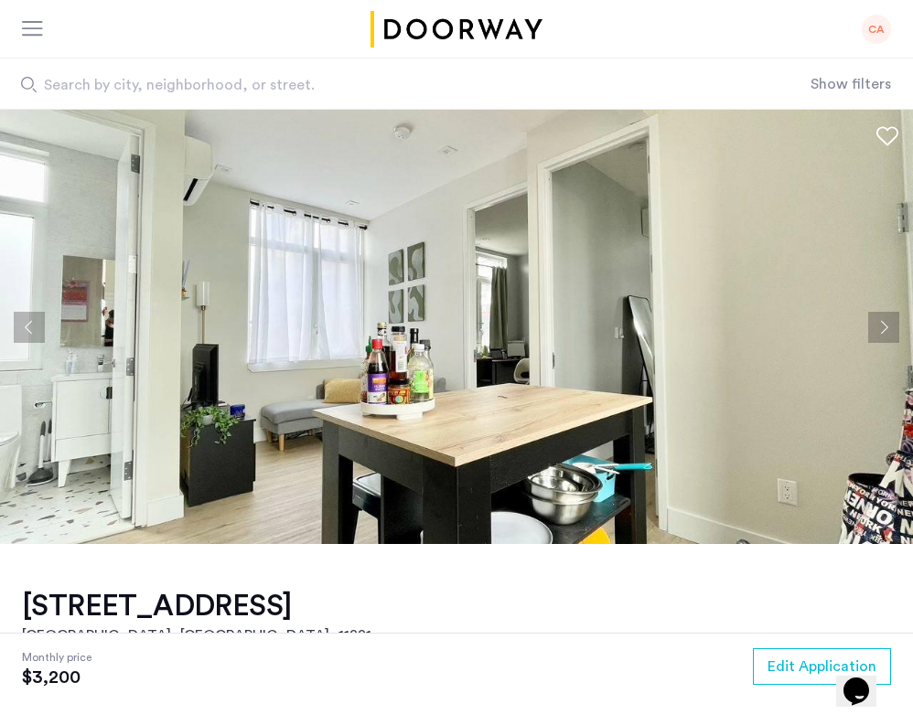
click at [889, 320] on button "Next apartment" at bounding box center [883, 327] width 31 height 31
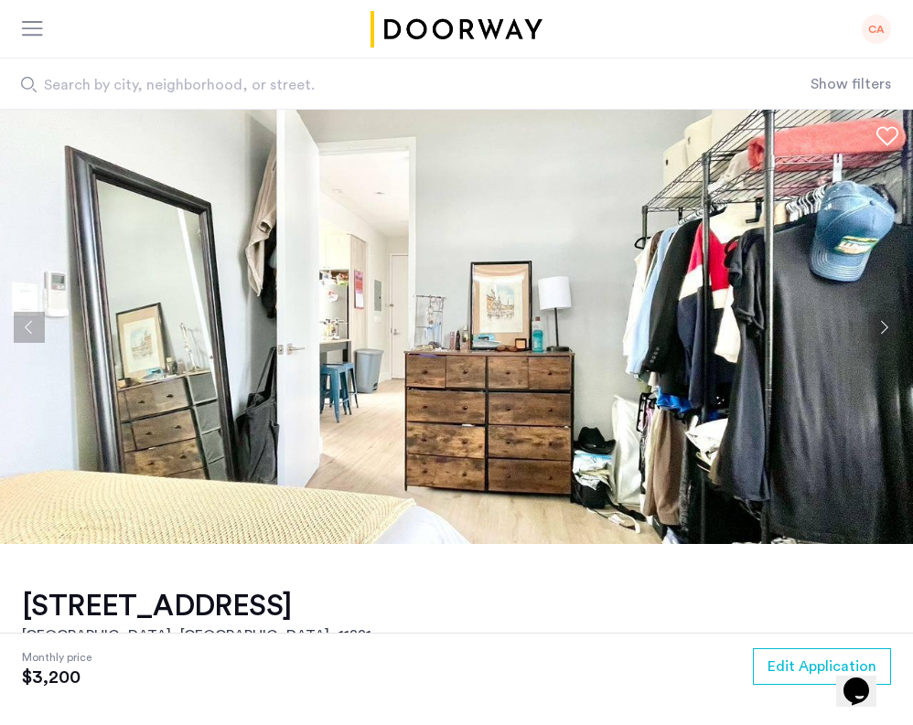
click at [889, 320] on button "Next apartment" at bounding box center [883, 327] width 31 height 31
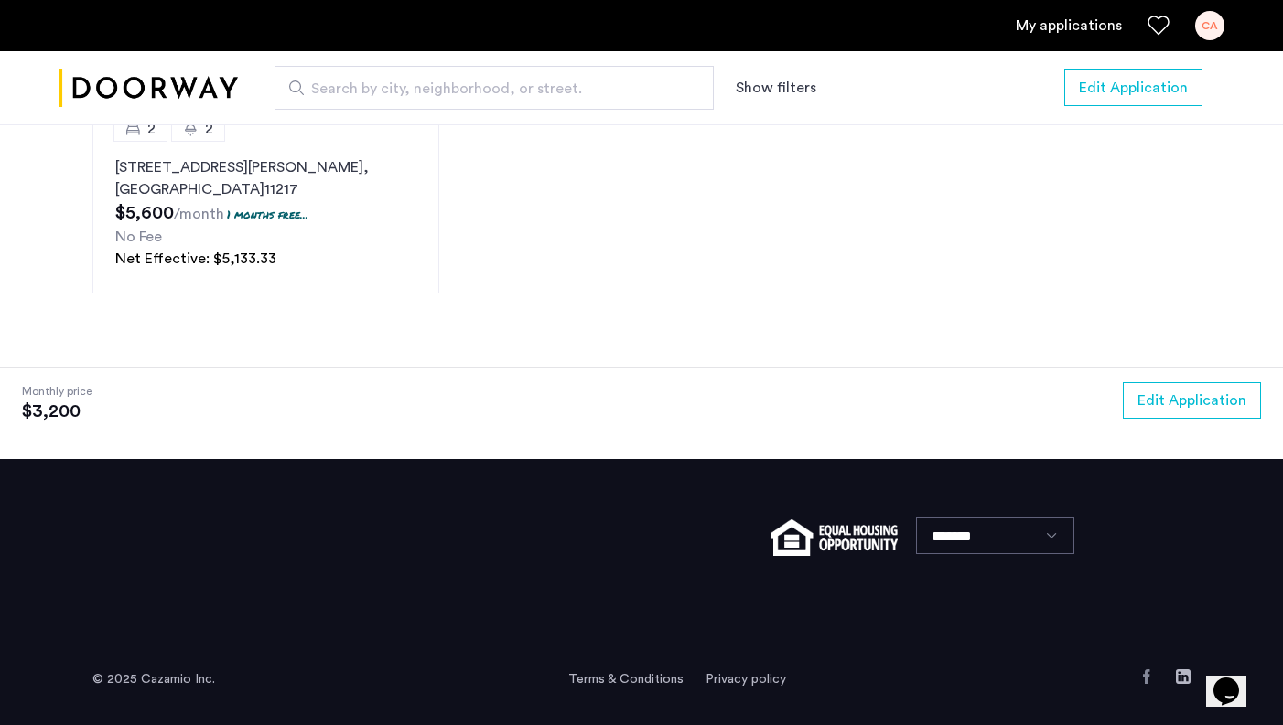
scroll to position [2980, 0]
click at [154, 79] on img "Cazamio logo" at bounding box center [148, 88] width 179 height 69
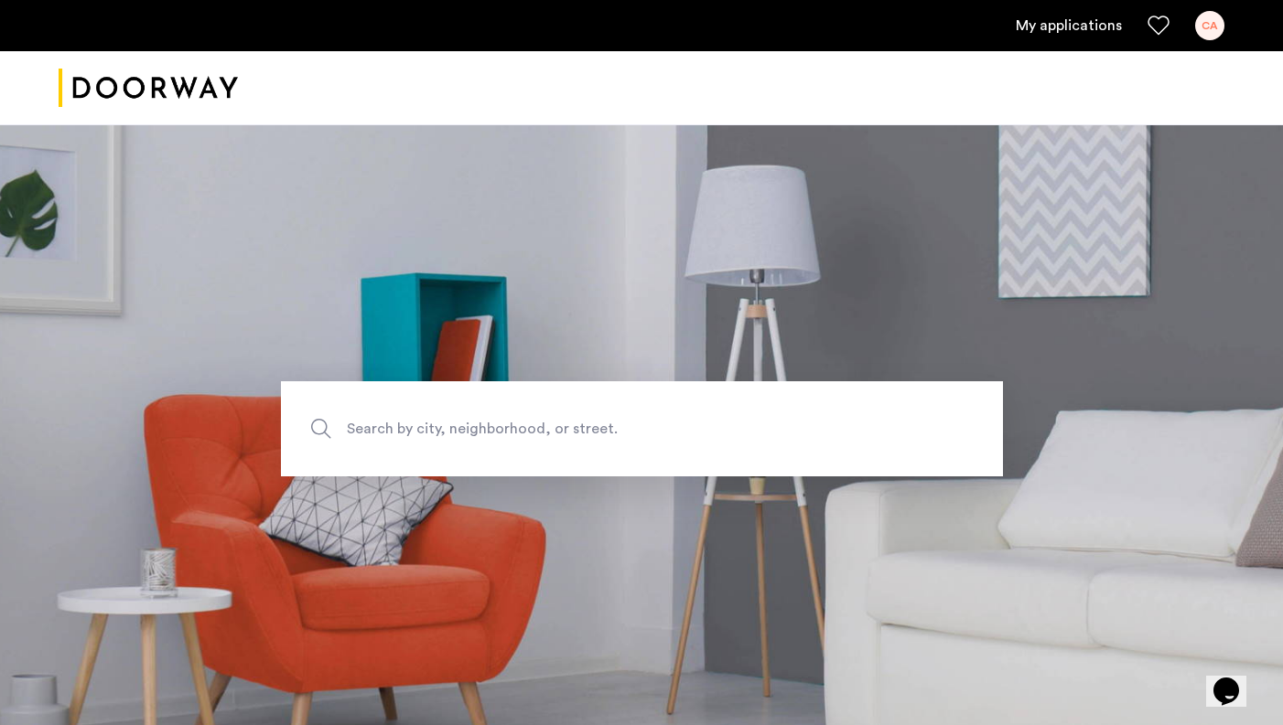
click at [434, 423] on span "Search by city, neighborhood, or street." at bounding box center [599, 428] width 505 height 25
click at [434, 423] on input "Search by city, neighborhood, or street." at bounding box center [642, 428] width 722 height 95
